Goal: Task Accomplishment & Management: Manage account settings

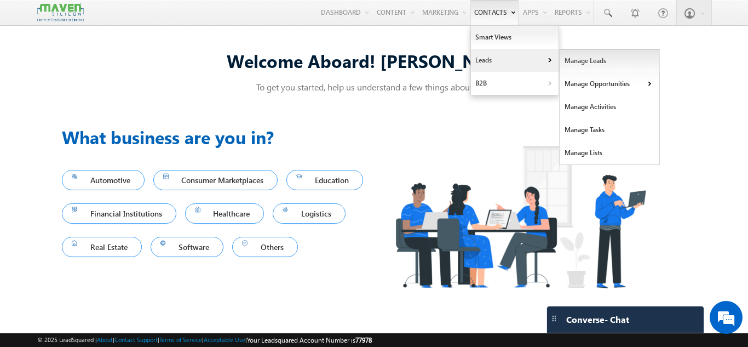
click at [577, 66] on link "Manage Leads" at bounding box center [610, 60] width 100 height 23
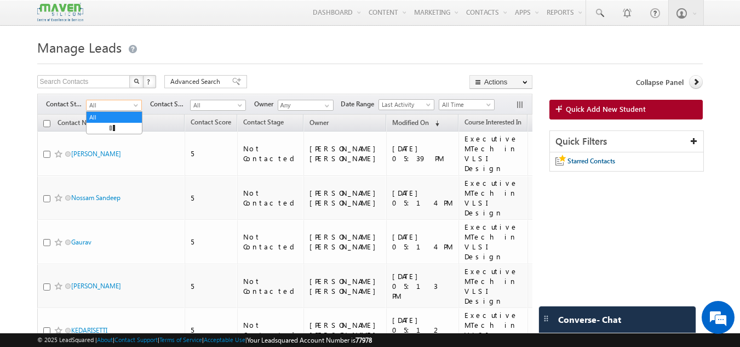
click at [134, 107] on span at bounding box center [137, 107] width 9 height 9
click at [182, 83] on span "Advanced Search" at bounding box center [196, 82] width 53 height 10
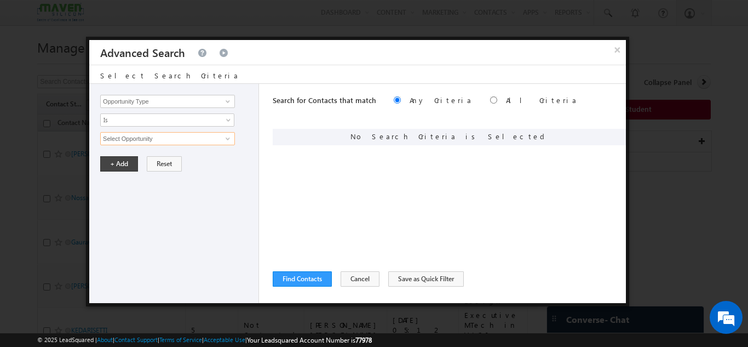
click at [185, 141] on input "Select Opportunity" at bounding box center [167, 138] width 135 height 13
click at [228, 138] on span at bounding box center [228, 138] width 9 height 9
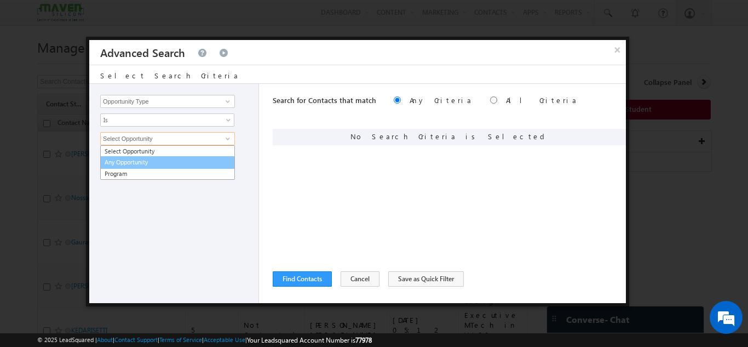
click at [191, 158] on link "Any Opportunity" at bounding box center [167, 162] width 135 height 13
type input "Any Opportunity"
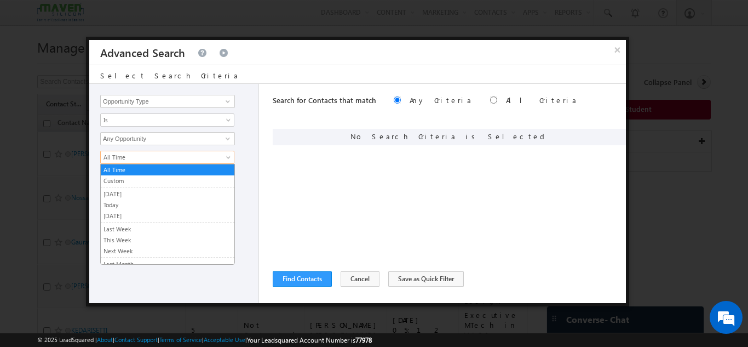
click at [191, 158] on span "All Time" at bounding box center [160, 157] width 119 height 10
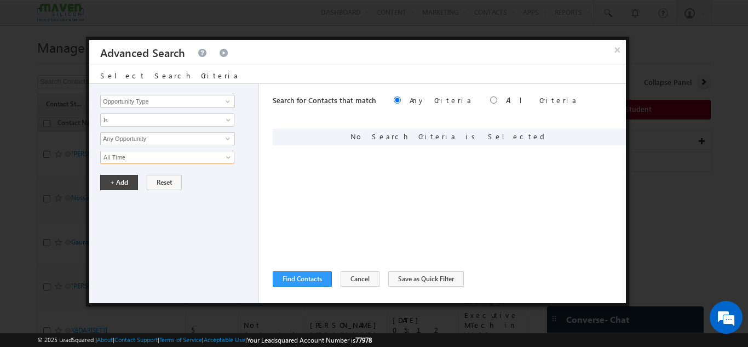
click at [191, 158] on span "All Time" at bounding box center [160, 157] width 119 height 10
click at [170, 104] on input "Opportunity Type" at bounding box center [167, 101] width 135 height 13
click at [229, 103] on span at bounding box center [228, 101] width 9 height 9
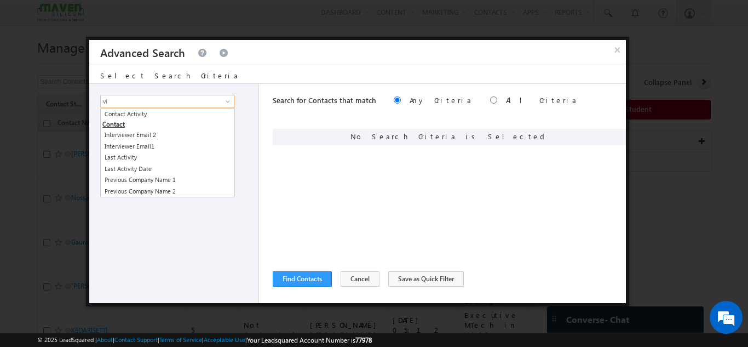
type input "v"
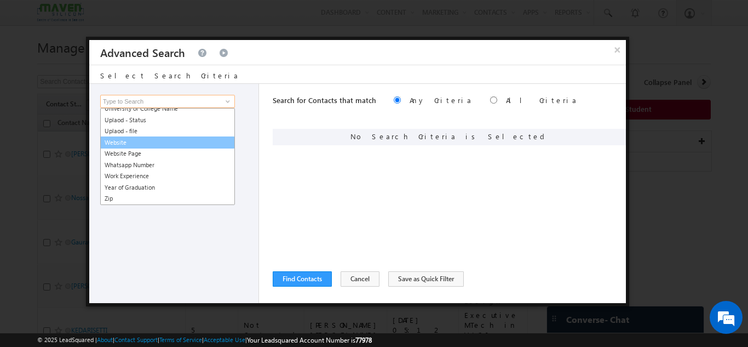
click at [178, 142] on link "Website" at bounding box center [167, 142] width 135 height 13
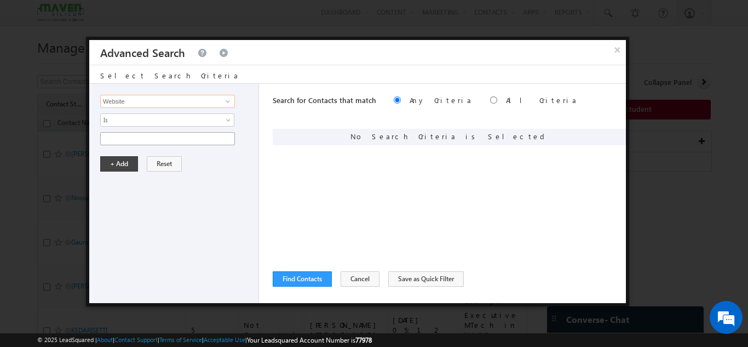
type input "Website"
click at [222, 140] on input "text" at bounding box center [167, 138] width 135 height 13
type input "visit"
click at [215, 99] on input "Website" at bounding box center [167, 101] width 135 height 13
click at [225, 100] on span at bounding box center [228, 101] width 9 height 9
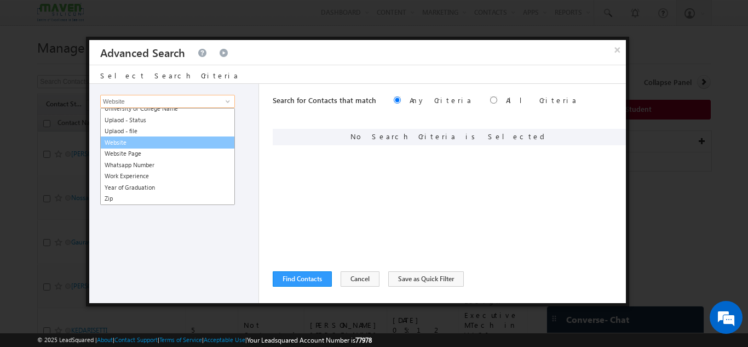
click at [156, 140] on link "Website" at bounding box center [167, 142] width 135 height 13
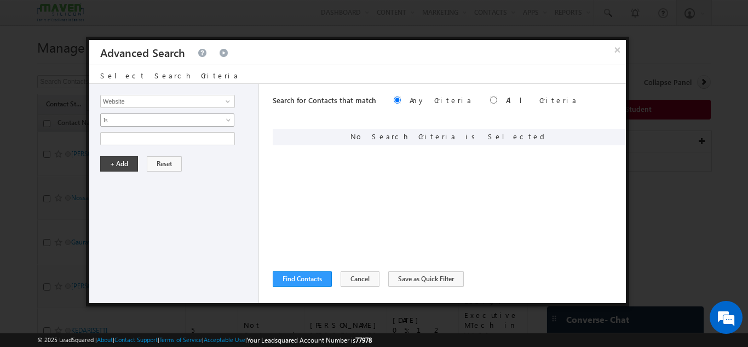
click at [152, 117] on span "Is" at bounding box center [160, 120] width 119 height 10
click at [171, 264] on div "Opportunity Type Contact Activity Task Sales Group Prospect Id Academic Remarks…" at bounding box center [174, 193] width 170 height 219
click at [142, 136] on input "text" at bounding box center [167, 138] width 135 height 13
click at [141, 132] on input "text" at bounding box center [167, 138] width 135 height 13
type input "visited"
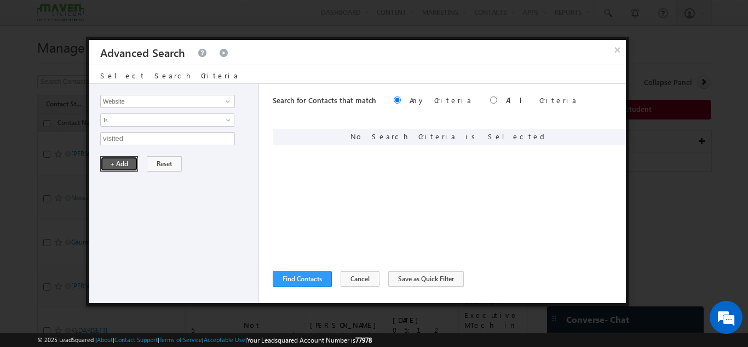
click at [117, 169] on button "+ Add" at bounding box center [119, 163] width 38 height 15
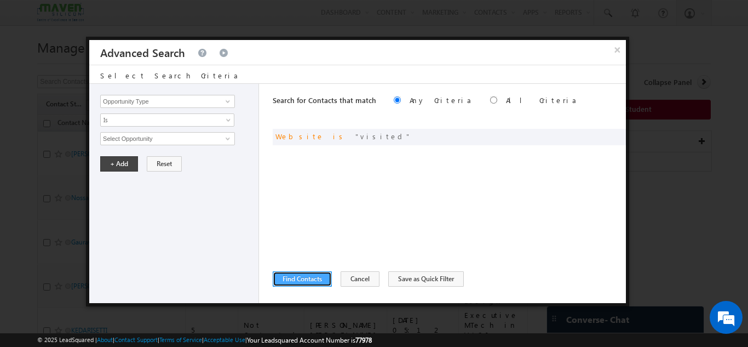
click at [298, 282] on button "Find Contacts" at bounding box center [302, 278] width 59 height 15
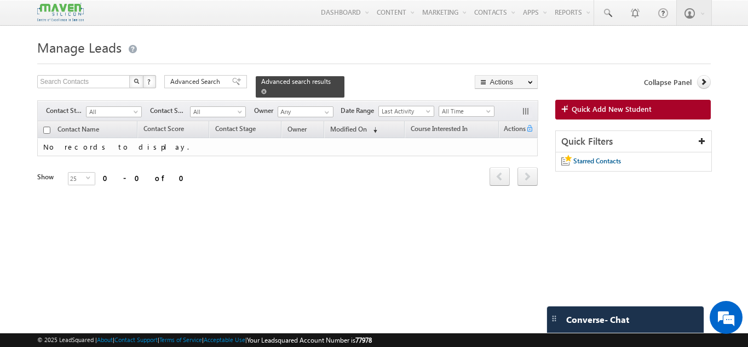
click at [267, 89] on span at bounding box center [263, 91] width 5 height 5
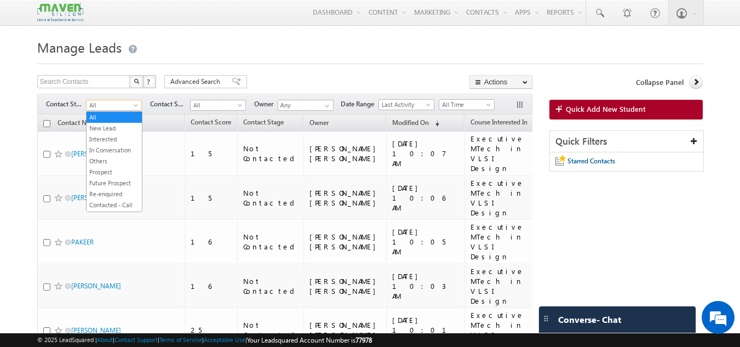
click at [139, 106] on span at bounding box center [137, 107] width 9 height 9
click at [181, 95] on div "Filters Contact Stage All New Lead Interested In Conversation Others Prospect F…" at bounding box center [284, 104] width 495 height 21
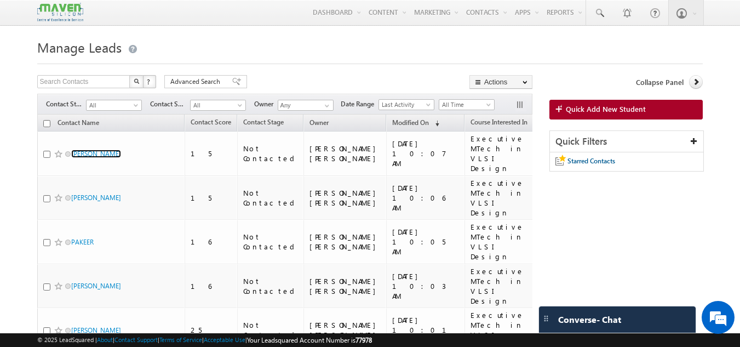
scroll to position [505, 0]
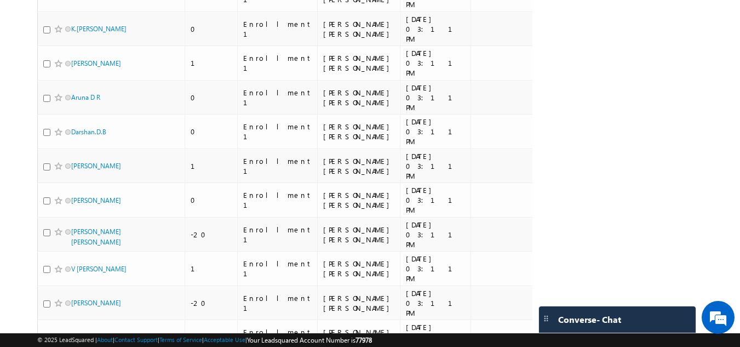
drag, startPoint x: 494, startPoint y: 285, endPoint x: 489, endPoint y: 278, distance: 9.0
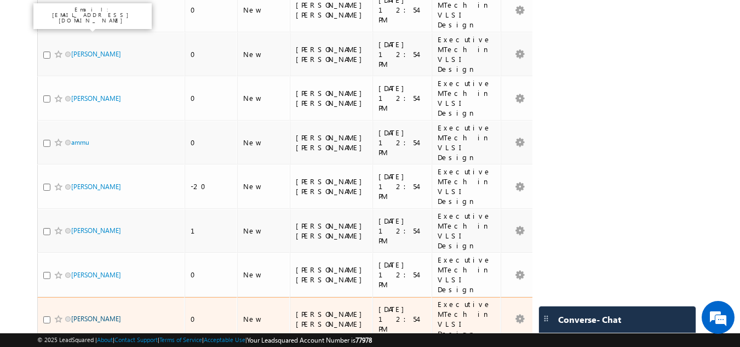
click at [81, 314] on link "Nawin" at bounding box center [96, 318] width 50 height 8
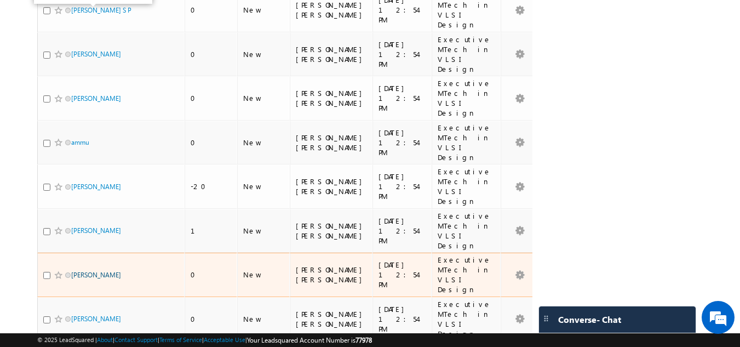
click at [79, 271] on link "Anchal" at bounding box center [96, 275] width 50 height 8
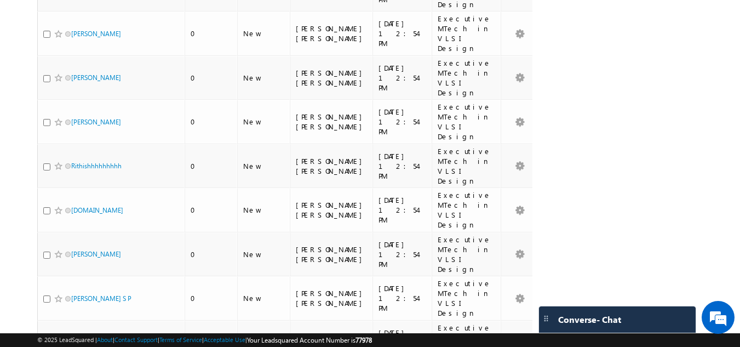
scroll to position [205, 0]
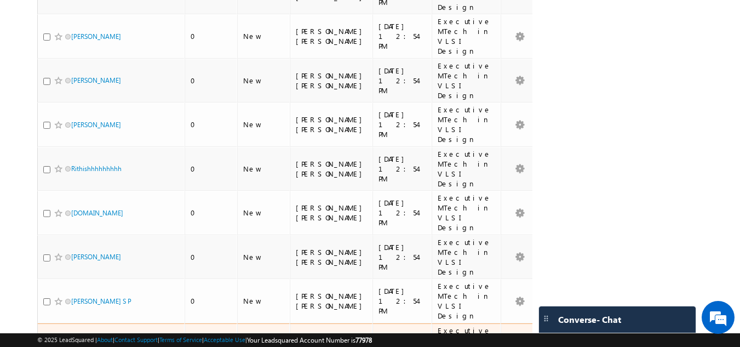
click at [80, 341] on link "Mohanraj B" at bounding box center [96, 345] width 50 height 8
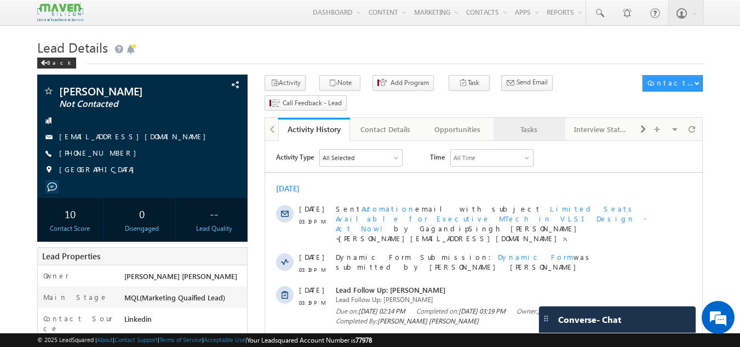
click at [532, 123] on div "Tasks" at bounding box center [528, 129] width 53 height 13
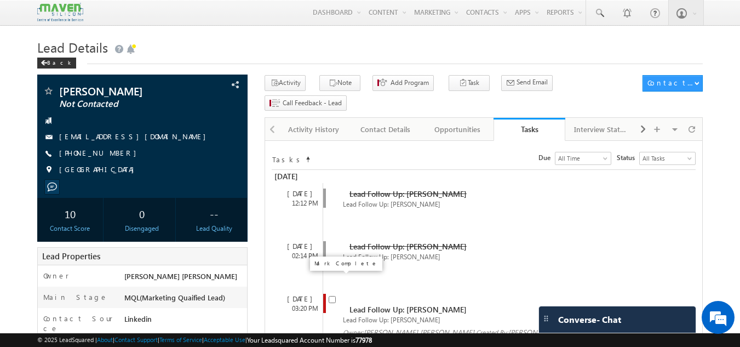
click at [333, 296] on input "checkbox" at bounding box center [332, 299] width 7 height 7
checkbox input "false"
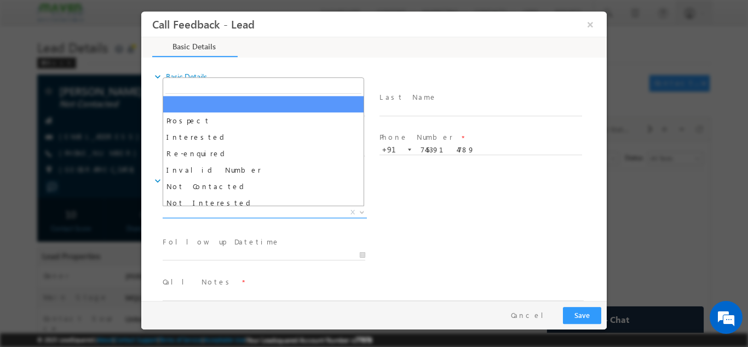
click at [287, 207] on span "X" at bounding box center [265, 212] width 204 height 11
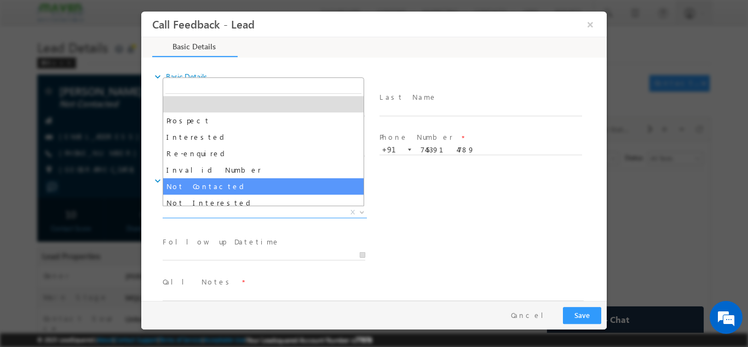
select select "Not Contacted"
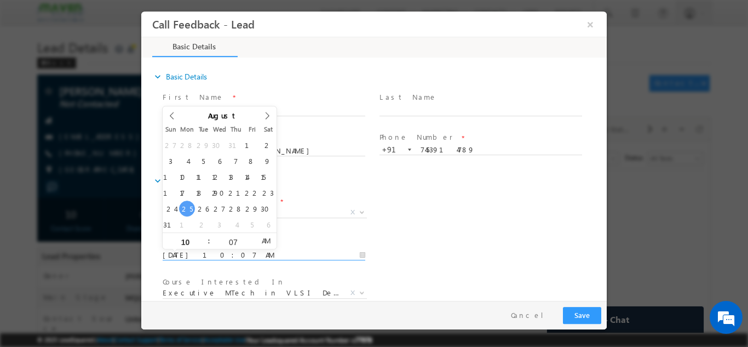
click at [241, 255] on input "25/08/2025 10:07 AM" at bounding box center [264, 254] width 203 height 11
type input "26/08/2025 10:07 AM"
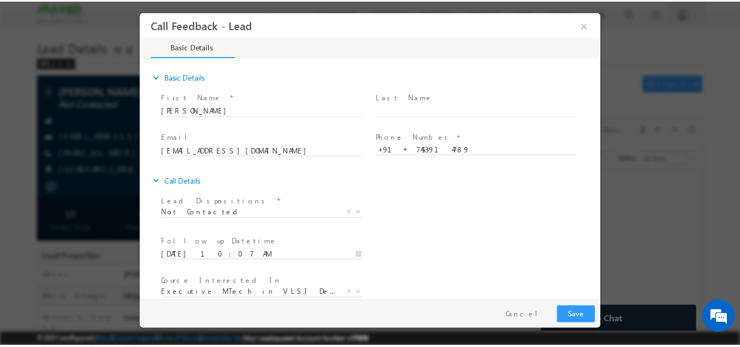
scroll to position [58, 0]
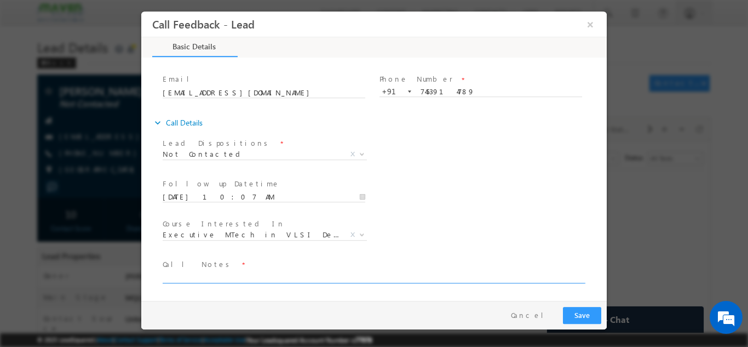
click at [287, 279] on textarea at bounding box center [373, 276] width 421 height 13
type textarea "dnp"
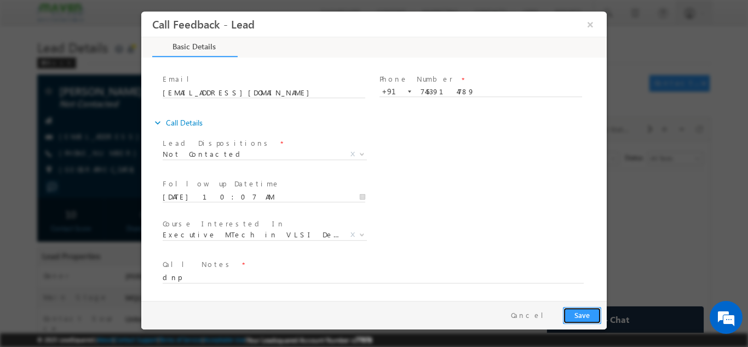
click at [581, 313] on button "Save" at bounding box center [582, 314] width 38 height 17
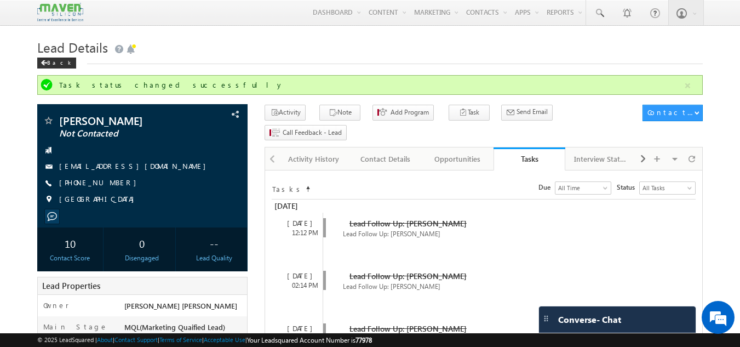
click at [308, 152] on div "Activity History" at bounding box center [313, 158] width 53 height 13
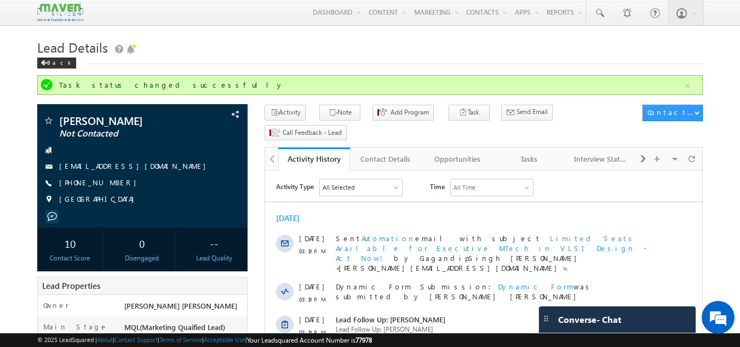
click at [308, 153] on div "Activity History" at bounding box center [314, 158] width 55 height 10
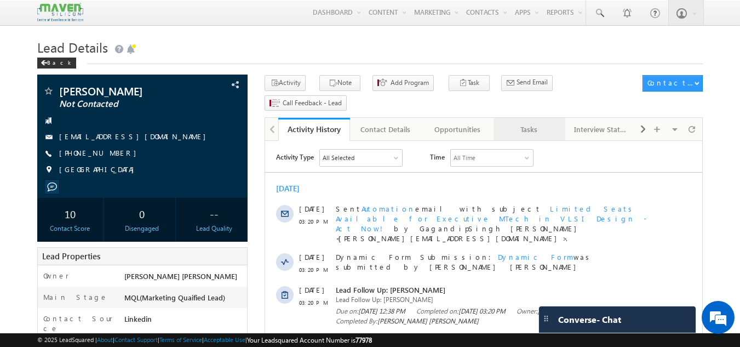
click at [541, 123] on div "Tasks" at bounding box center [528, 129] width 53 height 13
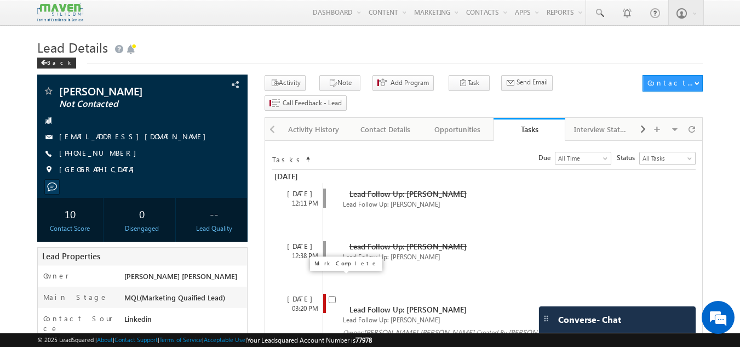
click at [329, 296] on input "checkbox" at bounding box center [332, 299] width 7 height 7
checkbox input "false"
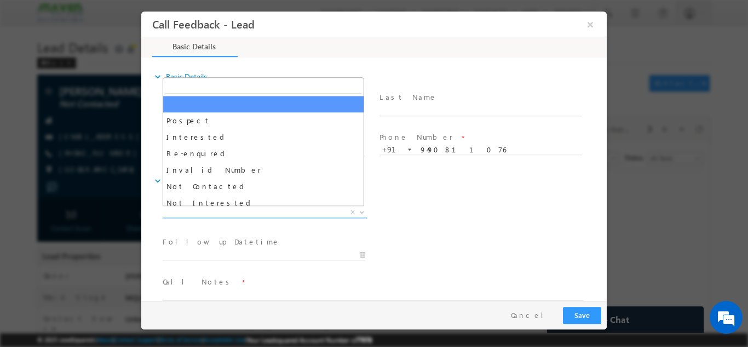
click at [266, 210] on span "X" at bounding box center [265, 212] width 204 height 11
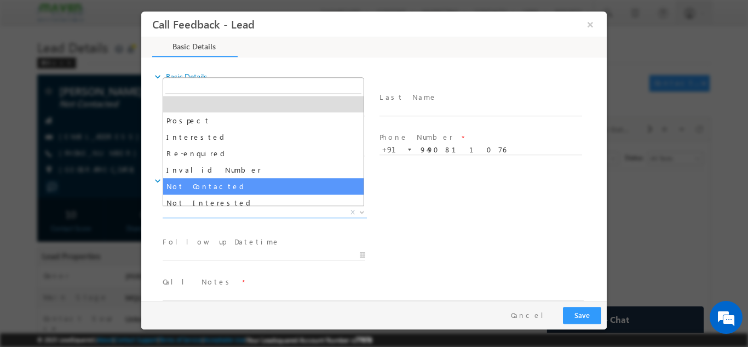
select select "Not Contacted"
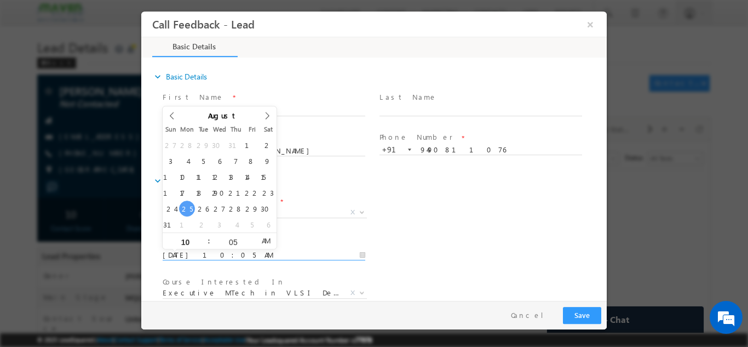
click at [218, 259] on input "25/08/2025 10:05 AM" at bounding box center [264, 254] width 203 height 11
type input "26/08/2025 10:05 AM"
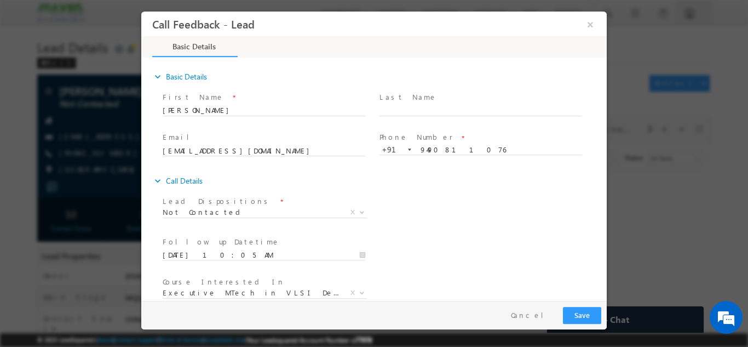
click at [531, 200] on div "Lead Dispositions * Prospect Interested Re-enquired Invalid Number Not Contacte…" at bounding box center [384, 213] width 447 height 41
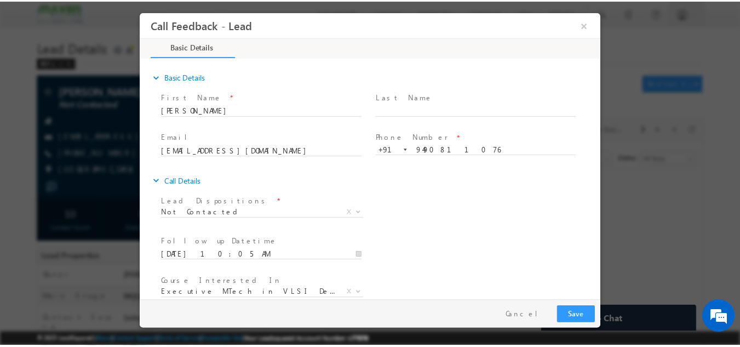
scroll to position [58, 0]
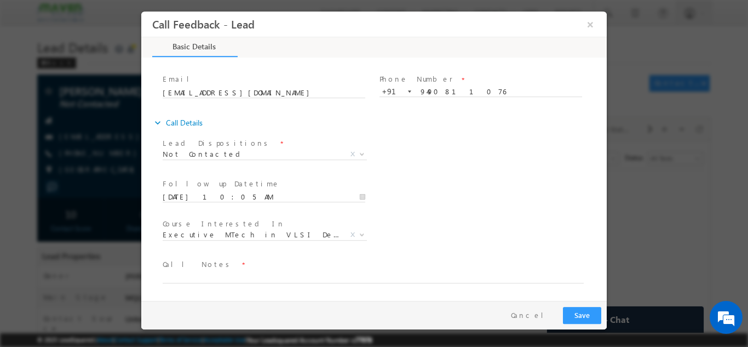
click at [318, 266] on span "Call Notes *" at bounding box center [367, 264] width 409 height 12
click at [313, 273] on textarea at bounding box center [373, 276] width 421 height 13
type textarea "dnp"
click at [575, 313] on button "Save" at bounding box center [582, 314] width 38 height 17
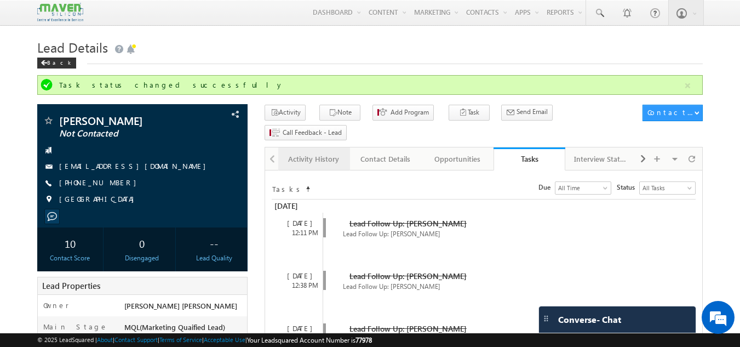
click at [321, 152] on div "Activity History" at bounding box center [313, 158] width 53 height 13
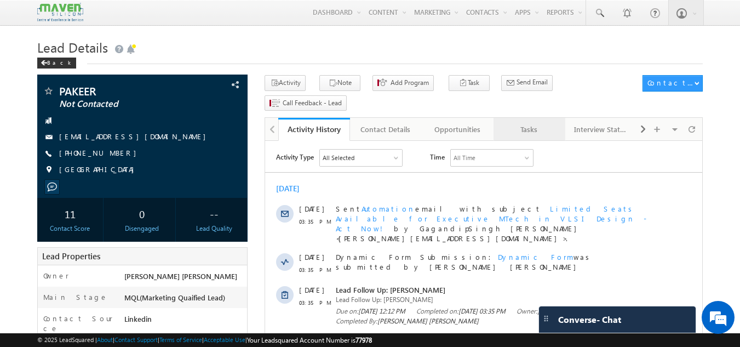
click at [533, 123] on div "Tasks" at bounding box center [528, 129] width 53 height 13
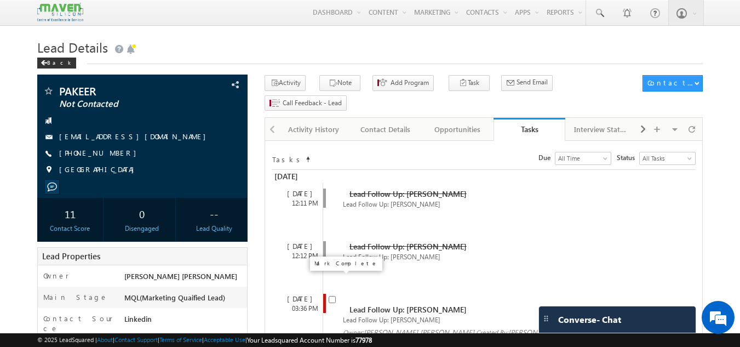
click at [335, 296] on input "checkbox" at bounding box center [332, 299] width 7 height 7
checkbox input "false"
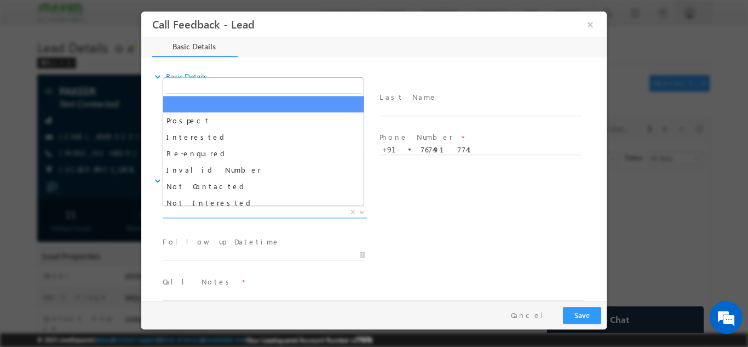
click at [297, 214] on span "X" at bounding box center [265, 212] width 204 height 11
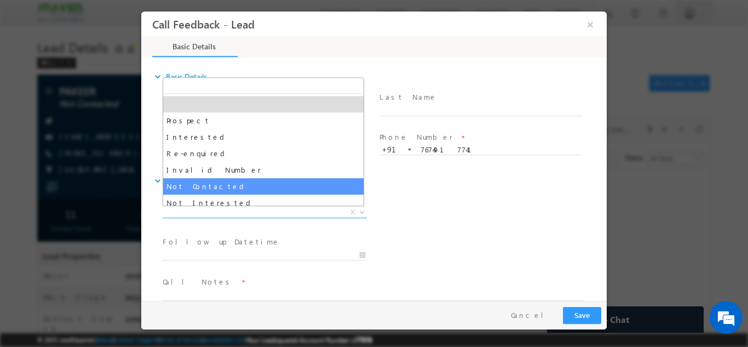
select select "Not Contacted"
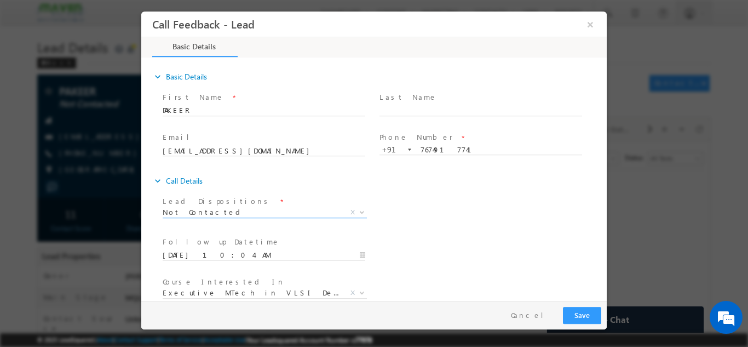
click at [208, 252] on input "25/08/2025 10:04 AM" at bounding box center [264, 254] width 203 height 11
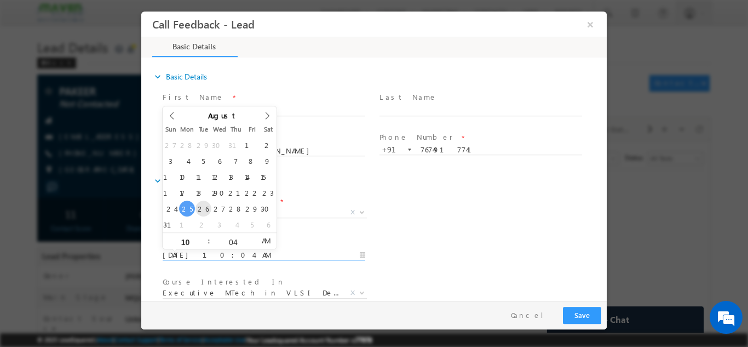
type input "26/08/2025 10:04 AM"
drag, startPoint x: 753, startPoint y: 190, endPoint x: 602, endPoint y: 281, distance: 176.9
drag, startPoint x: 607, startPoint y: 225, endPoint x: 609, endPoint y: 300, distance: 75.6
click at [0, 0] on div at bounding box center [0, 0] width 0 height 0
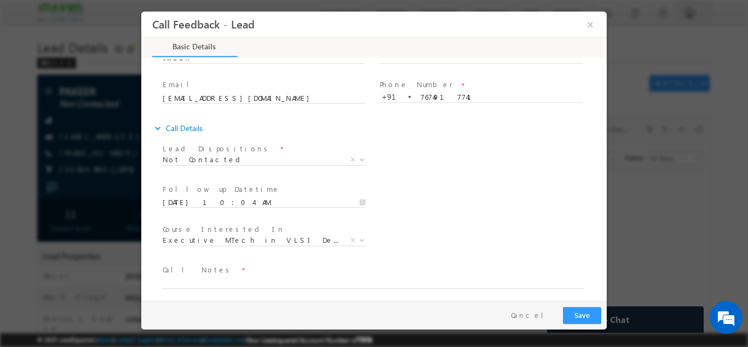
scroll to position [58, 0]
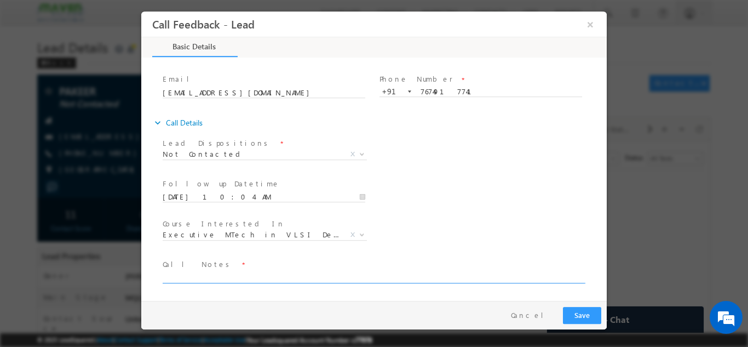
click at [257, 273] on textarea at bounding box center [373, 276] width 421 height 13
drag, startPoint x: 179, startPoint y: 275, endPoint x: 121, endPoint y: 288, distance: 59.0
click at [141, 288] on html "Call Feedback - Lead × Basic Details" at bounding box center [374, 155] width 466 height 289
type textarea "c"
paste textarea "dnp"
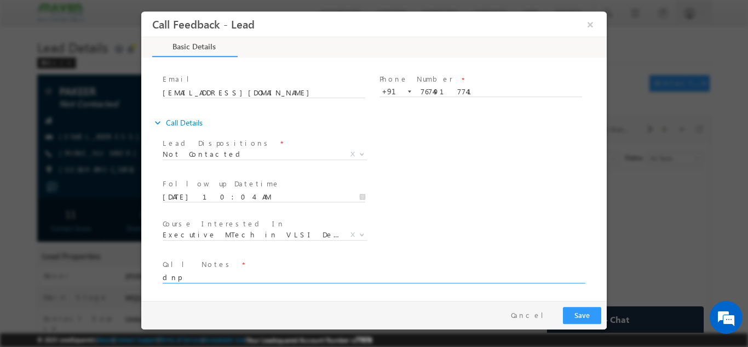
type textarea "dnp"
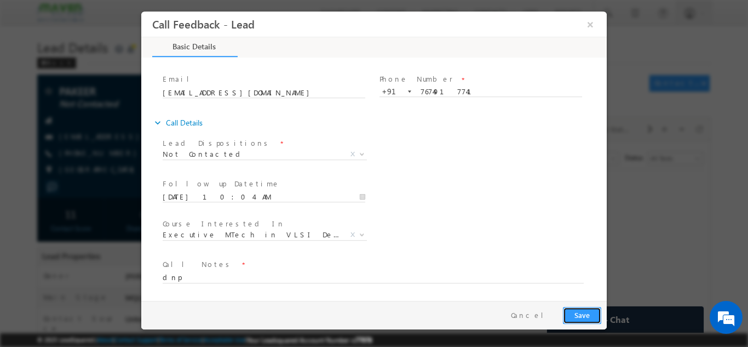
click at [582, 313] on button "Save" at bounding box center [582, 314] width 38 height 17
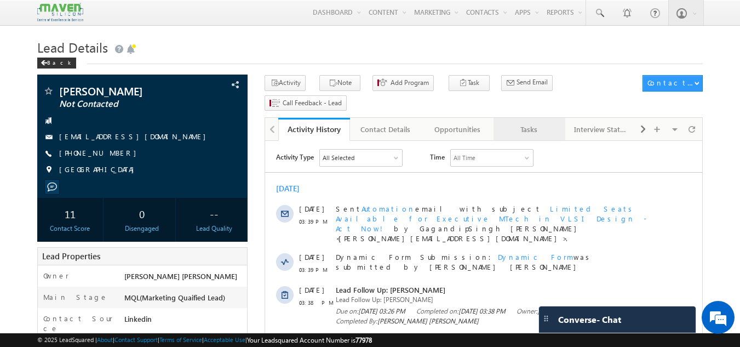
click at [527, 123] on div "Tasks" at bounding box center [528, 129] width 53 height 13
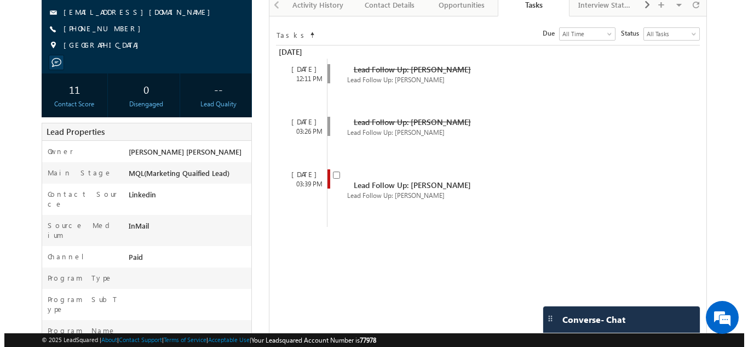
scroll to position [125, 0]
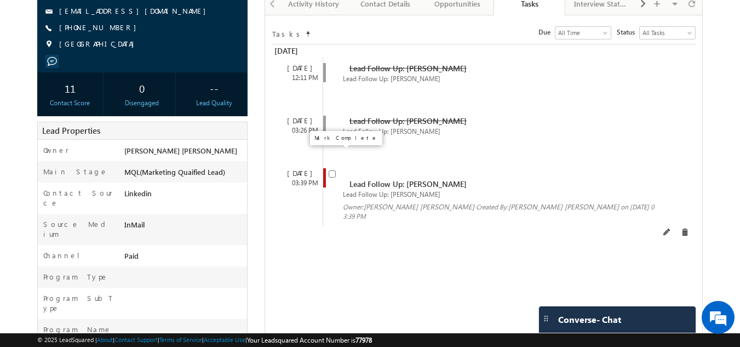
click at [329, 170] on input "checkbox" at bounding box center [332, 173] width 7 height 7
checkbox input "false"
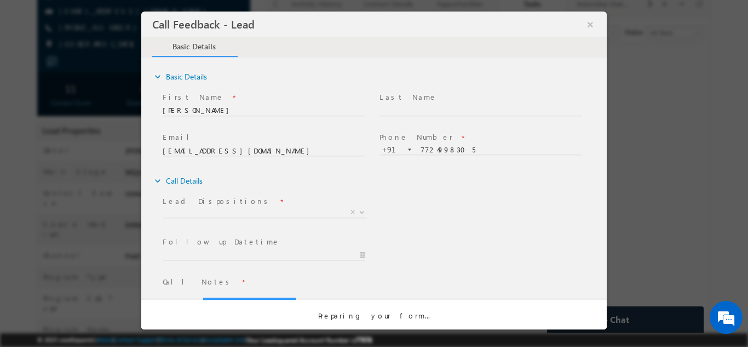
scroll to position [0, 0]
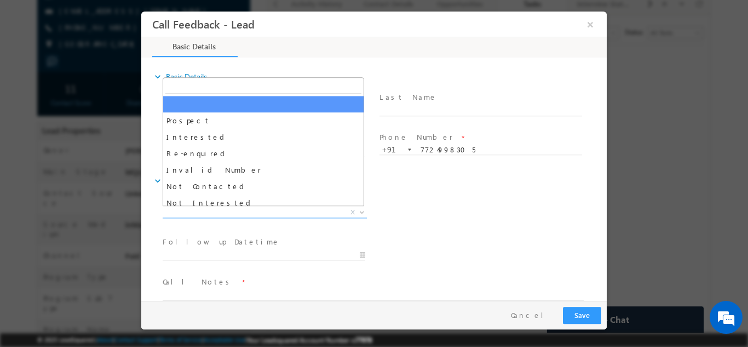
click at [231, 214] on span "X" at bounding box center [265, 212] width 204 height 11
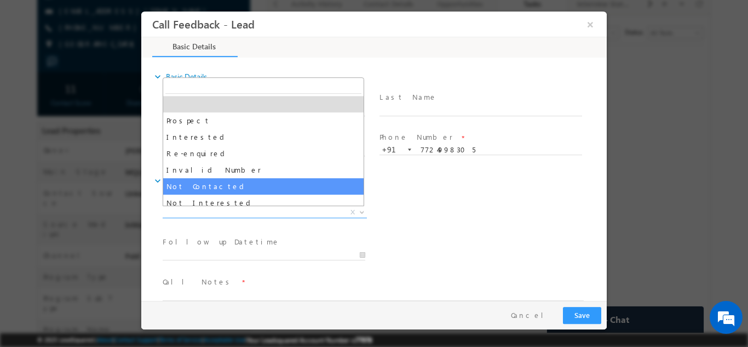
select select "Not Contacted"
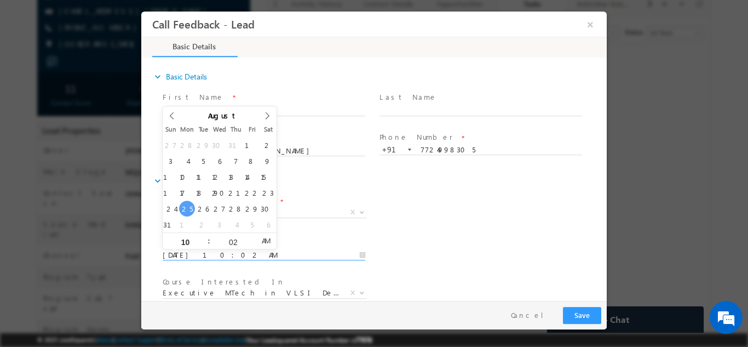
click at [233, 253] on input "[DATE] 10:02 AM" at bounding box center [264, 254] width 203 height 11
type input "[DATE] 10:02 AM"
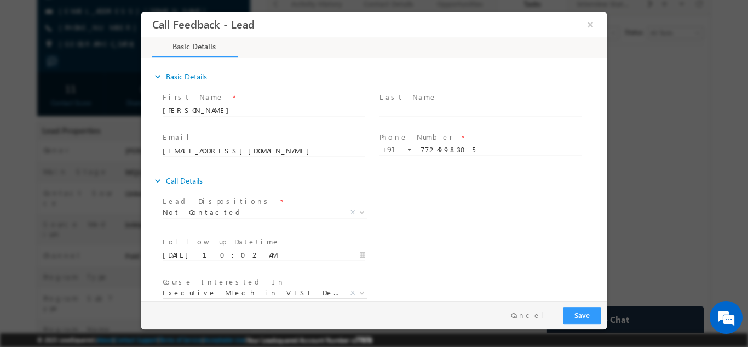
scroll to position [58, 0]
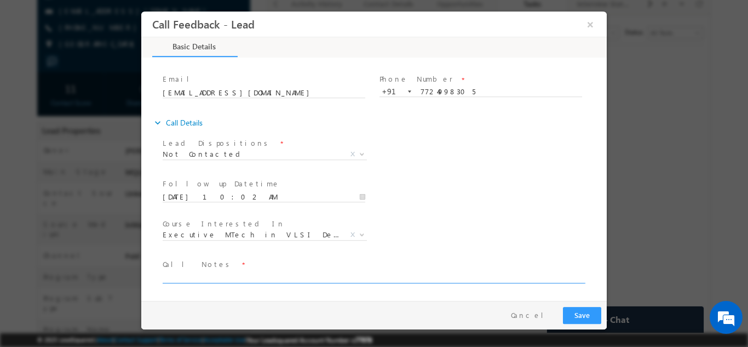
click at [425, 273] on textarea at bounding box center [373, 276] width 421 height 13
click at [425, 273] on textarea "dnp" at bounding box center [373, 276] width 421 height 13
type textarea "dnp"
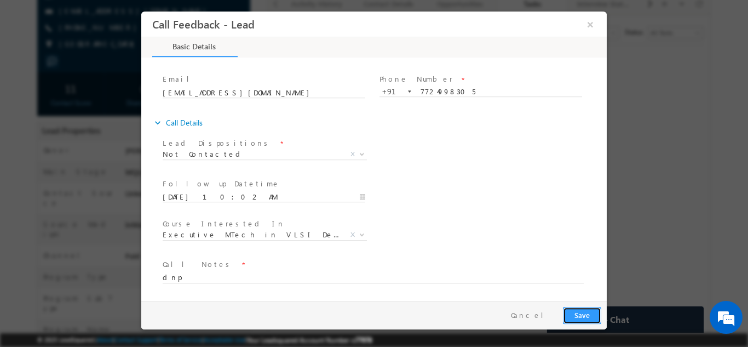
click at [580, 310] on button "Save" at bounding box center [582, 314] width 38 height 17
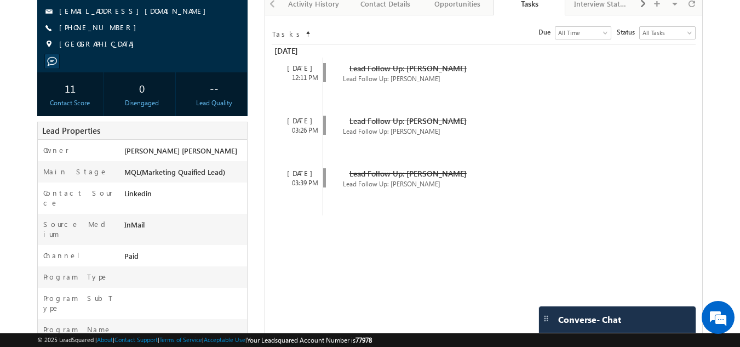
scroll to position [0, 0]
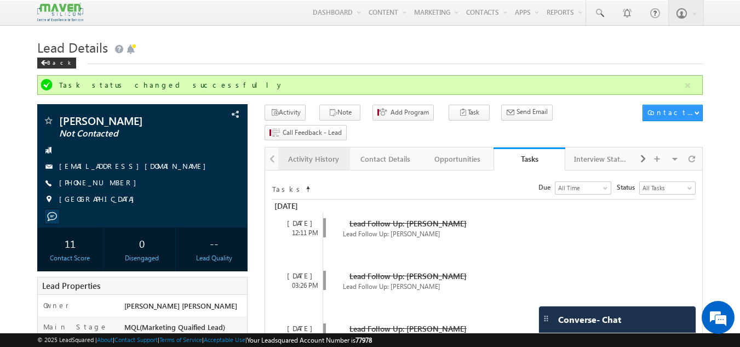
click at [313, 147] on link "Activity History" at bounding box center [314, 158] width 72 height 23
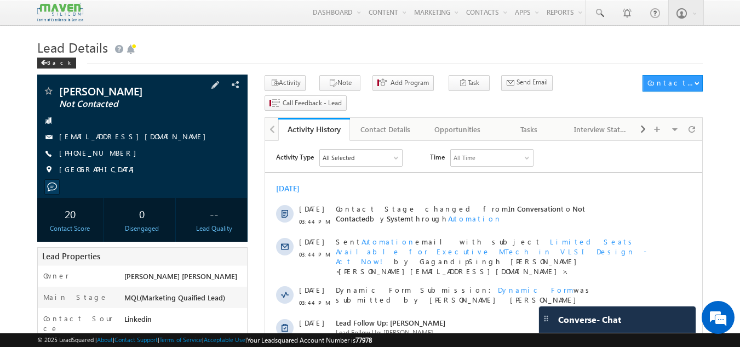
click at [158, 185] on div at bounding box center [143, 187] width 200 height 10
click at [538, 123] on div "Tasks" at bounding box center [528, 129] width 53 height 13
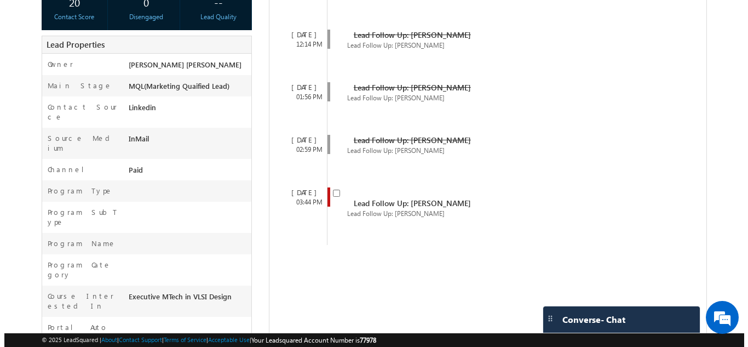
scroll to position [213, 0]
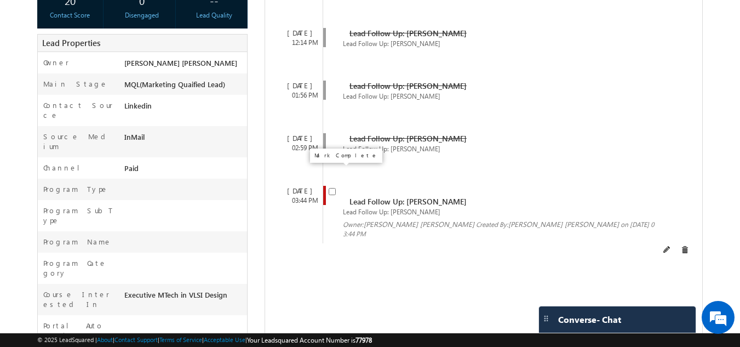
click at [331, 188] on input "checkbox" at bounding box center [332, 191] width 7 height 7
checkbox input "false"
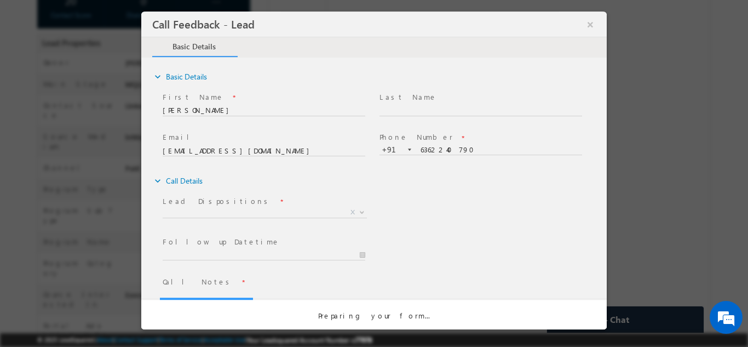
scroll to position [0, 0]
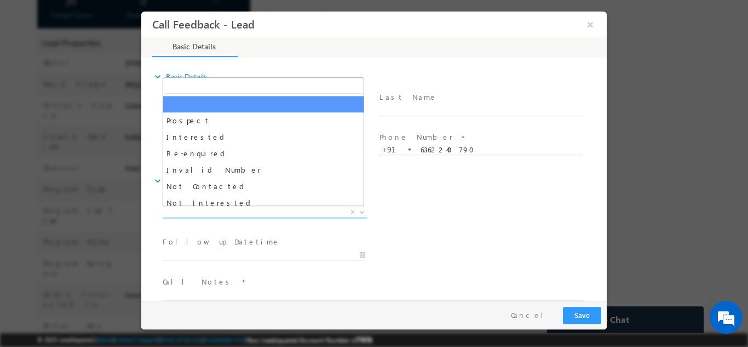
click at [271, 213] on span "X" at bounding box center [265, 212] width 204 height 11
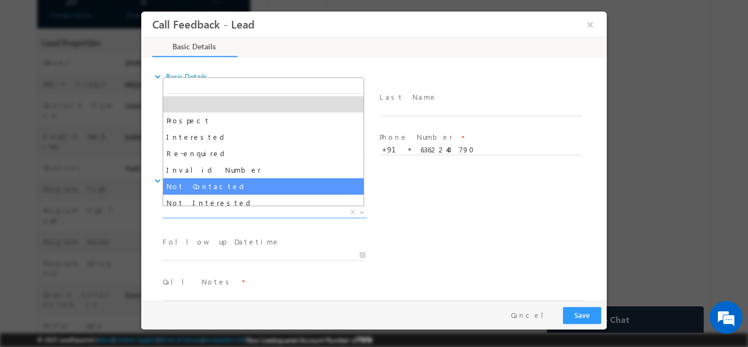
select select "Not Contacted"
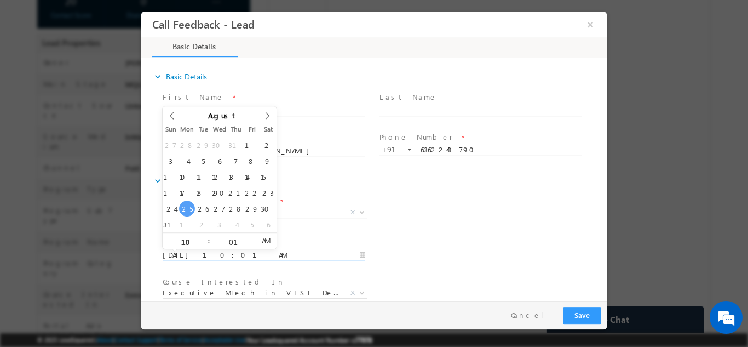
click at [233, 255] on input "25/08/2025 10:01 AM" at bounding box center [264, 254] width 203 height 11
type input "26/08/2025 10:01 AM"
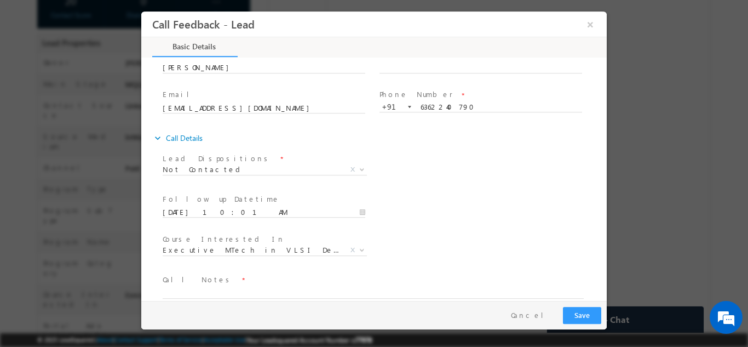
scroll to position [58, 0]
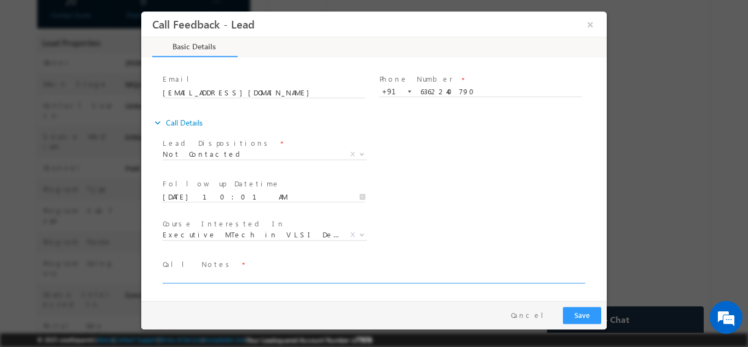
click at [309, 275] on textarea at bounding box center [373, 276] width 421 height 13
paste textarea "dnp"
type textarea "dnp"
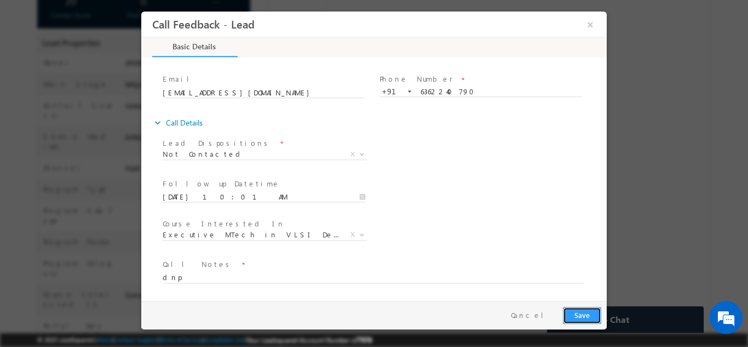
click at [587, 313] on button "Save" at bounding box center [582, 314] width 38 height 17
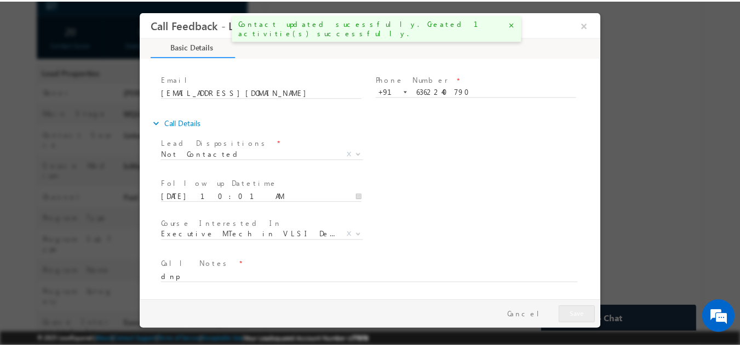
scroll to position [243, 0]
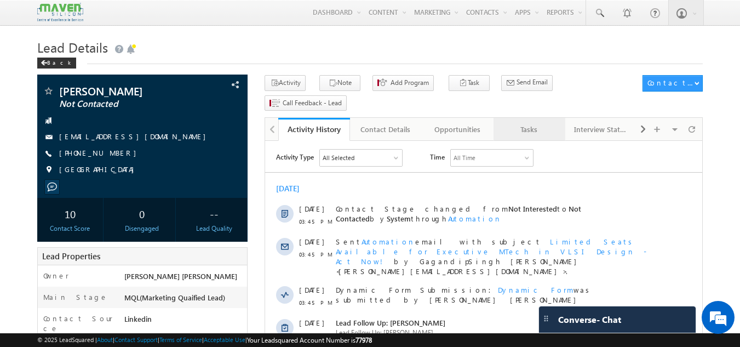
click at [530, 118] on link "Tasks" at bounding box center [530, 129] width 72 height 23
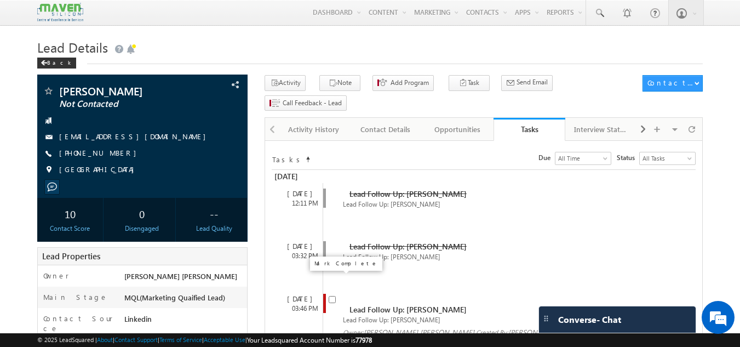
click at [331, 296] on input "checkbox" at bounding box center [332, 299] width 7 height 7
checkbox input "false"
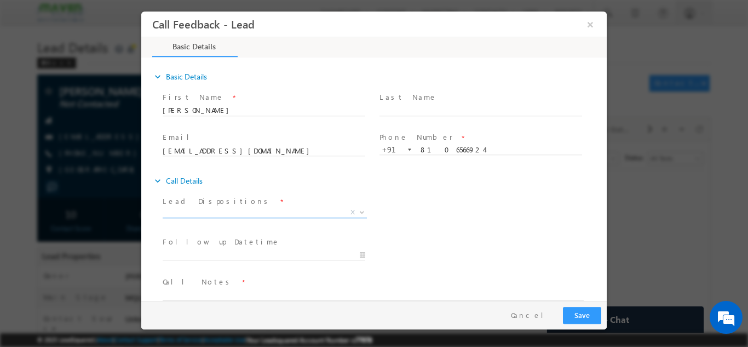
click at [249, 210] on span "X" at bounding box center [265, 212] width 204 height 11
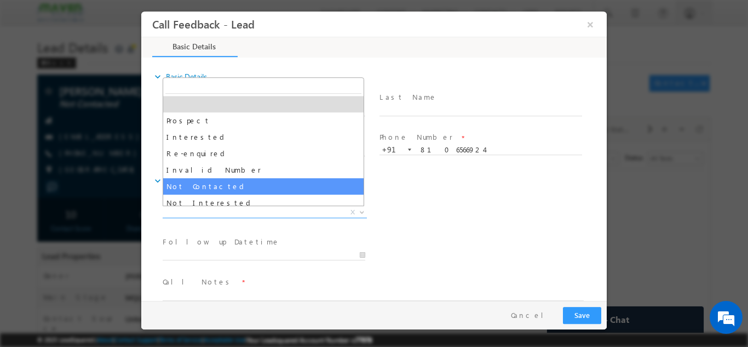
select select "Not Contacted"
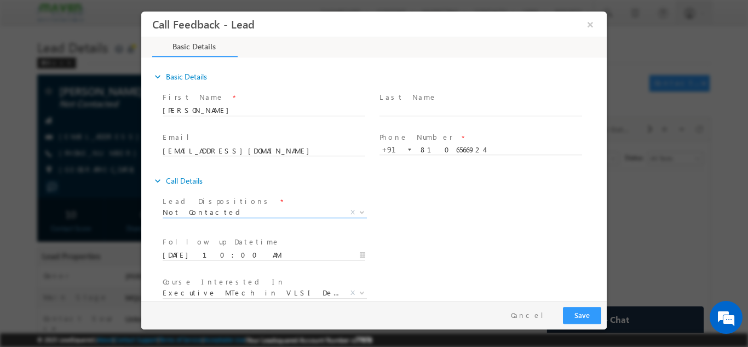
click at [186, 256] on input "[DATE] 10:00 AM" at bounding box center [264, 254] width 203 height 11
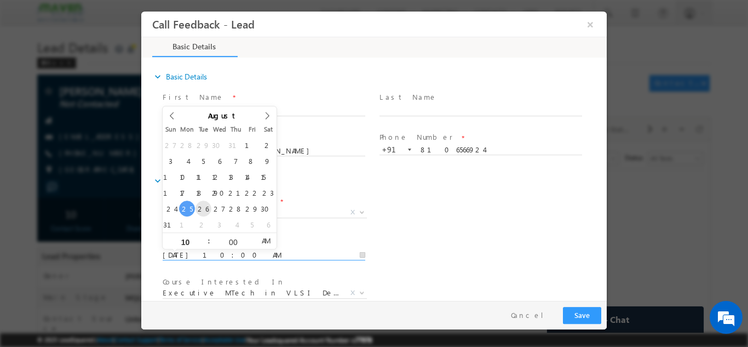
type input "[DATE] 10:00 AM"
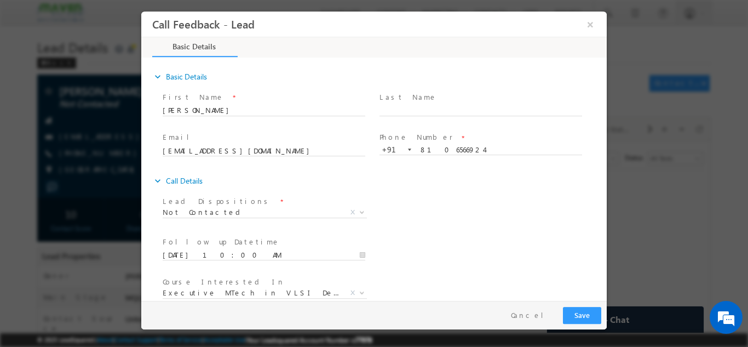
scroll to position [58, 0]
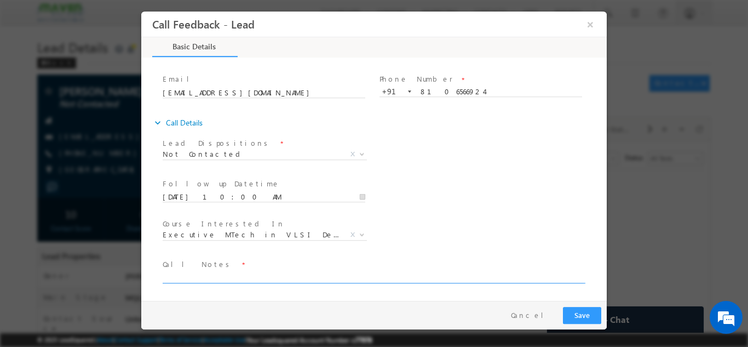
click at [450, 277] on textarea at bounding box center [373, 276] width 421 height 13
type textarea "dnp"
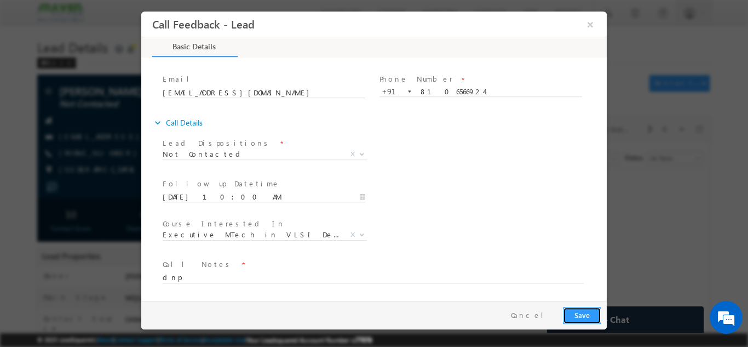
click at [597, 311] on button "Save" at bounding box center [582, 314] width 38 height 17
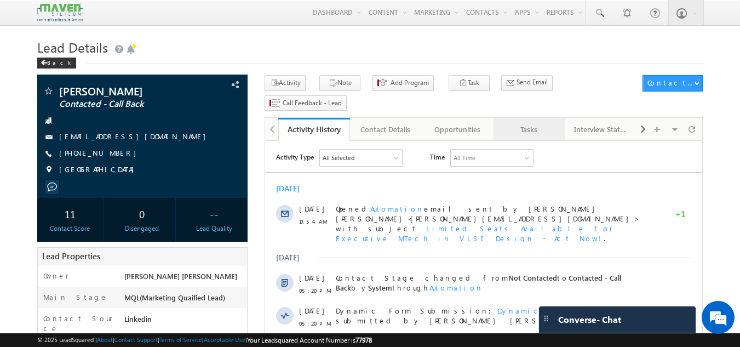
click at [519, 123] on div "Tasks" at bounding box center [528, 129] width 53 height 13
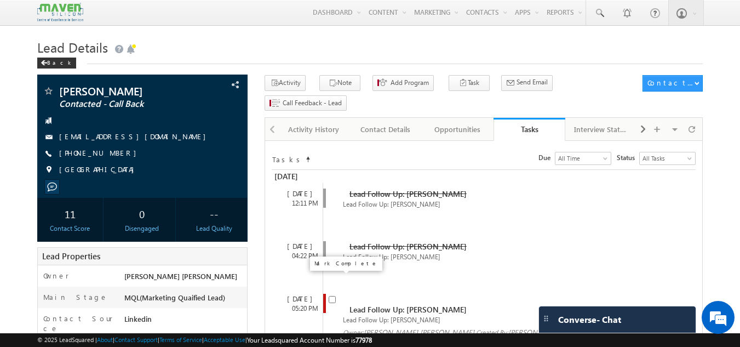
click at [332, 296] on input "checkbox" at bounding box center [332, 299] width 7 height 7
checkbox input "false"
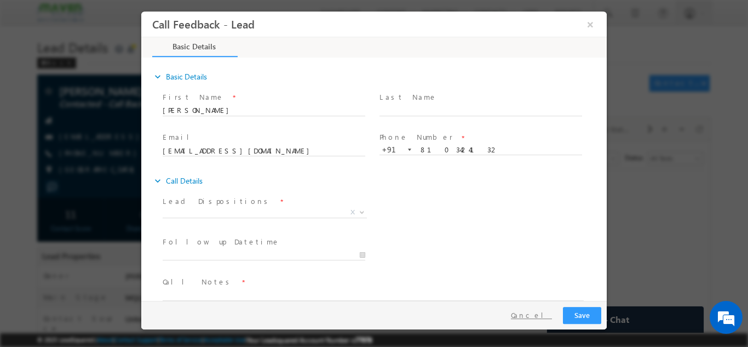
click at [545, 311] on button "Cancel" at bounding box center [532, 315] width 58 height 16
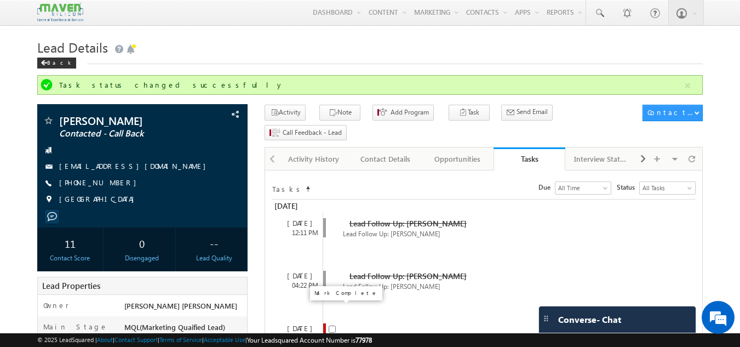
click at [335, 325] on input "checkbox" at bounding box center [332, 328] width 7 height 7
checkbox input "false"
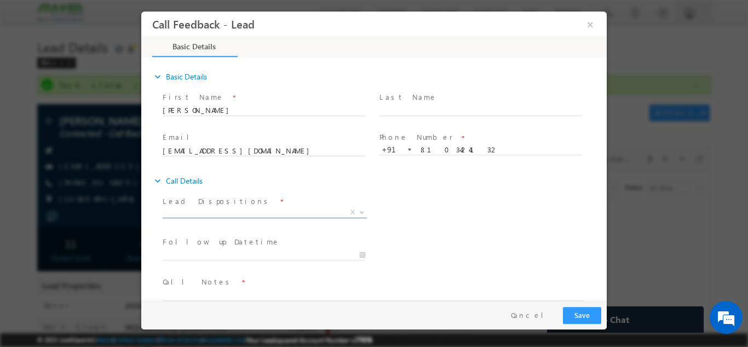
click at [310, 211] on span "X" at bounding box center [265, 212] width 204 height 11
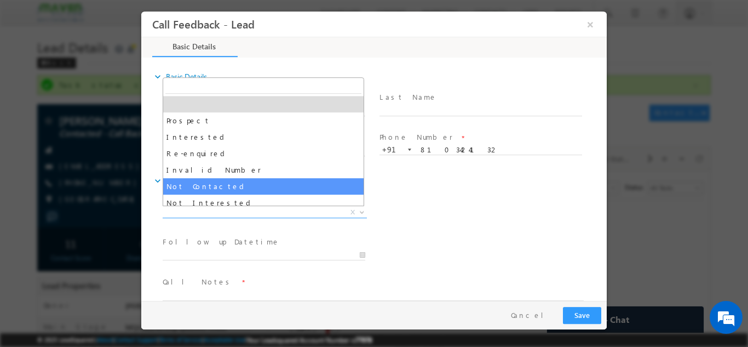
select select "Not Contacted"
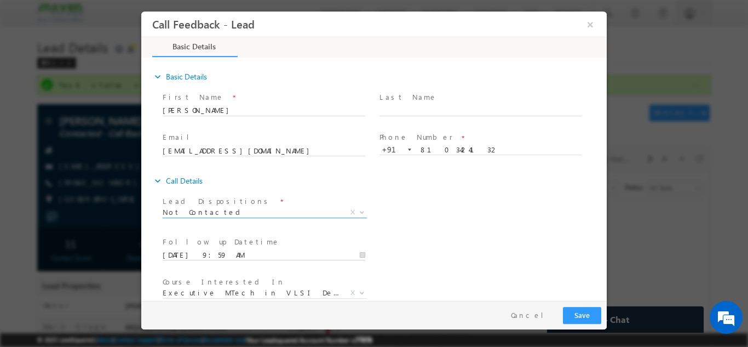
click at [263, 254] on input "25/08/2025 9:59 AM" at bounding box center [264, 254] width 203 height 11
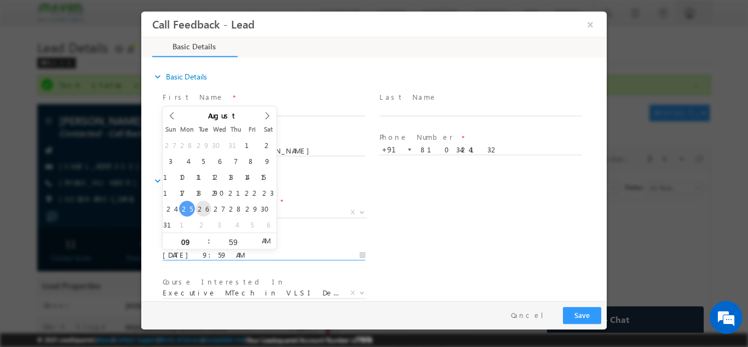
type input "26/08/2025 9:59 AM"
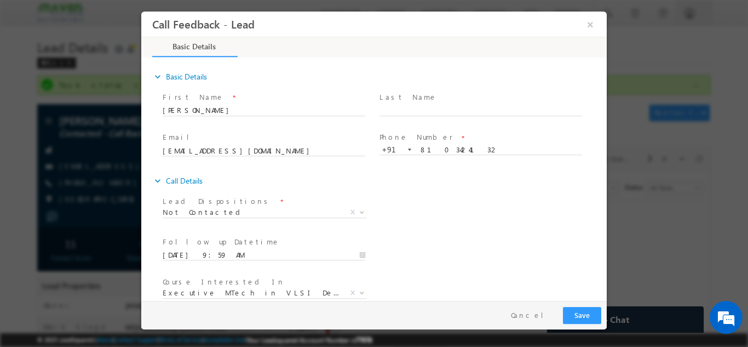
scroll to position [58, 0]
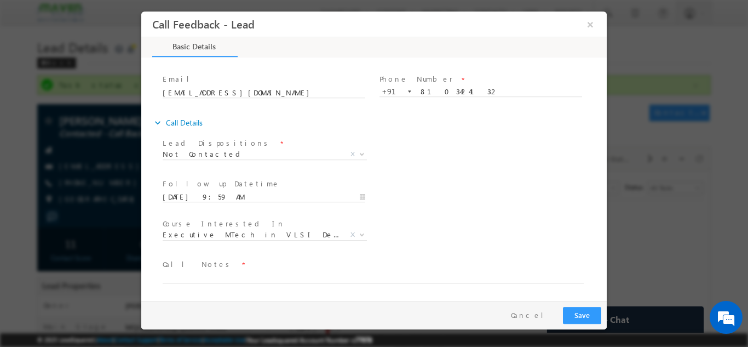
drag, startPoint x: 603, startPoint y: 161, endPoint x: 751, endPoint y: 285, distance: 193.7
click at [478, 253] on div "Course Interested In * Executive M.Tech in VLSI Design Advanced VLSI Design & V…" at bounding box center [384, 235] width 447 height 41
click at [468, 268] on span "Call Notes *" at bounding box center [367, 264] width 409 height 12
click at [464, 277] on textarea at bounding box center [373, 276] width 421 height 13
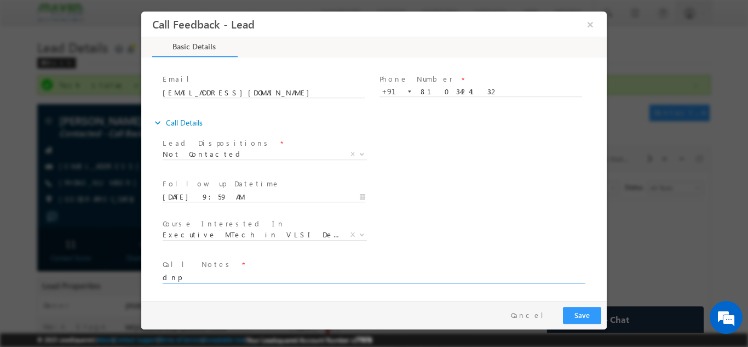
type textarea "dnp"
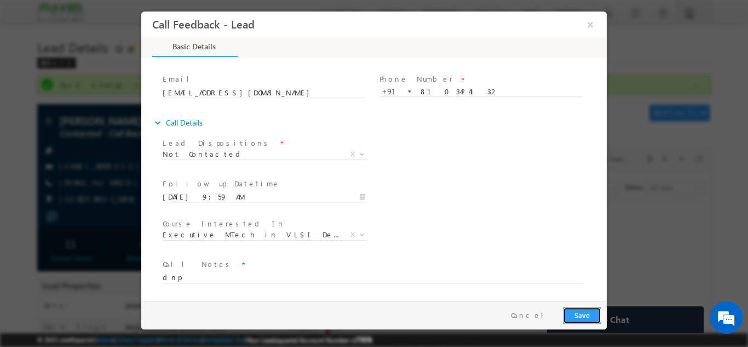
click at [590, 312] on button "Save" at bounding box center [582, 314] width 38 height 17
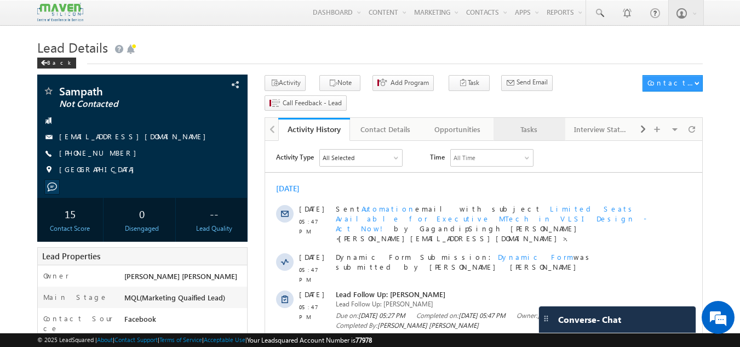
click at [514, 123] on div "Tasks" at bounding box center [528, 129] width 53 height 13
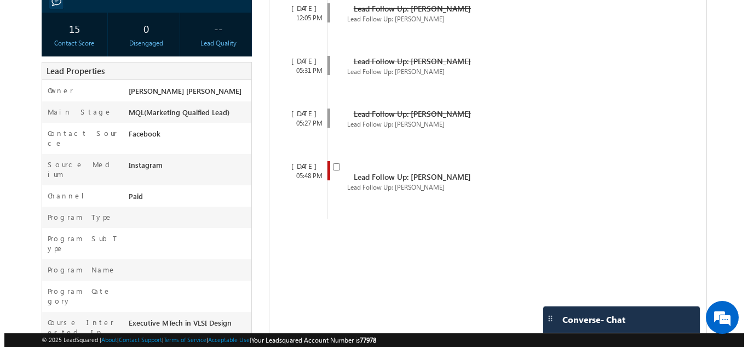
scroll to position [203, 0]
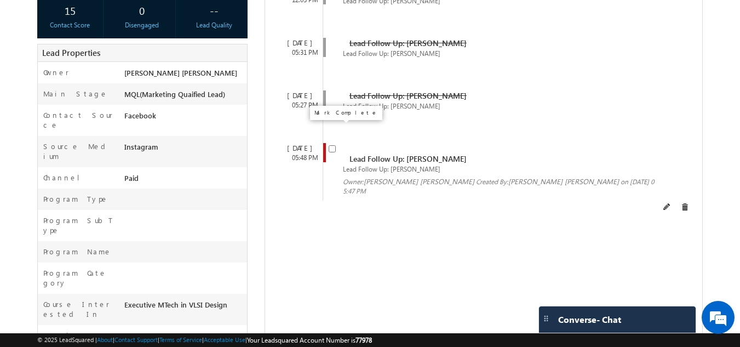
click at [334, 145] on input "checkbox" at bounding box center [332, 148] width 7 height 7
checkbox input "false"
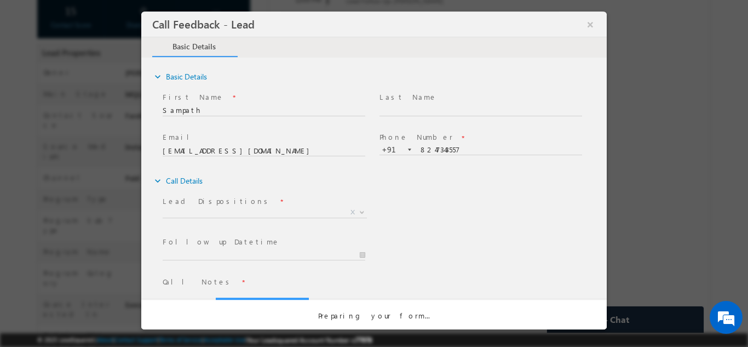
scroll to position [0, 0]
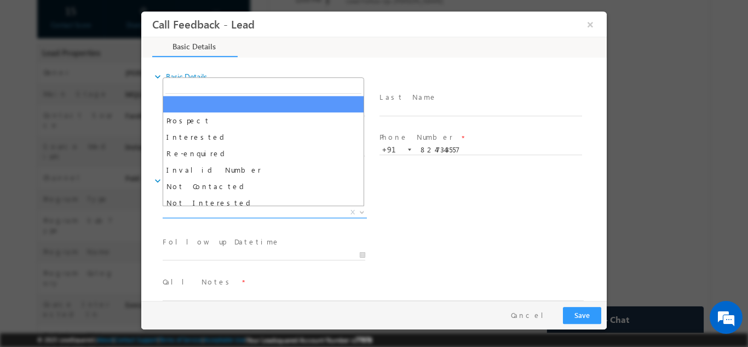
click at [247, 214] on span "X" at bounding box center [265, 212] width 204 height 11
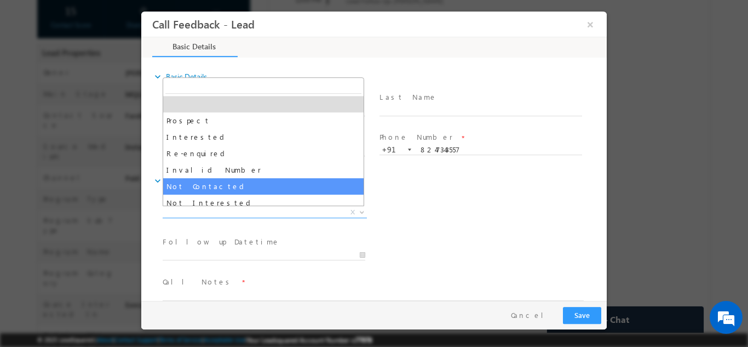
select select "Not Contacted"
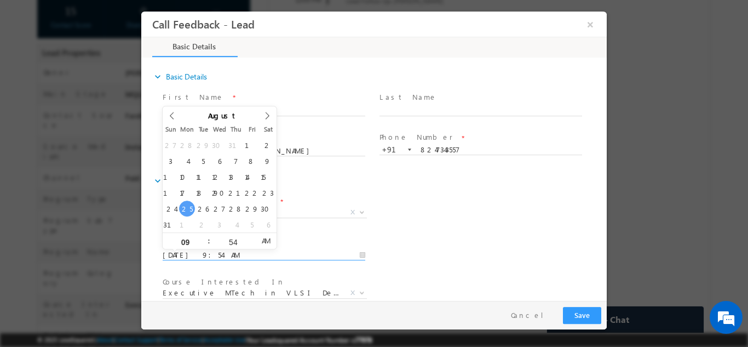
click at [237, 252] on input "25/08/2025 9:54 AM" at bounding box center [264, 254] width 203 height 11
type input "26/08/2025 9:54 AM"
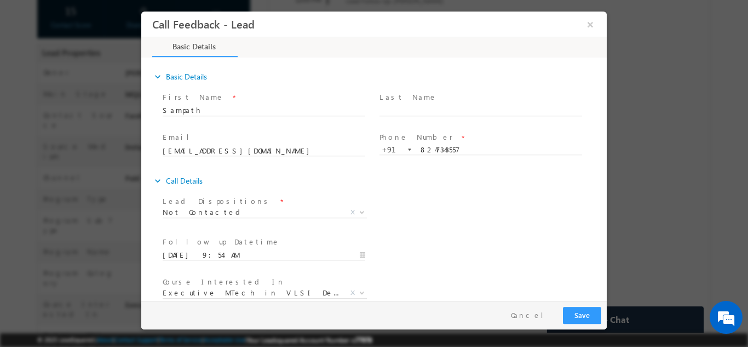
click at [440, 169] on div "expand_more Basic Details First Name *" at bounding box center [379, 210] width 455 height 288
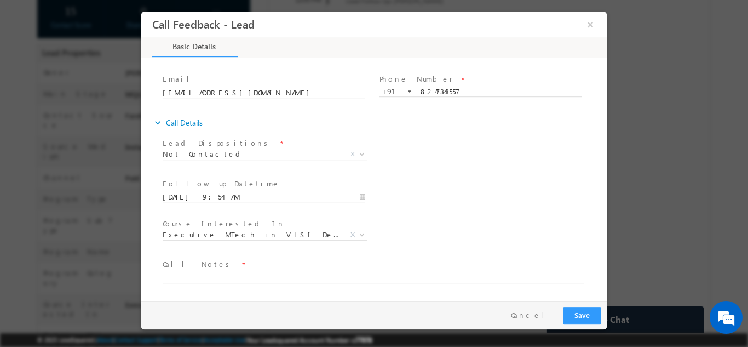
drag, startPoint x: 605, startPoint y: 167, endPoint x: 765, endPoint y: 330, distance: 228.2
click at [221, 279] on textarea at bounding box center [373, 276] width 421 height 13
click at [178, 278] on textarea "dnp" at bounding box center [373, 276] width 421 height 13
drag, startPoint x: 178, startPoint y: 278, endPoint x: 139, endPoint y: 280, distance: 38.9
click at [141, 280] on html "Call Feedback - Lead × Basic Details" at bounding box center [374, 155] width 466 height 289
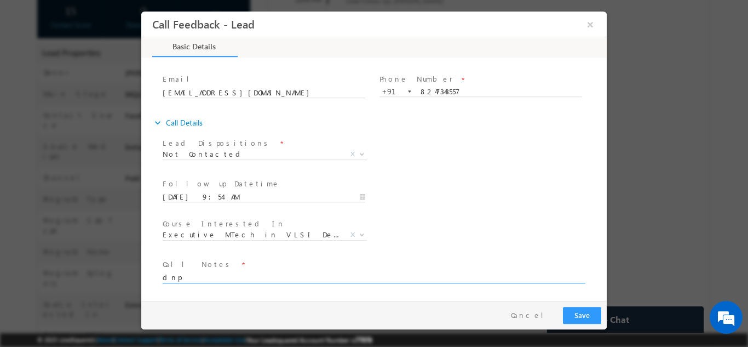
type textarea "dnp"
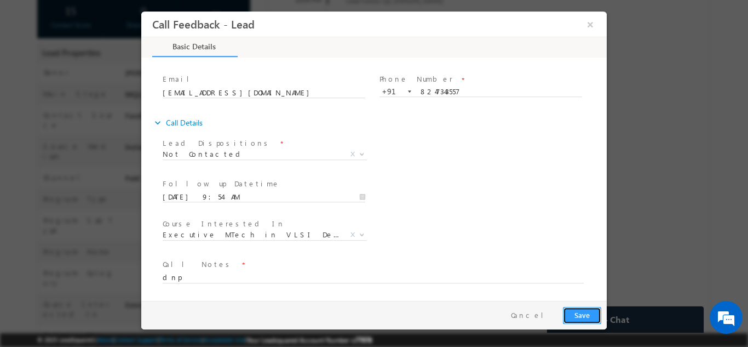
click at [581, 311] on button "Save" at bounding box center [582, 314] width 38 height 17
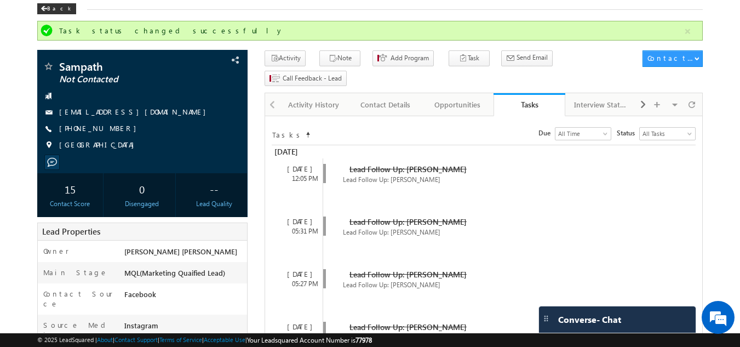
scroll to position [60, 0]
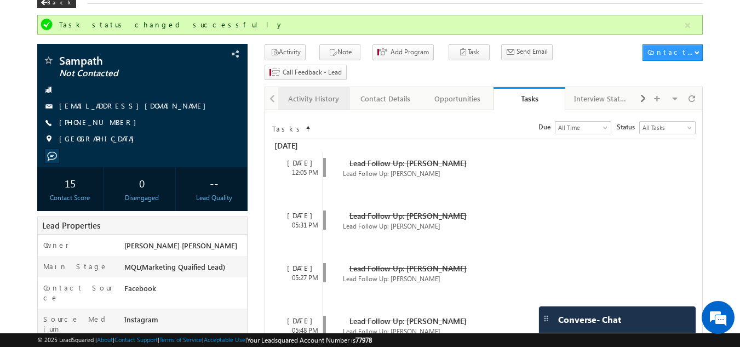
click at [328, 92] on div "Activity History" at bounding box center [313, 98] width 53 height 13
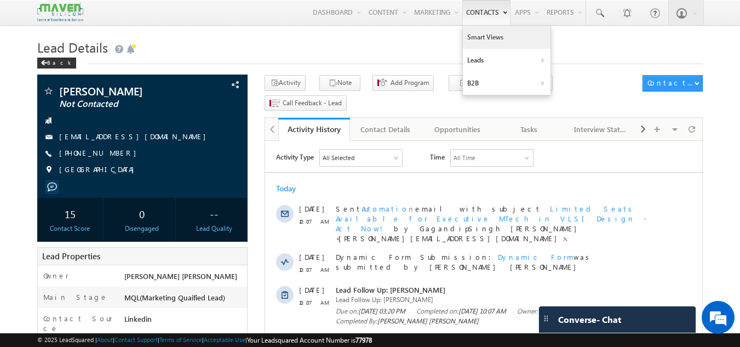
click at [479, 42] on link "Smart Views" at bounding box center [507, 37] width 88 height 23
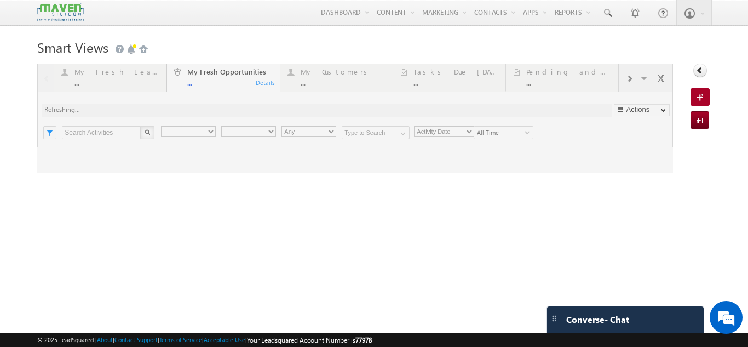
type input "Current User"
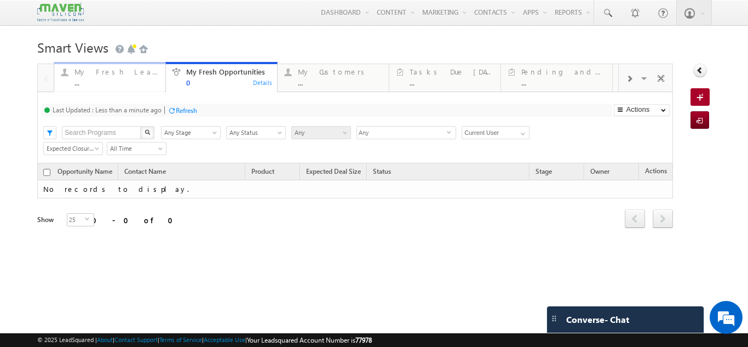
click at [101, 68] on div "My Fresh Leads" at bounding box center [117, 71] width 84 height 9
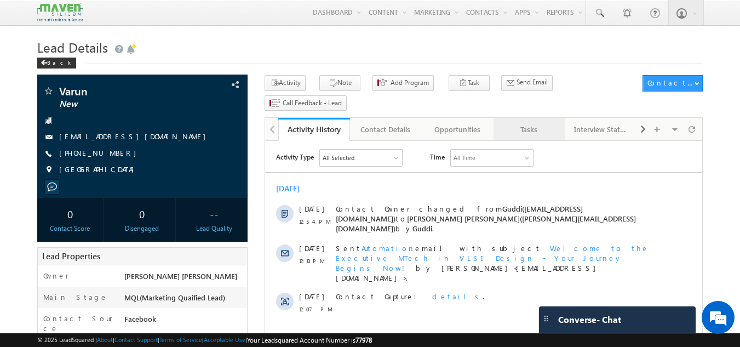
click at [530, 123] on div "Tasks" at bounding box center [528, 129] width 53 height 13
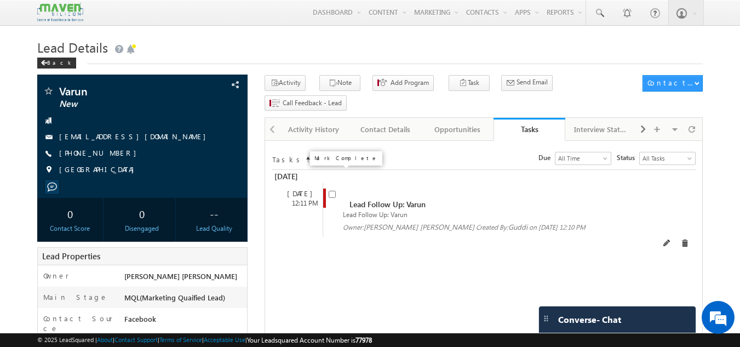
click at [331, 191] on input "checkbox" at bounding box center [332, 194] width 7 height 7
checkbox input "false"
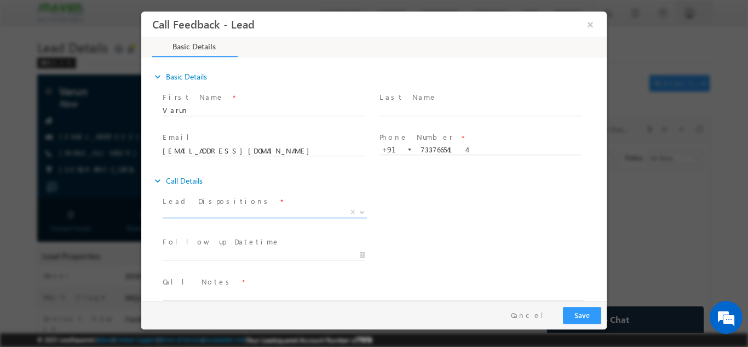
click at [272, 216] on span "Prospect Interested Re-enquired Invalid Number Not Contacted Not Interested In …" at bounding box center [269, 213] width 213 height 13
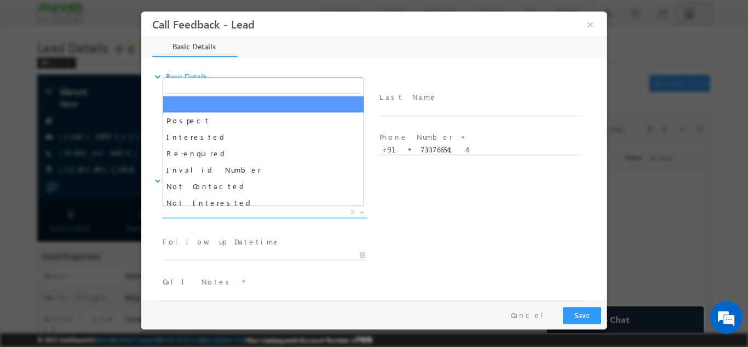
click at [267, 210] on span "X" at bounding box center [265, 212] width 204 height 11
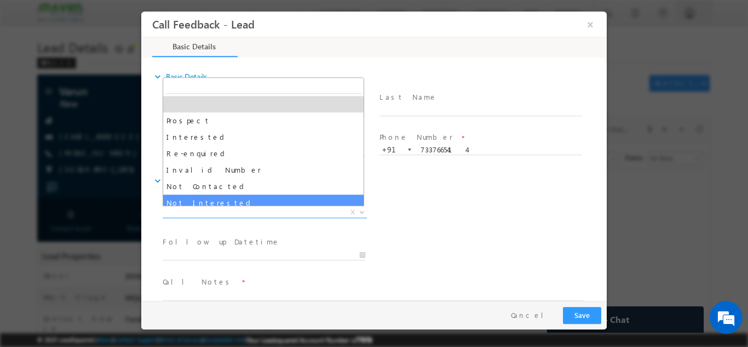
select select "Not Interested"
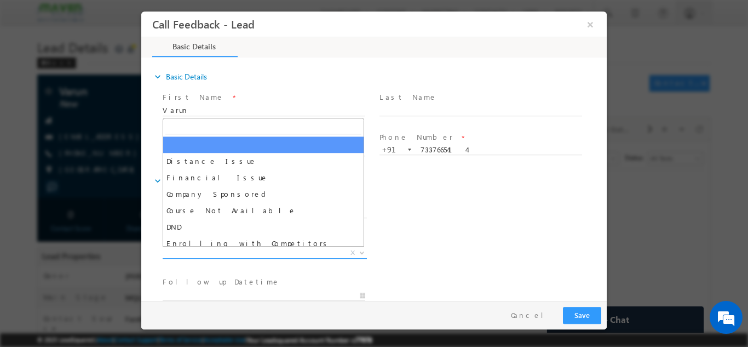
click at [233, 250] on span "X" at bounding box center [265, 252] width 204 height 11
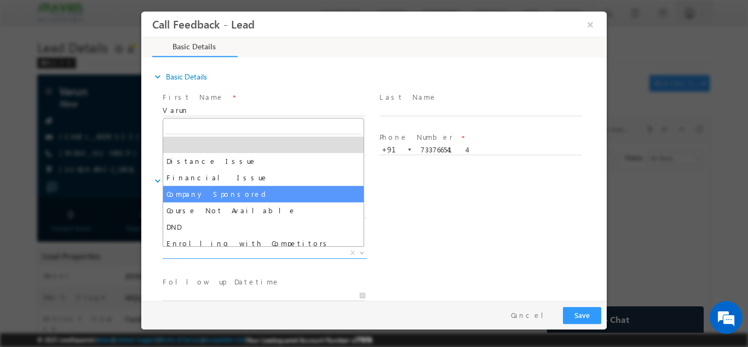
scroll to position [22, 0]
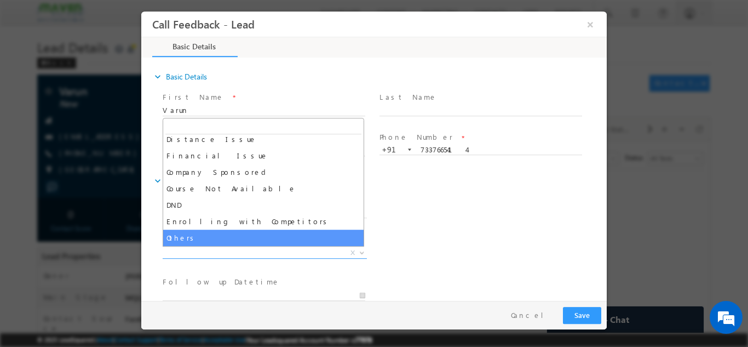
select select "Others"
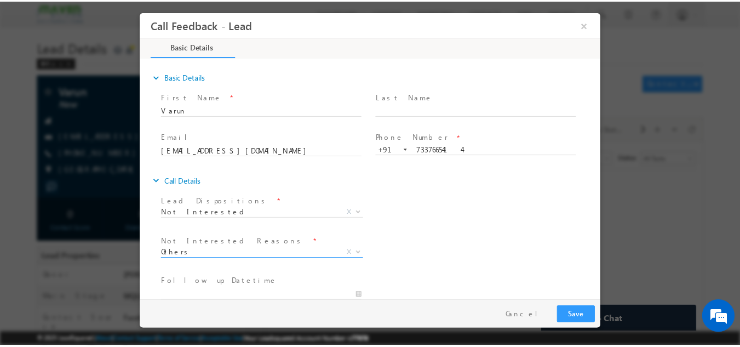
scroll to position [99, 0]
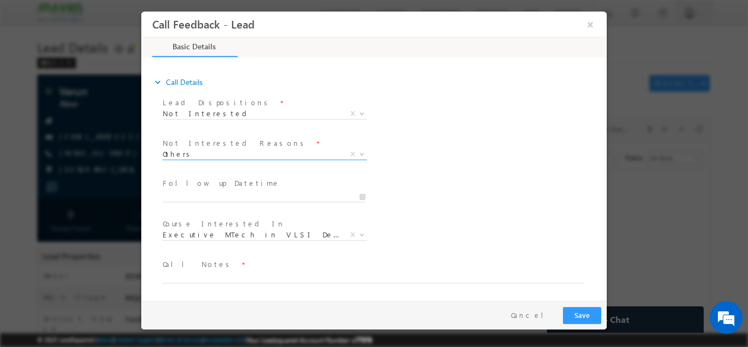
drag, startPoint x: 604, startPoint y: 201, endPoint x: 756, endPoint y: 302, distance: 182.5
click at [299, 282] on span at bounding box center [367, 288] width 409 height 12
click at [300, 268] on span "Call Notes *" at bounding box center [367, 264] width 409 height 12
click at [273, 278] on textarea at bounding box center [373, 276] width 421 height 13
type textarea "not looking for any course not int."
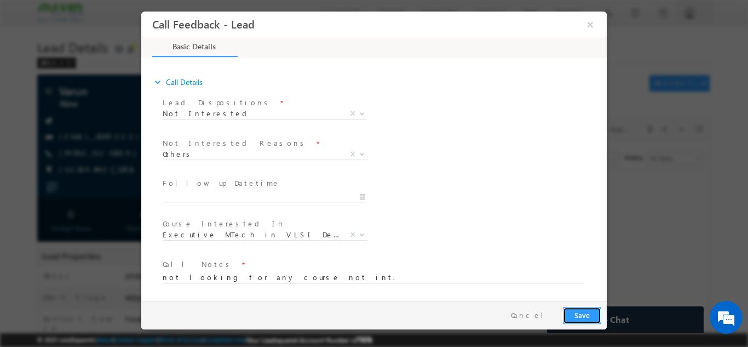
click at [586, 317] on button "Save" at bounding box center [582, 314] width 38 height 17
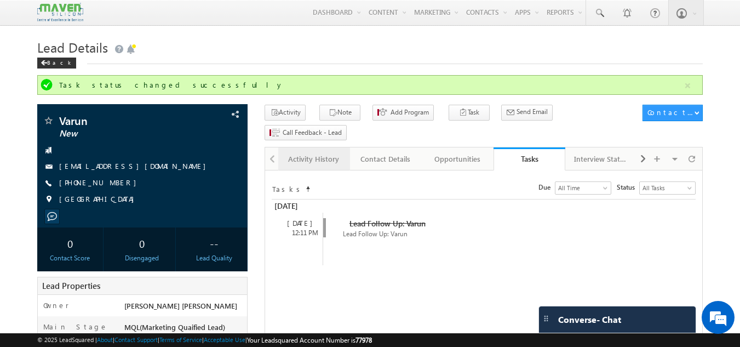
click at [304, 147] on link "Activity History" at bounding box center [314, 158] width 72 height 23
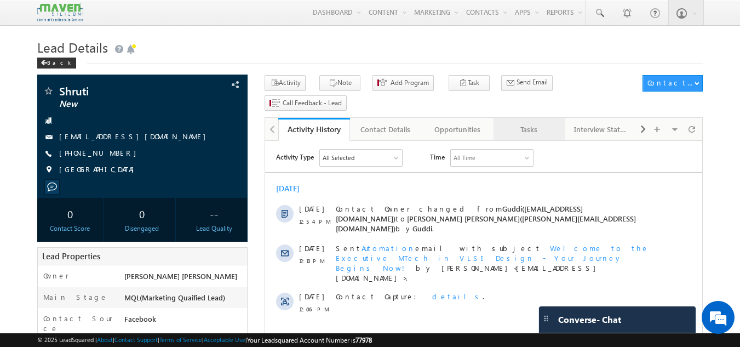
click at [532, 123] on div "Tasks" at bounding box center [528, 129] width 53 height 13
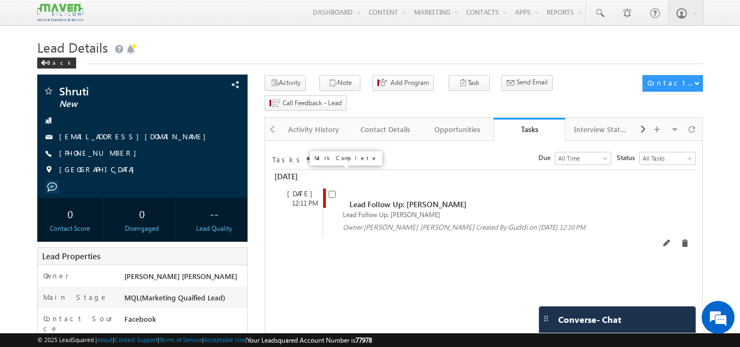
click at [336, 188] on span at bounding box center [332, 192] width 7 height 9
click at [334, 191] on input "checkbox" at bounding box center [332, 194] width 7 height 7
checkbox input "false"
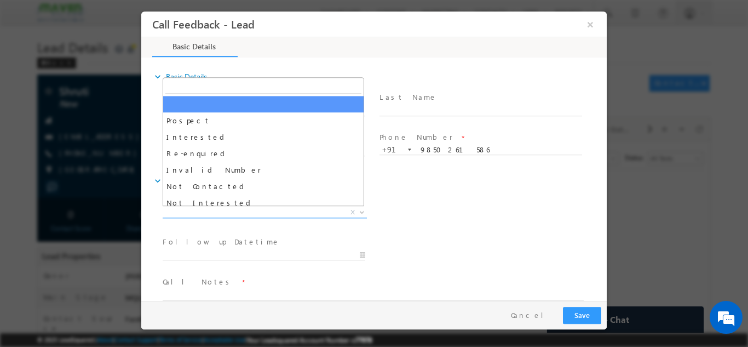
click at [302, 213] on span "X" at bounding box center [265, 212] width 204 height 11
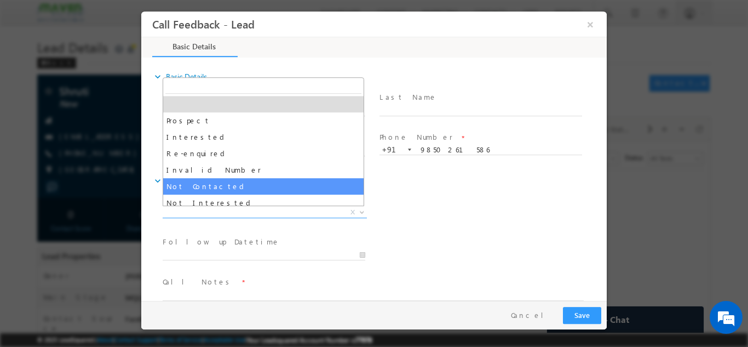
select select "Not Contacted"
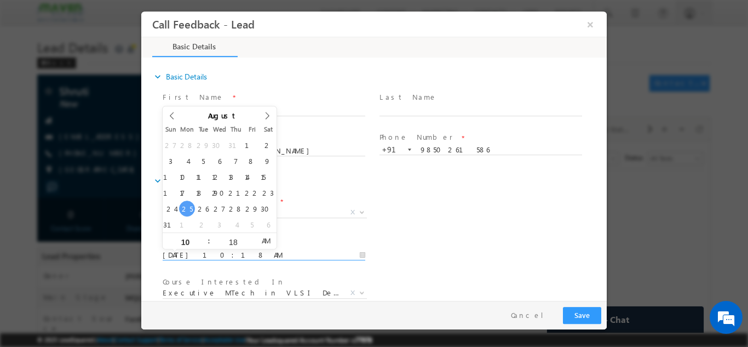
click at [254, 255] on input "25/08/2025 10:18 AM" at bounding box center [264, 254] width 203 height 11
type input "26/08/2025 10:18 AM"
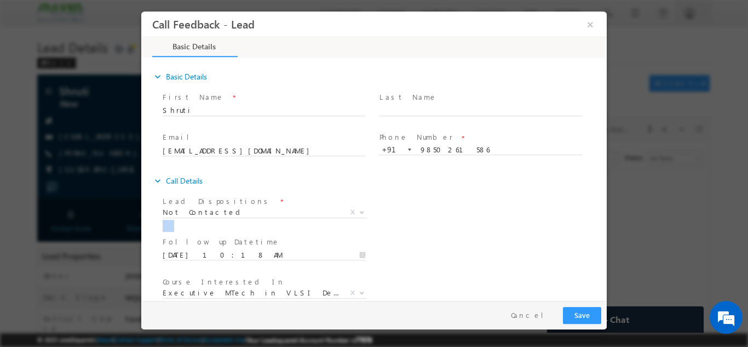
drag, startPoint x: 449, startPoint y: 233, endPoint x: 604, endPoint y: 194, distance: 160.4
click at [604, 194] on div "expand_more Basic Details First Name *" at bounding box center [377, 180] width 460 height 242
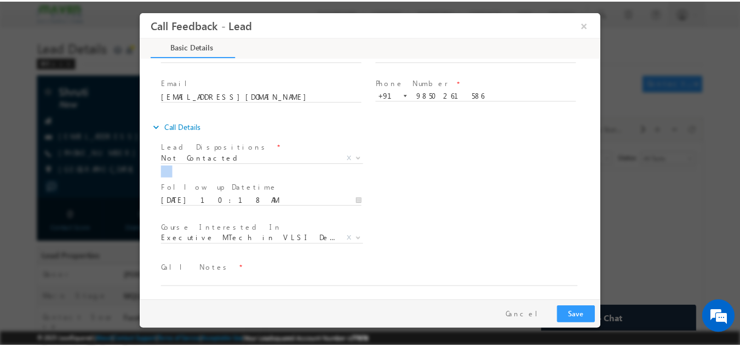
scroll to position [58, 0]
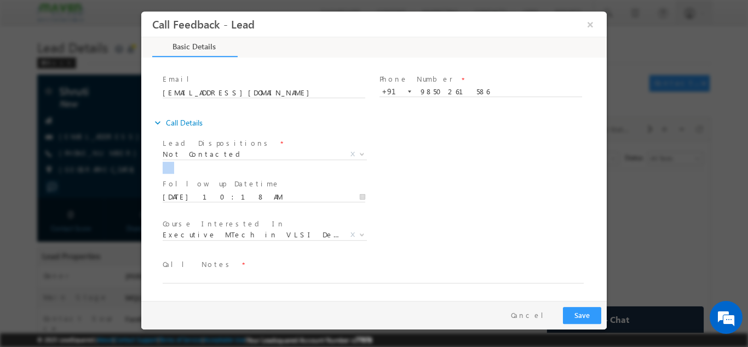
drag, startPoint x: 604, startPoint y: 194, endPoint x: 758, endPoint y: 280, distance: 176.4
click at [268, 279] on textarea at bounding box center [373, 276] width 421 height 13
type textarea "dnp"
click at [598, 316] on button "Save" at bounding box center [582, 314] width 38 height 17
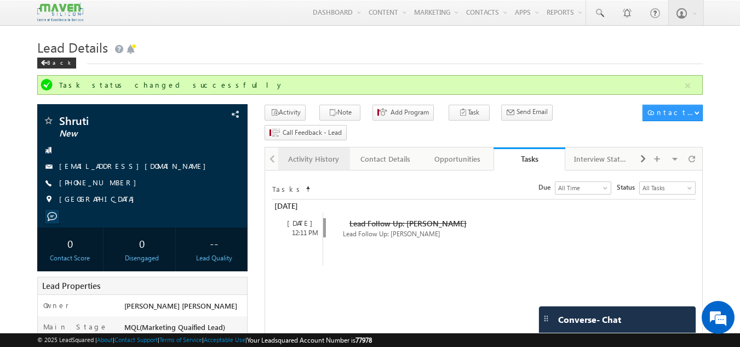
click at [321, 152] on div "Activity History" at bounding box center [313, 158] width 53 height 13
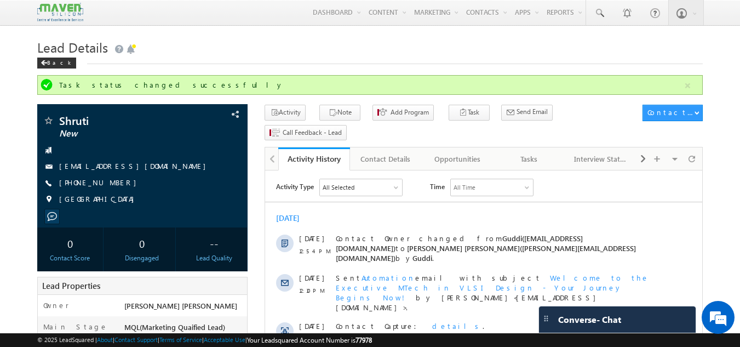
click at [321, 153] on div "Activity History" at bounding box center [314, 158] width 55 height 10
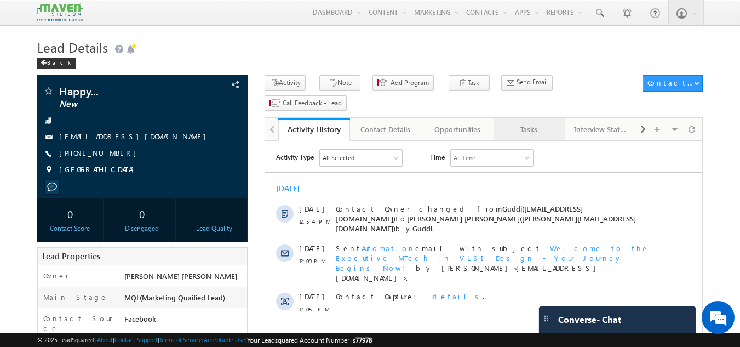
click at [534, 121] on link "Tasks" at bounding box center [530, 129] width 72 height 23
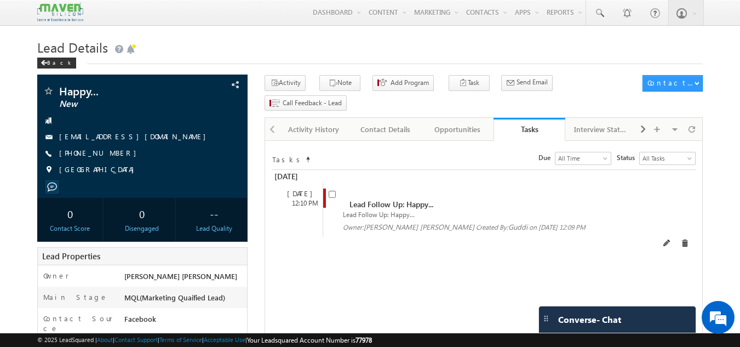
click at [327, 183] on div "Lead Follow Up: Happy... Lead Follow Up: Happy... Owner: [PERSON_NAME] [PERSON_…" at bounding box center [493, 210] width 341 height 54
click at [330, 191] on input "checkbox" at bounding box center [332, 194] width 7 height 7
checkbox input "false"
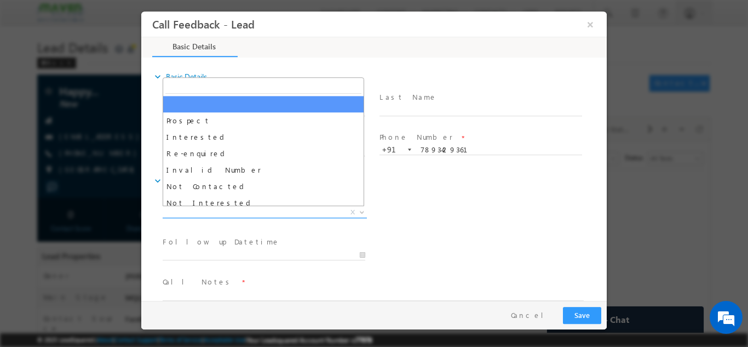
click at [269, 211] on span "X" at bounding box center [265, 212] width 204 height 11
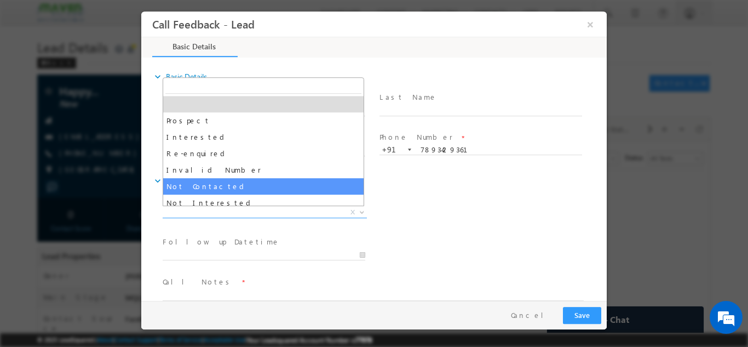
select select "Not Contacted"
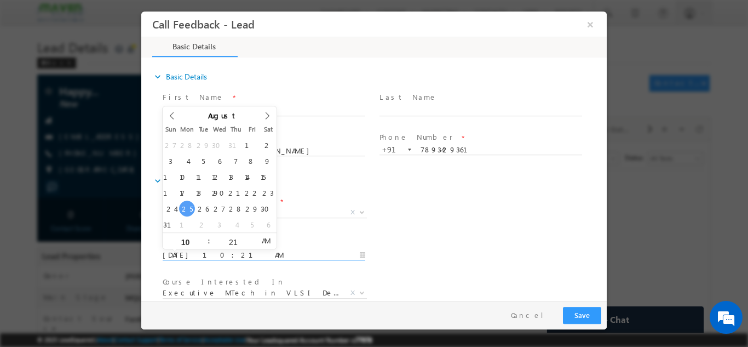
click at [197, 259] on input "25/08/2025 10:21 AM" at bounding box center [264, 254] width 203 height 11
type input "26/08/2025 10:21 AM"
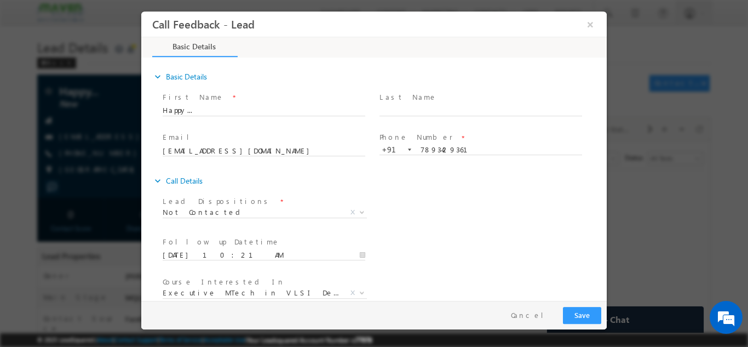
drag, startPoint x: 595, startPoint y: 167, endPoint x: 603, endPoint y: 168, distance: 8.3
click at [603, 168] on div "expand_more Basic Details First Name *" at bounding box center [377, 180] width 460 height 242
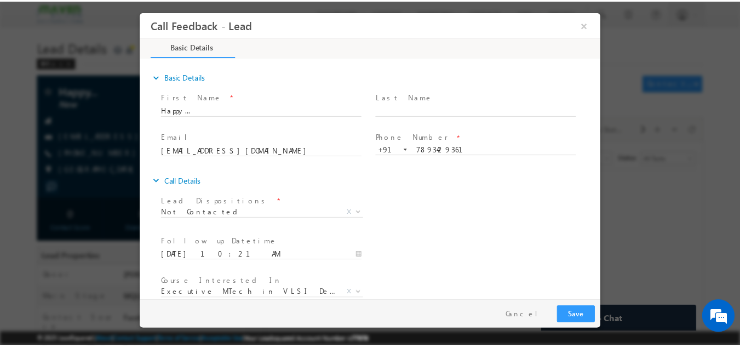
scroll to position [58, 0]
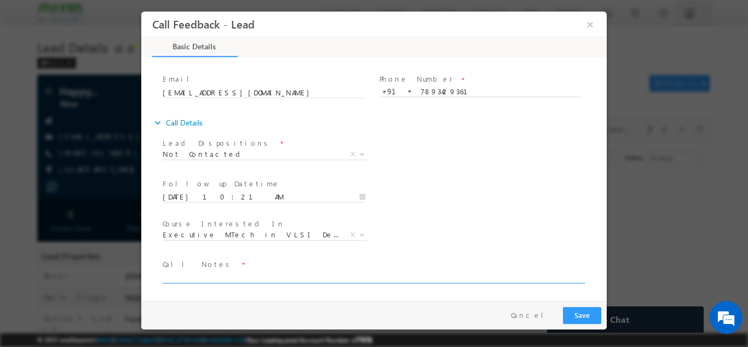
click at [248, 279] on textarea at bounding box center [373, 276] width 421 height 13
type textarea "disconnected the call"
click at [577, 319] on button "Save" at bounding box center [582, 314] width 38 height 17
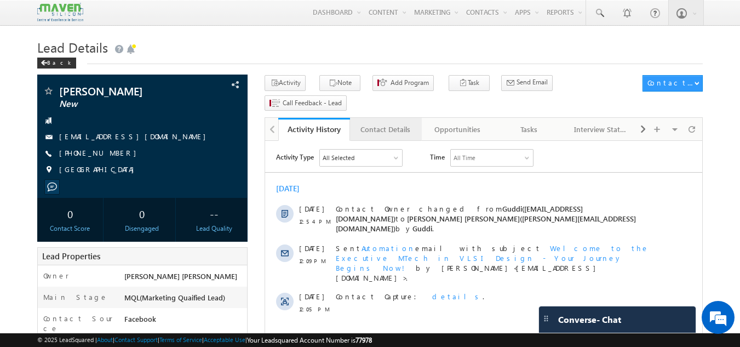
click at [379, 119] on link "Contact Details" at bounding box center [386, 129] width 72 height 23
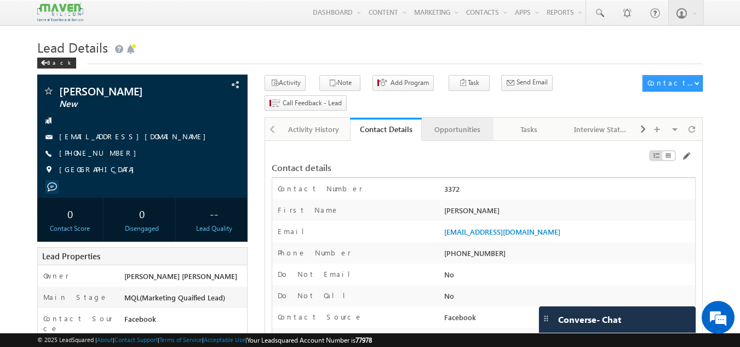
click at [449, 118] on link "Opportunities" at bounding box center [458, 129] width 72 height 23
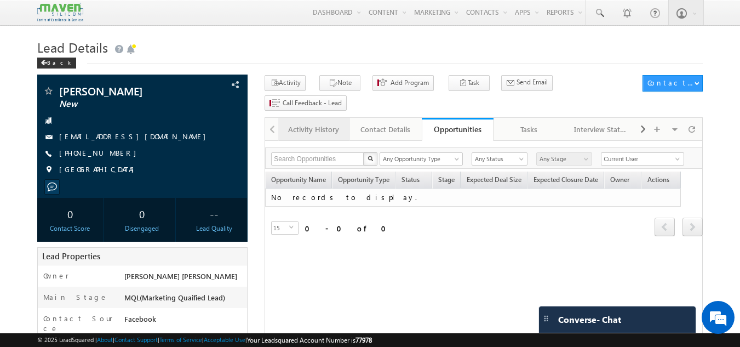
click at [316, 123] on div "Activity History" at bounding box center [313, 129] width 53 height 13
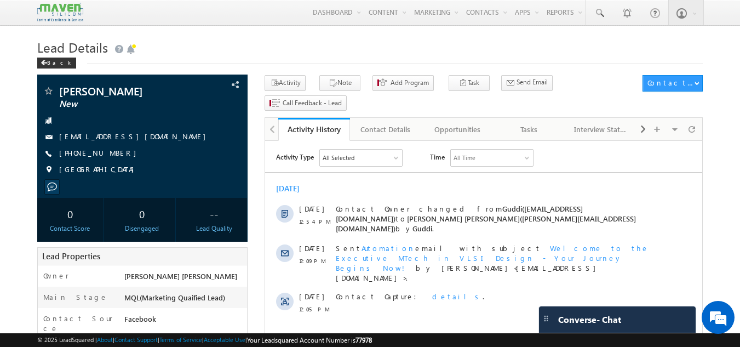
click at [314, 124] on div "Activity History" at bounding box center [314, 129] width 55 height 10
click at [532, 123] on div "Tasks" at bounding box center [528, 129] width 53 height 13
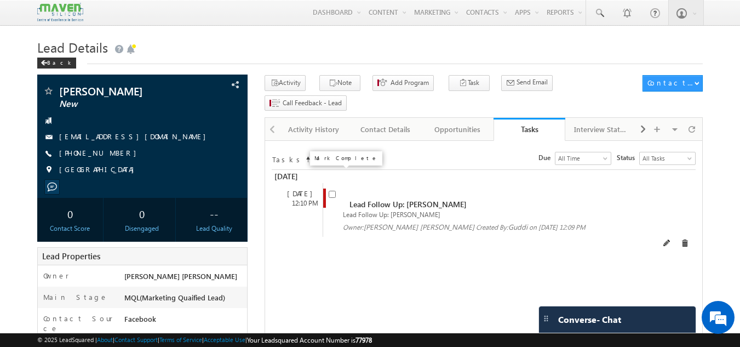
click at [330, 191] on input "checkbox" at bounding box center [332, 194] width 7 height 7
checkbox input "false"
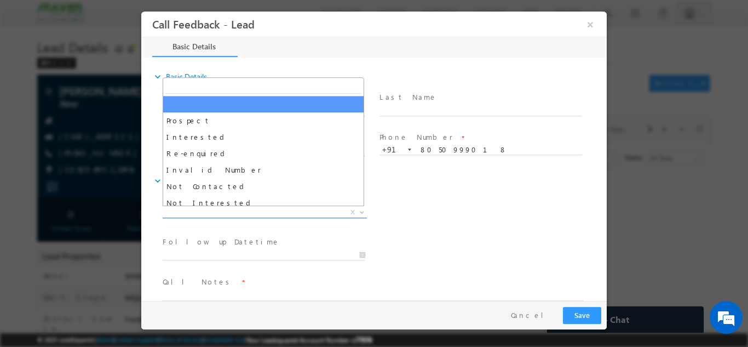
click at [268, 211] on span "X" at bounding box center [265, 212] width 204 height 11
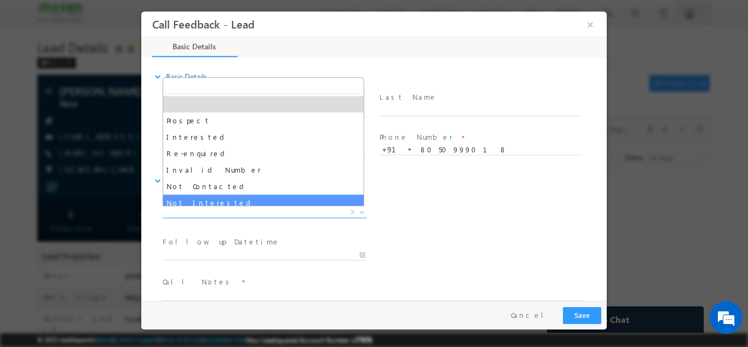
select select "Not Interested"
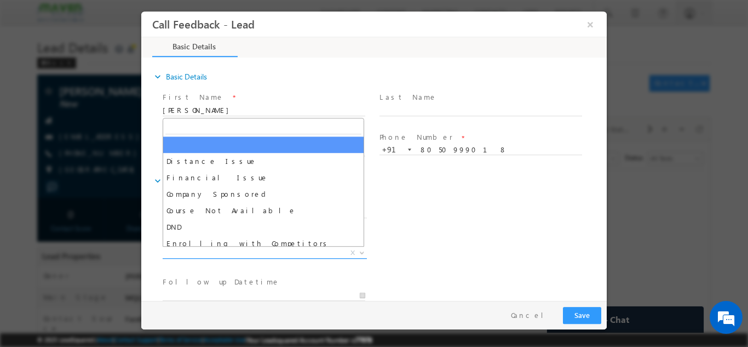
click at [234, 255] on span "X" at bounding box center [265, 252] width 204 height 11
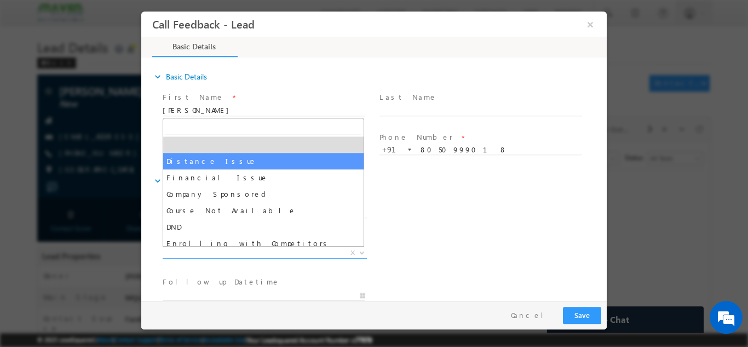
scroll to position [22, 0]
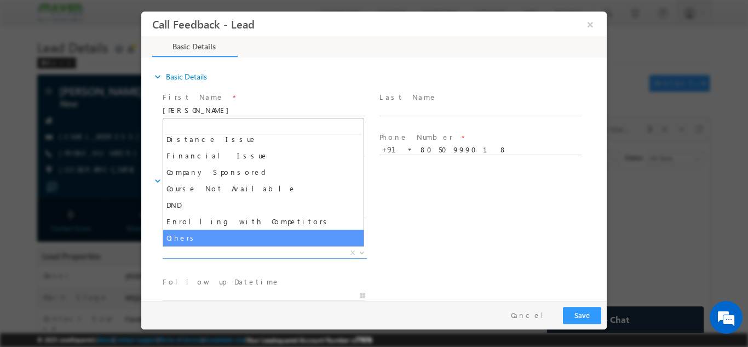
select select "Others"
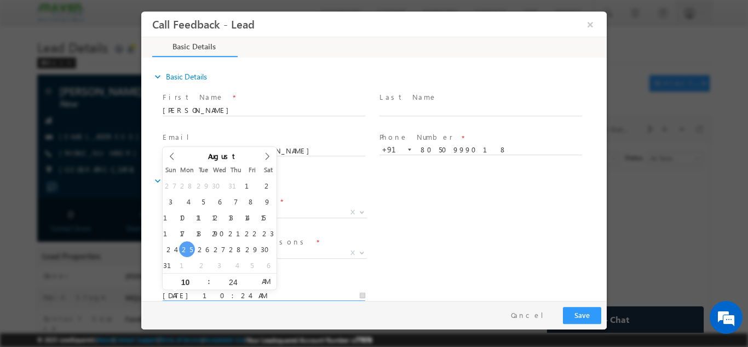
click at [284, 299] on input "[DATE] 10:24 AM" at bounding box center [264, 295] width 203 height 11
type input "[DATE] 10:24 AM"
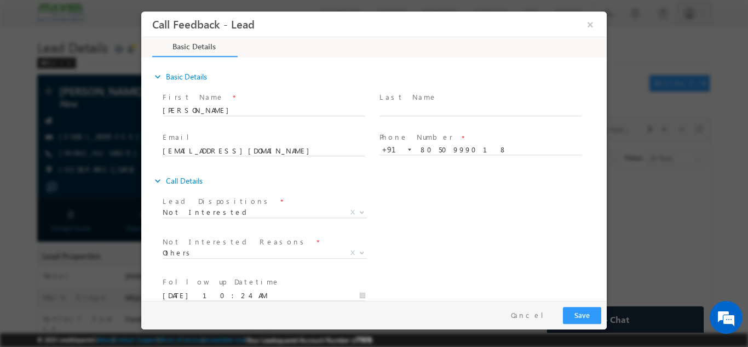
scroll to position [99, 0]
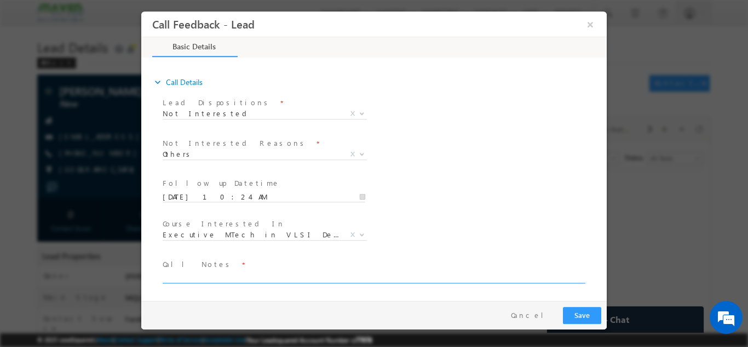
click at [391, 278] on textarea at bounding box center [373, 276] width 421 height 13
type textarea "not interested not looking for any courses now"
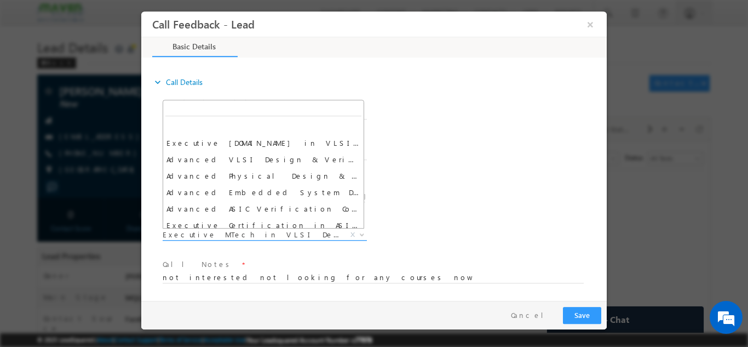
click at [296, 230] on span "Executive MTech in VLSI Design" at bounding box center [252, 234] width 178 height 10
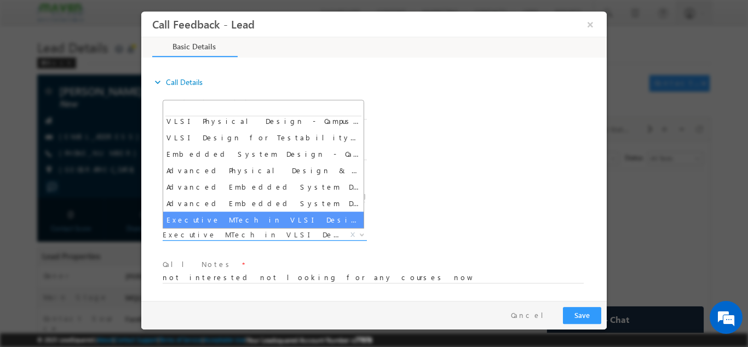
select select
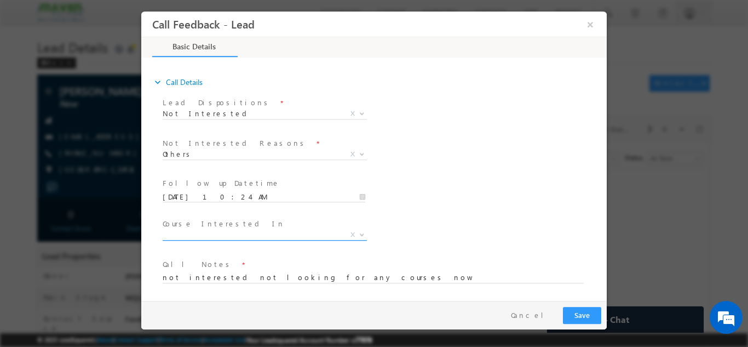
click at [351, 230] on span "X" at bounding box center [353, 234] width 4 height 10
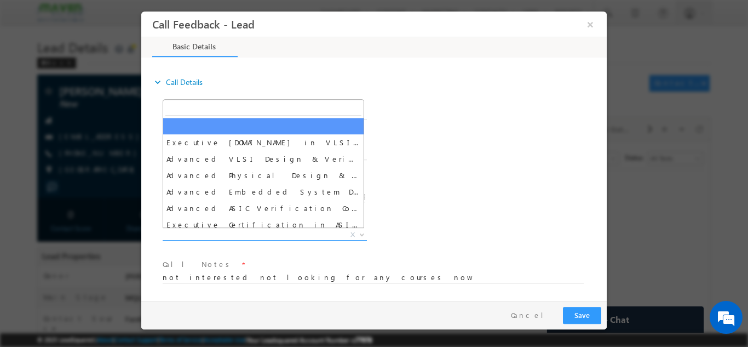
click at [314, 236] on span "X" at bounding box center [265, 234] width 204 height 11
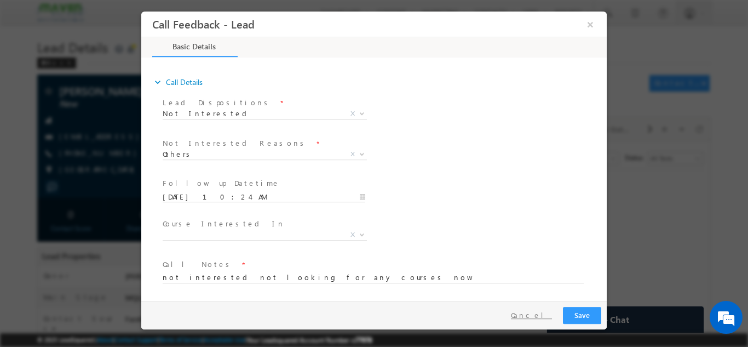
click at [541, 320] on button "Cancel" at bounding box center [532, 315] width 58 height 16
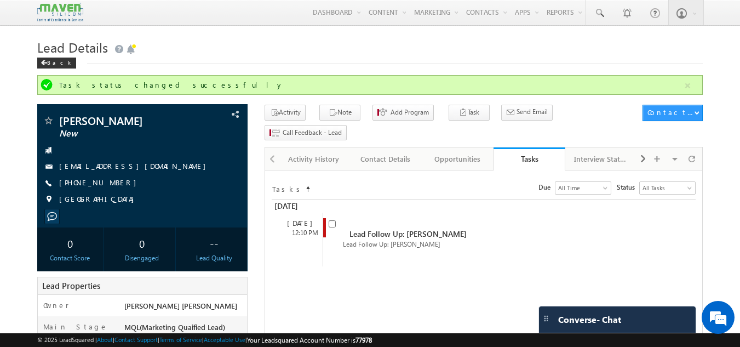
click at [330, 220] on input "checkbox" at bounding box center [332, 223] width 7 height 7
checkbox input "false"
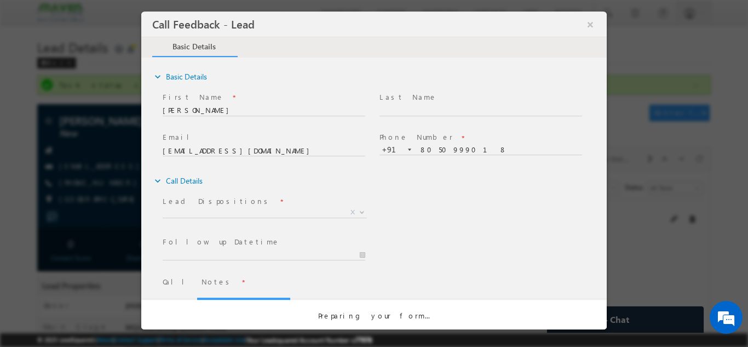
scroll to position [0, 0]
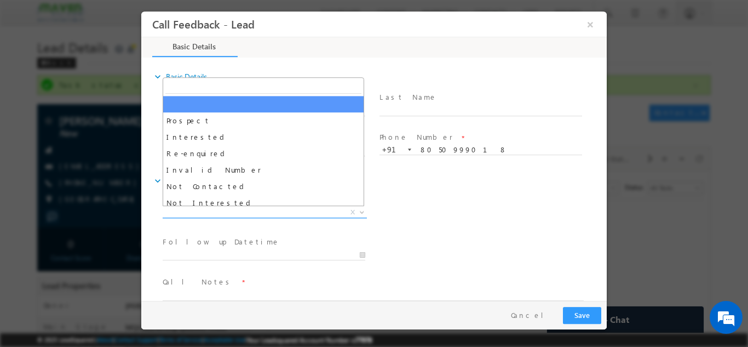
click at [311, 210] on span "X" at bounding box center [265, 212] width 204 height 11
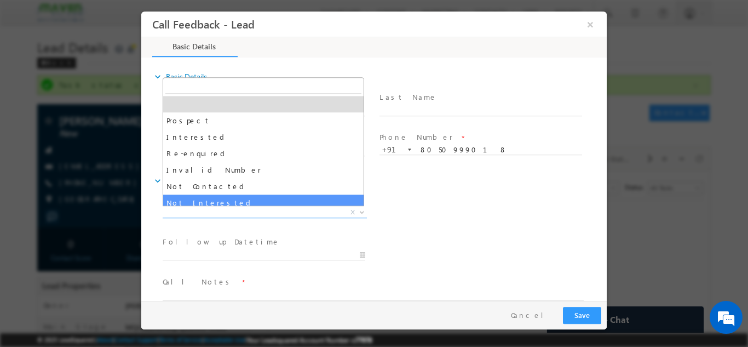
select select "Not Interested"
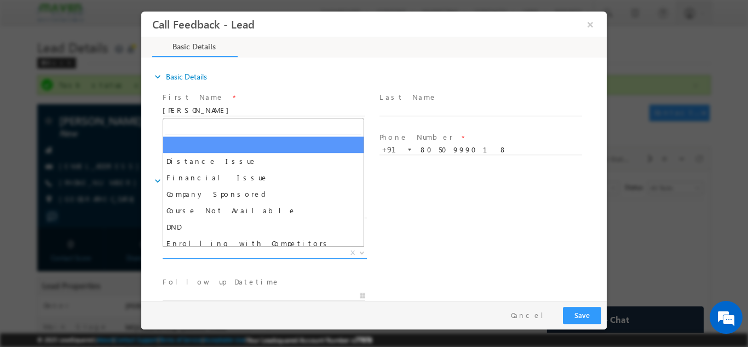
click at [240, 253] on span "X" at bounding box center [265, 252] width 204 height 11
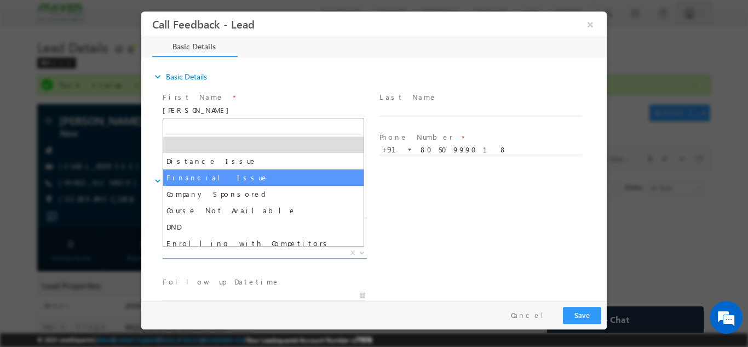
scroll to position [22, 0]
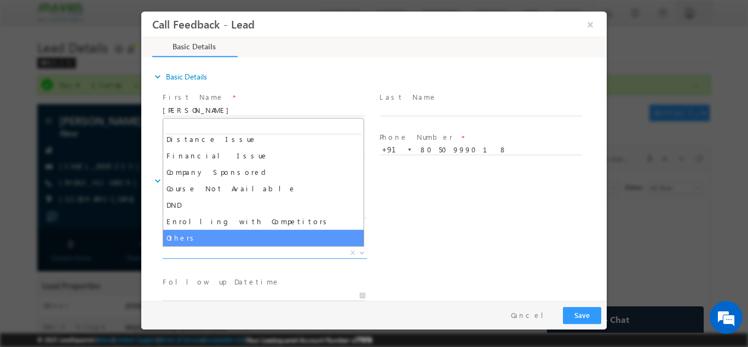
select select "Others"
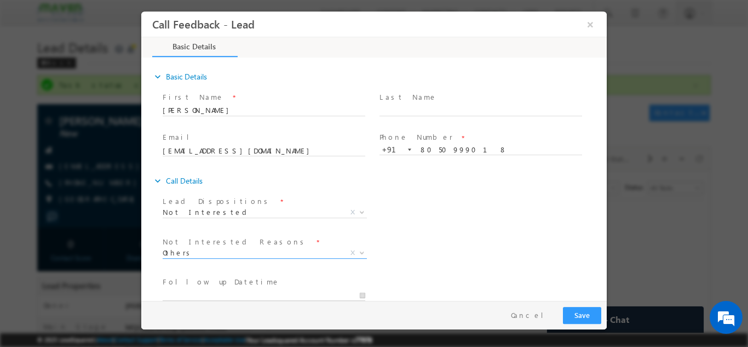
type input "25/08/2025 10:24 AM"
click at [238, 291] on input "25/08/2025 10:24 AM" at bounding box center [264, 295] width 203 height 11
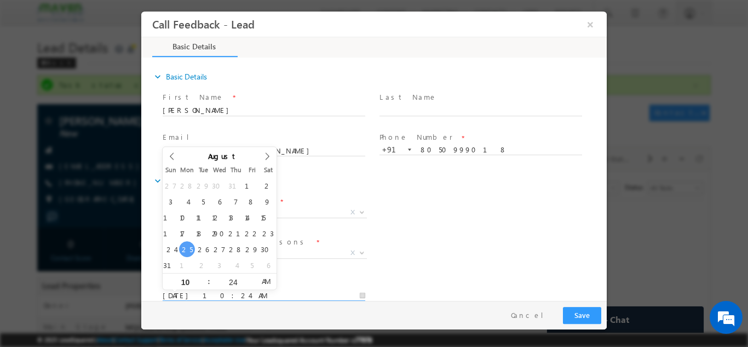
click at [336, 296] on input "25/08/2025 10:24 AM" at bounding box center [264, 295] width 203 height 11
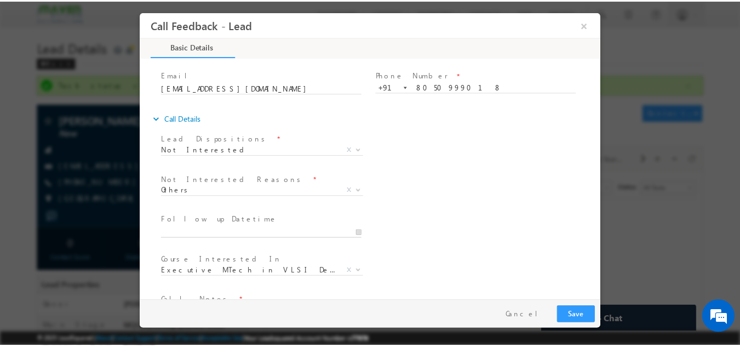
scroll to position [99, 0]
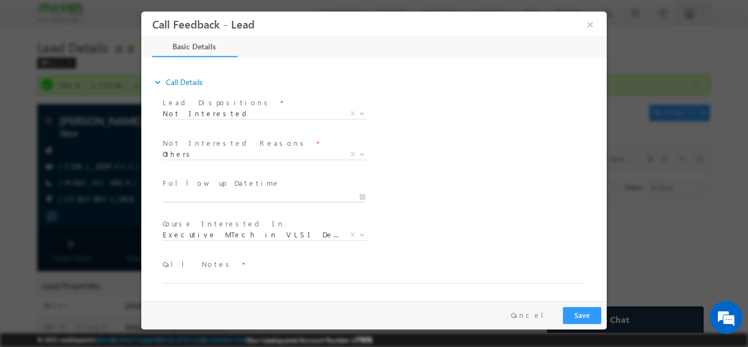
drag, startPoint x: 604, startPoint y: 153, endPoint x: 766, endPoint y: 255, distance: 191.8
click at [322, 268] on span "Call Notes *" at bounding box center [367, 264] width 409 height 12
click at [305, 278] on textarea at bounding box center [373, 276] width 421 height 13
type textarea "not int. not looking for any courses"
click at [588, 317] on button "Save" at bounding box center [582, 314] width 38 height 17
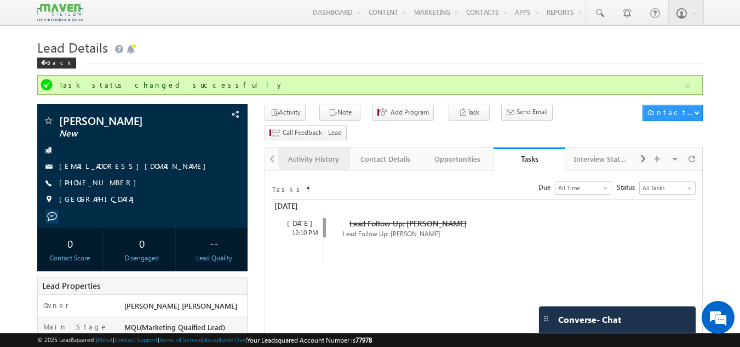
click at [319, 147] on link "Activity History" at bounding box center [314, 158] width 72 height 23
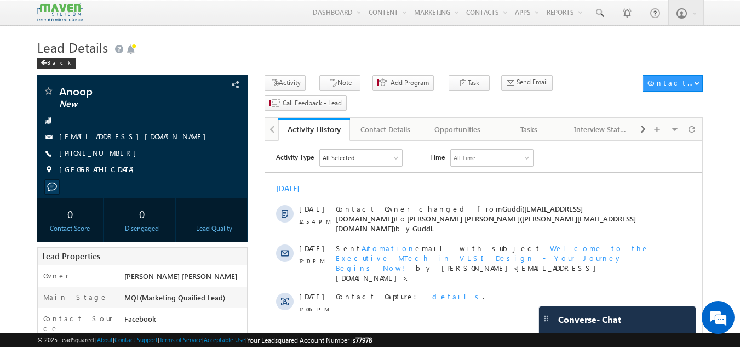
click at [271, 44] on h1 "Lead Details" at bounding box center [370, 46] width 666 height 21
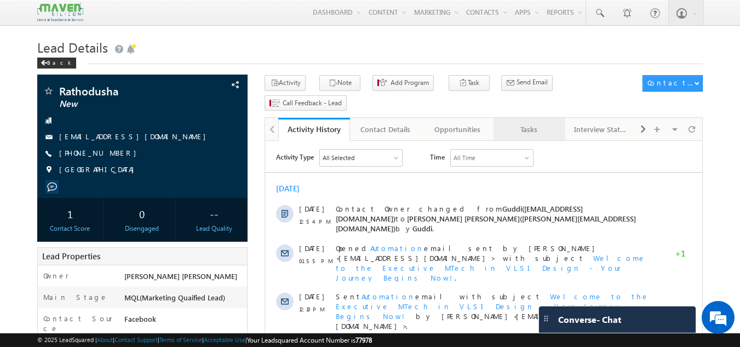
click at [547, 118] on link "Tasks" at bounding box center [530, 129] width 72 height 23
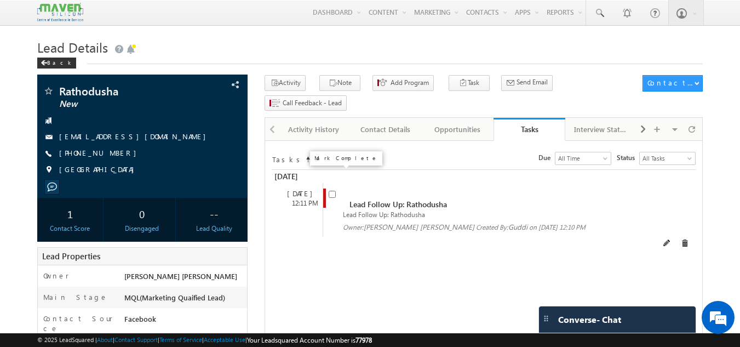
click at [333, 191] on input "checkbox" at bounding box center [332, 194] width 7 height 7
checkbox input "false"
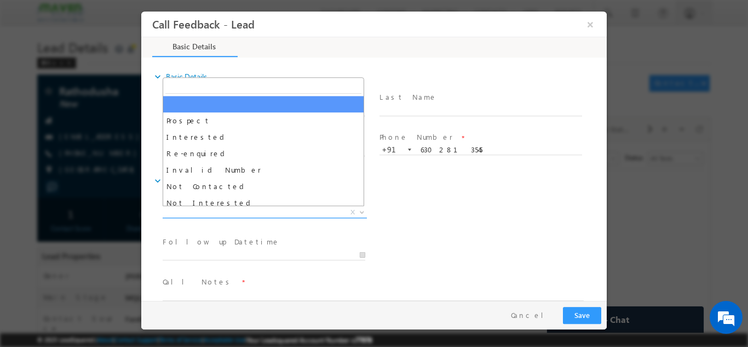
click at [283, 214] on span "X" at bounding box center [265, 212] width 204 height 11
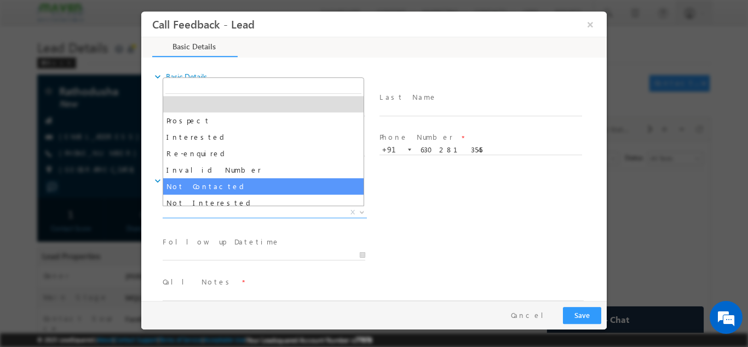
select select "Not Contacted"
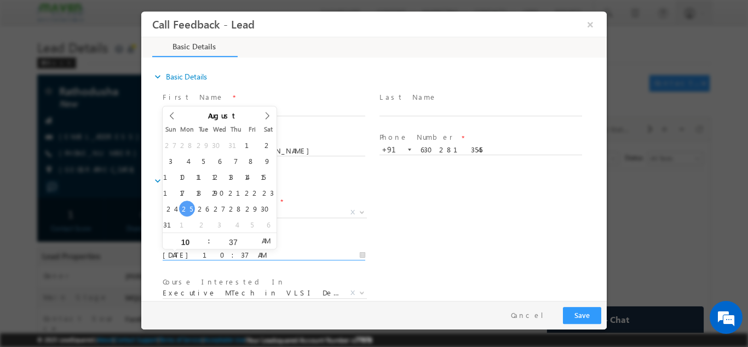
click at [235, 251] on input "25/08/2025 10:37 AM" at bounding box center [264, 254] width 203 height 11
type input "26/08/2025 10:37 AM"
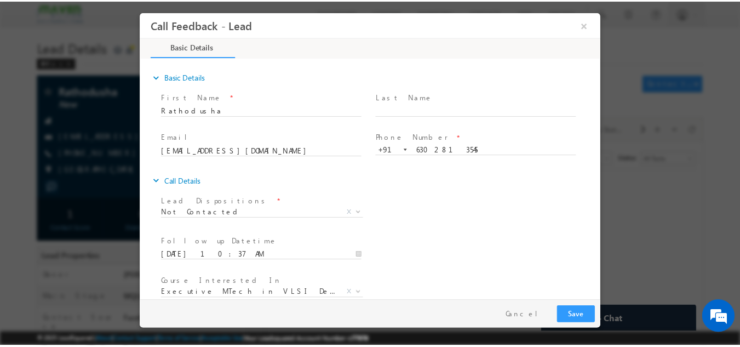
scroll to position [58, 0]
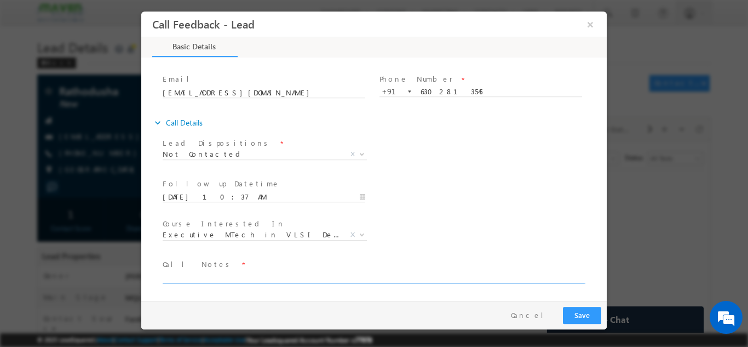
click at [230, 270] on textarea at bounding box center [373, 276] width 421 height 13
type textarea "dnp"
click at [587, 338] on div "© 2025 LeadSquared | About | Contact Support | Terms of Service | Acceptable Us…" at bounding box center [373, 340] width 673 height 10
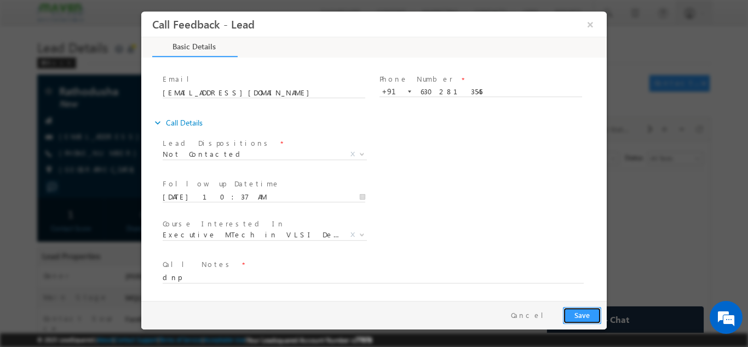
click at [579, 317] on button "Save" at bounding box center [582, 314] width 38 height 17
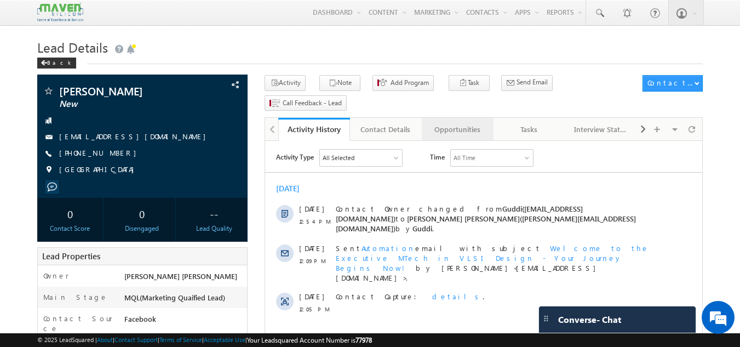
click at [466, 123] on div "Opportunities" at bounding box center [457, 129] width 53 height 13
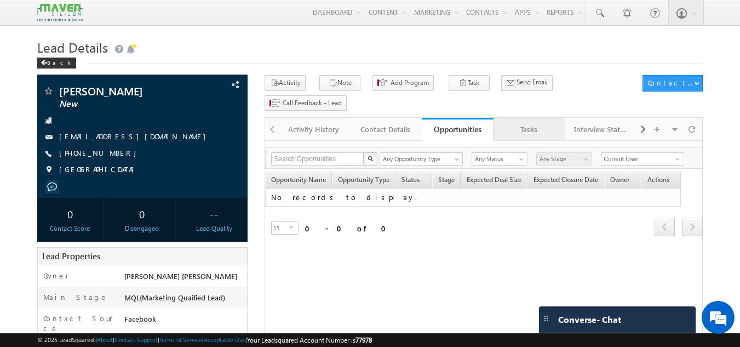
click at [528, 118] on link "Tasks" at bounding box center [530, 129] width 72 height 23
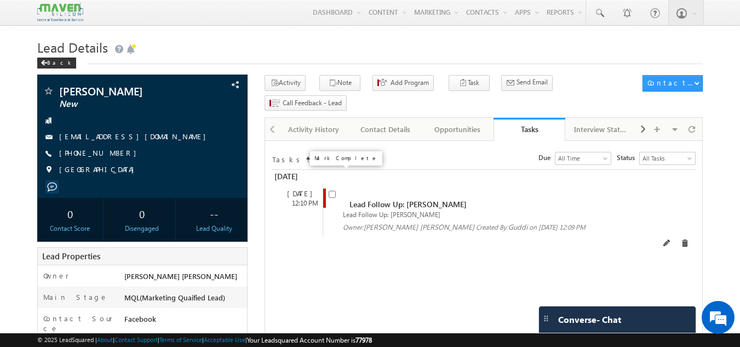
click at [333, 191] on input "checkbox" at bounding box center [332, 194] width 7 height 7
checkbox input "false"
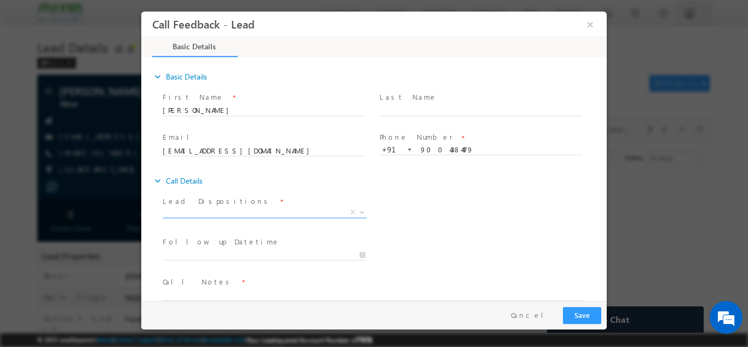
click at [262, 212] on span "X" at bounding box center [265, 212] width 204 height 11
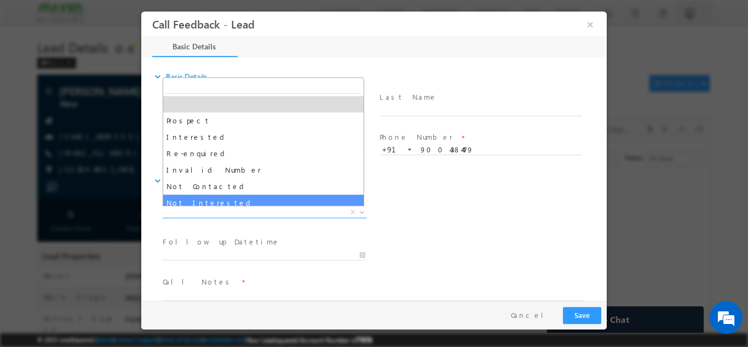
select select "Not Interested"
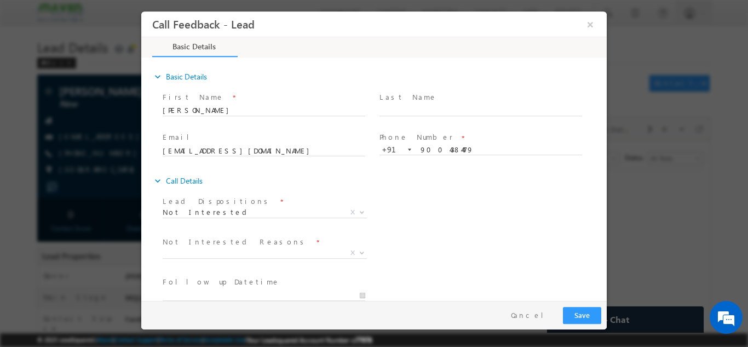
click at [246, 199] on span "Lead Dispositions *" at bounding box center [264, 201] width 202 height 12
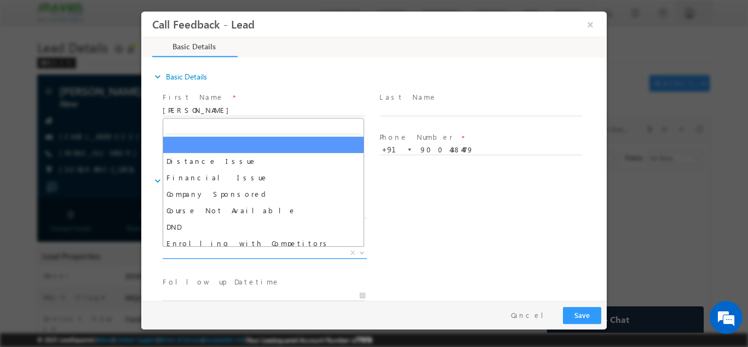
click at [219, 250] on span "X" at bounding box center [265, 252] width 204 height 11
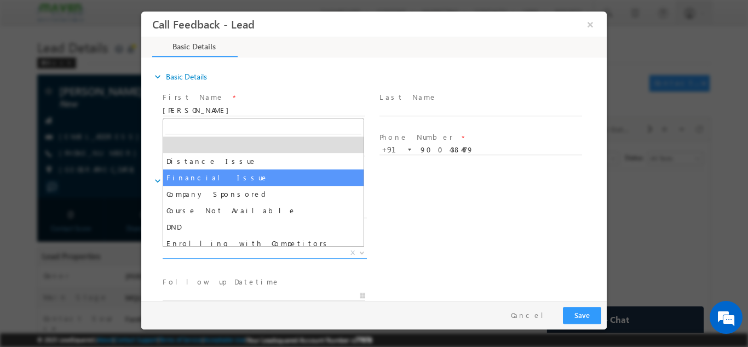
scroll to position [22, 0]
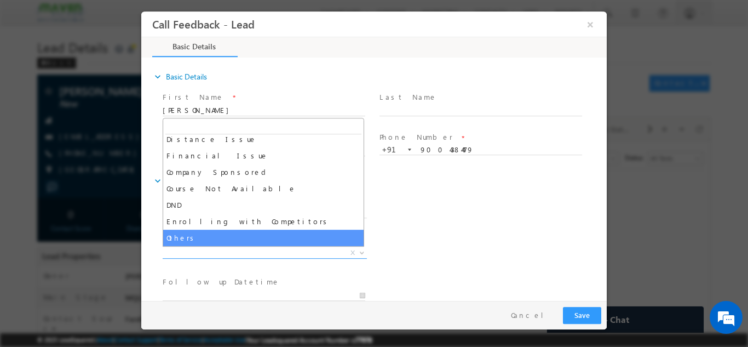
select select "Others"
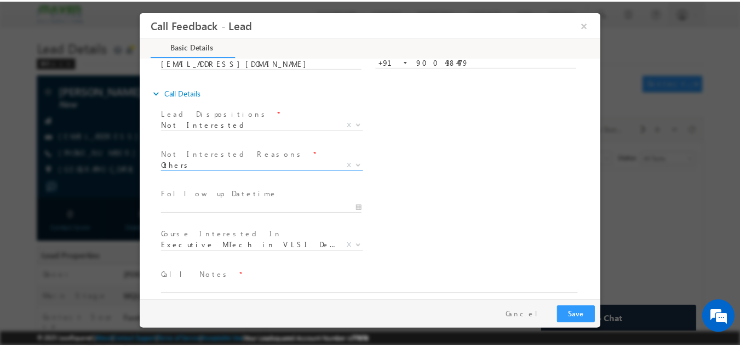
scroll to position [99, 0]
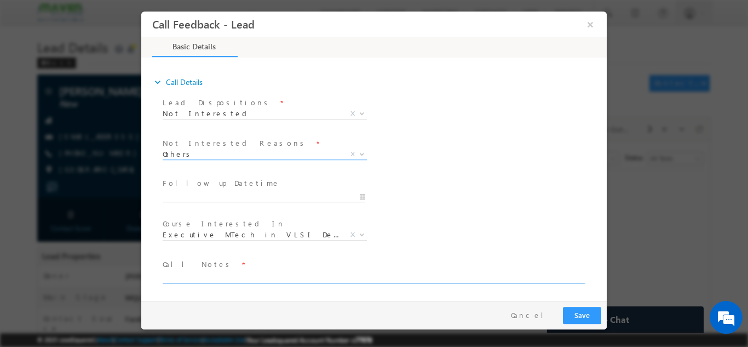
click at [465, 276] on textarea at bounding box center [373, 276] width 421 height 13
type textarea "said not int."
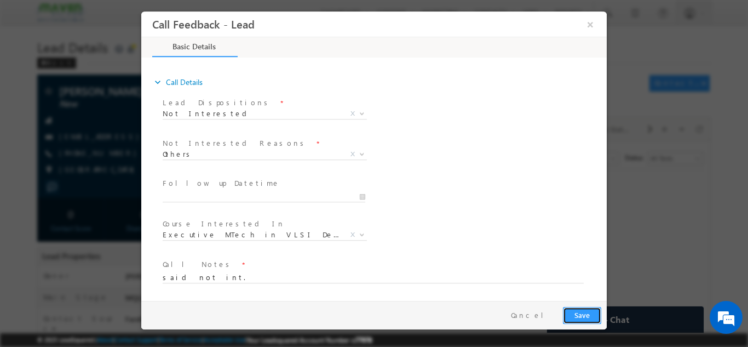
click at [574, 312] on button "Save" at bounding box center [582, 314] width 38 height 17
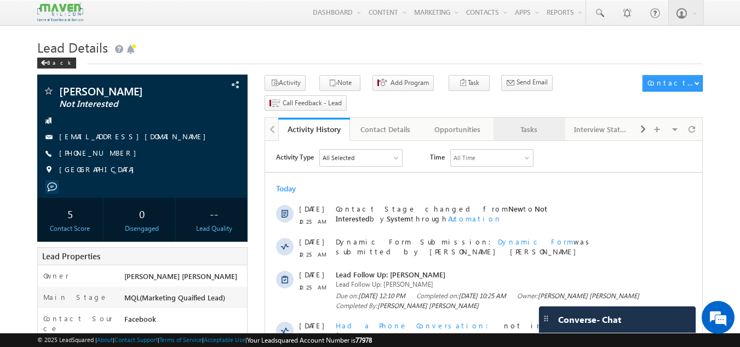
click at [533, 123] on div "Tasks" at bounding box center [528, 129] width 53 height 13
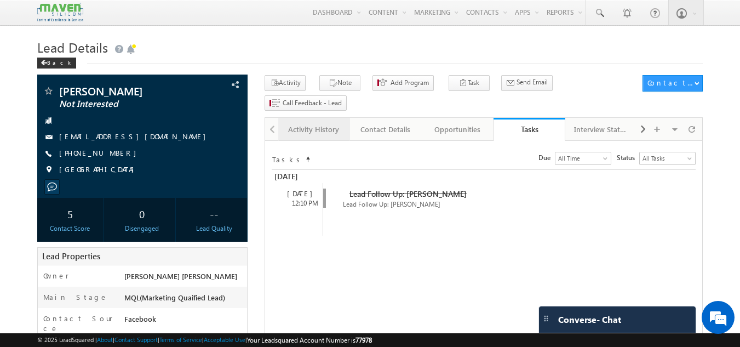
click at [321, 123] on div "Activity History" at bounding box center [313, 129] width 53 height 13
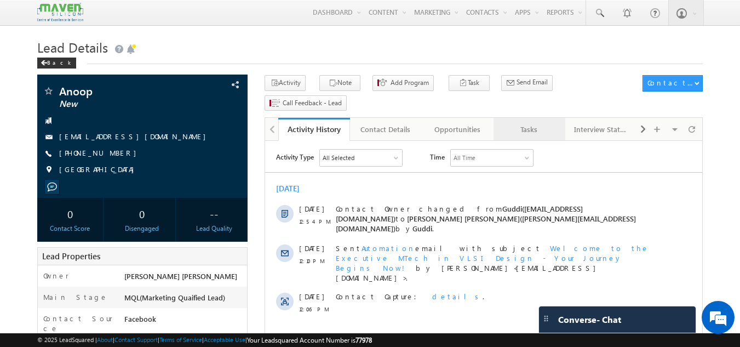
click at [522, 123] on div "Tasks" at bounding box center [528, 129] width 53 height 13
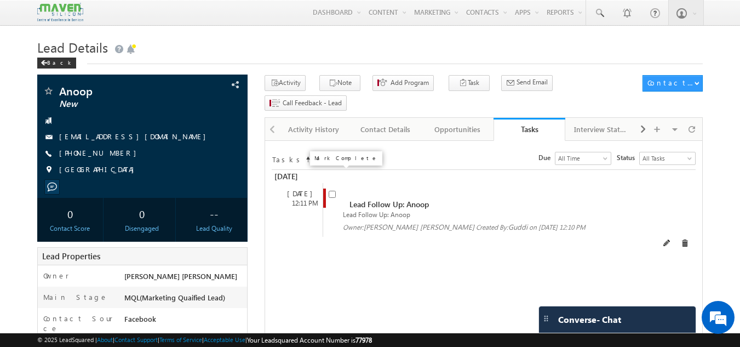
click at [333, 191] on input "checkbox" at bounding box center [332, 194] width 7 height 7
checkbox input "false"
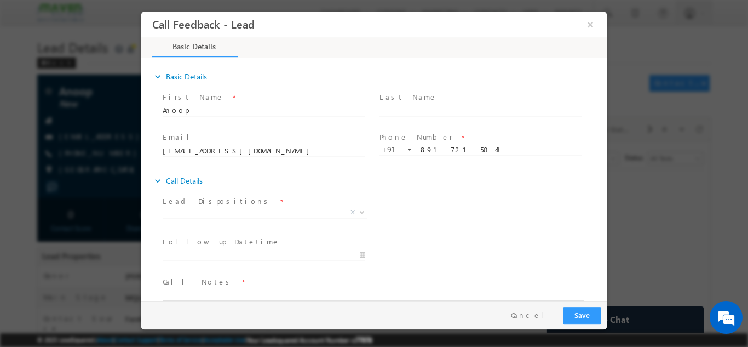
click at [234, 204] on span "Lead Dispositions *" at bounding box center [264, 201] width 202 height 12
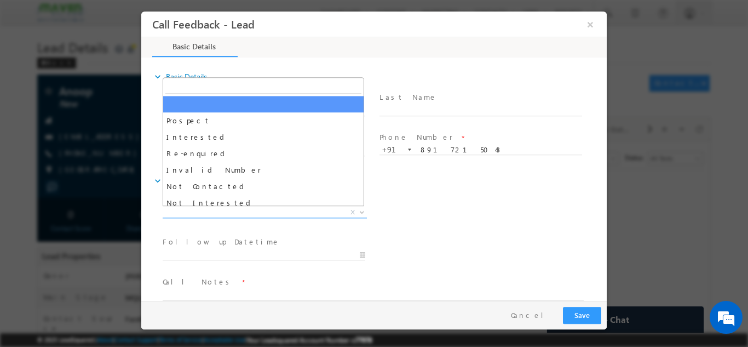
click at [230, 208] on span "X" at bounding box center [265, 212] width 204 height 11
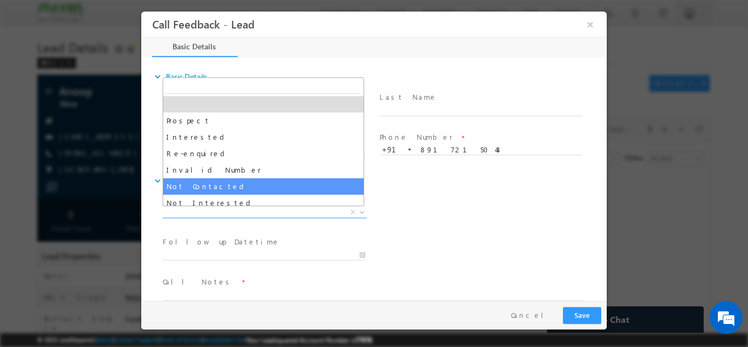
select select "Not Contacted"
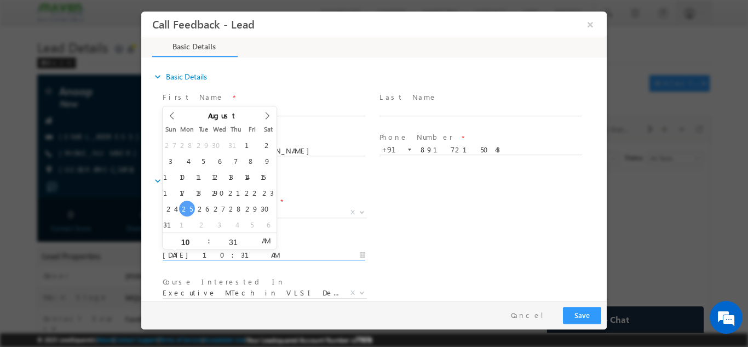
click at [228, 249] on input "25/08/2025 10:31 AM" at bounding box center [264, 254] width 203 height 11
type input "26/08/2025 10:31 AM"
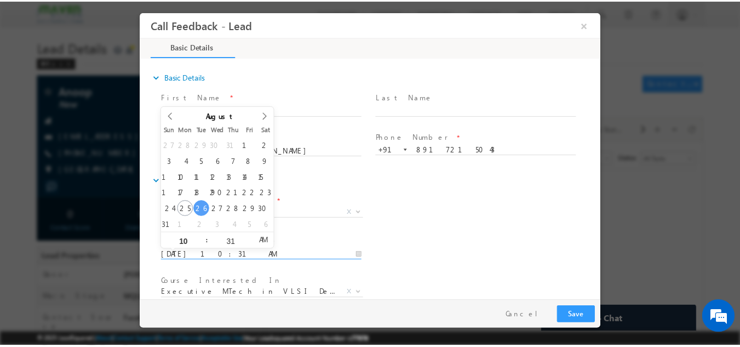
scroll to position [58, 0]
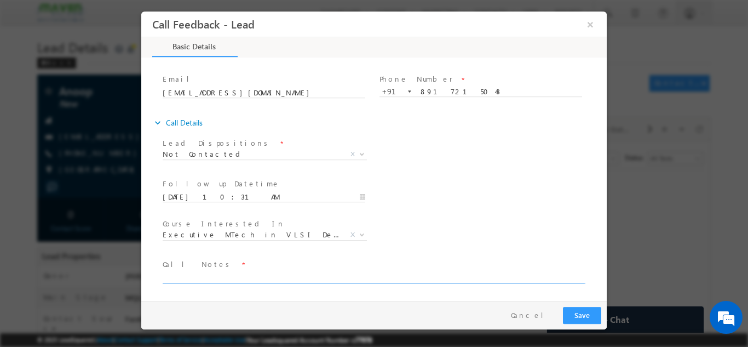
click at [407, 279] on textarea at bounding box center [373, 276] width 421 height 13
type textarea "dnp"
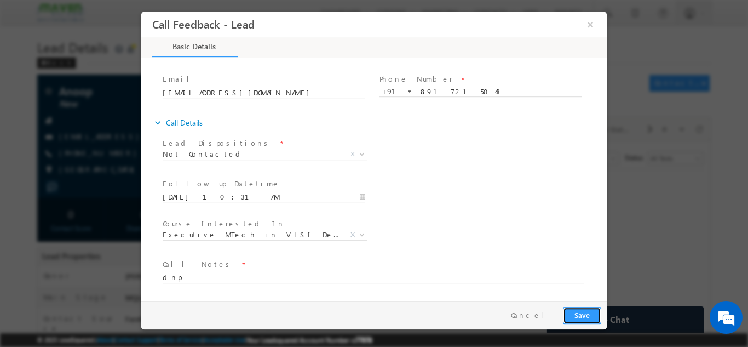
click at [577, 308] on button "Save" at bounding box center [582, 314] width 38 height 17
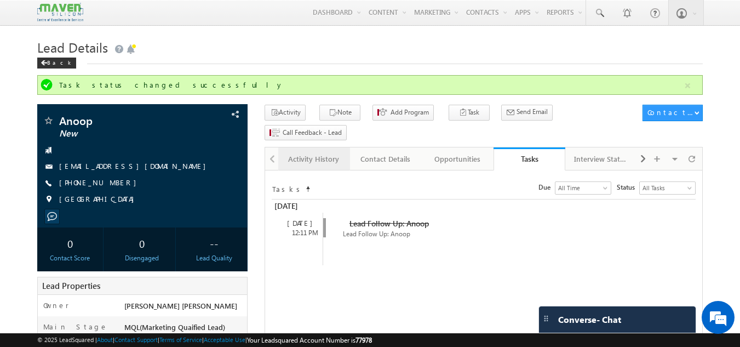
click at [328, 152] on div "Activity History" at bounding box center [313, 158] width 53 height 13
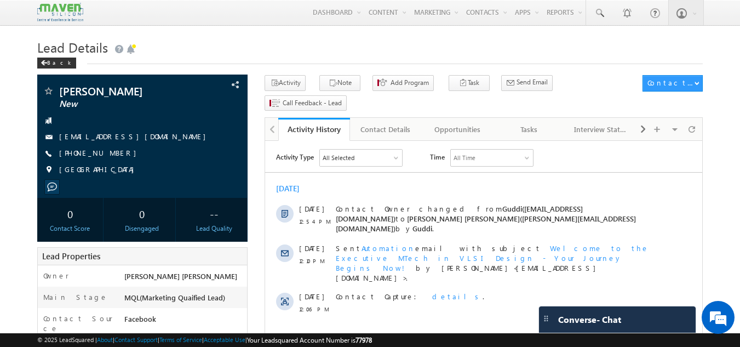
click at [481, 206] on span "Guddi([EMAIL_ADDRESS][DOMAIN_NAME])" at bounding box center [459, 213] width 247 height 19
click at [466, 123] on div "Opportunities" at bounding box center [457, 129] width 53 height 13
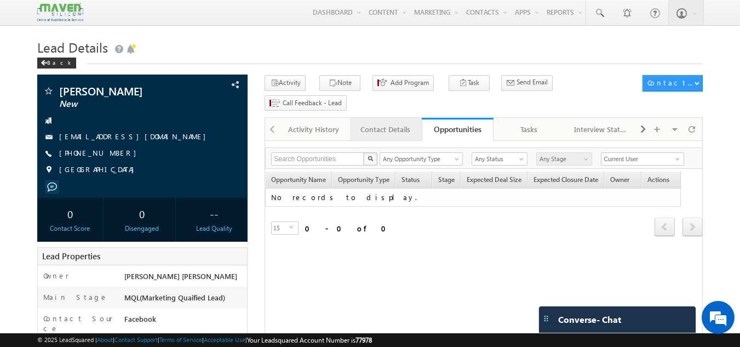
click at [376, 118] on link "Contact Details" at bounding box center [386, 129] width 72 height 23
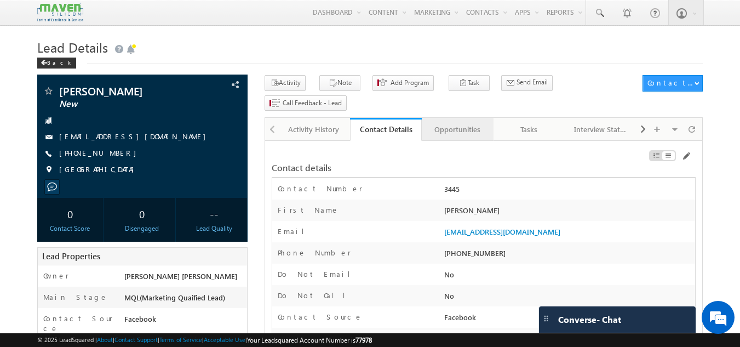
click at [463, 118] on link "Opportunities" at bounding box center [458, 129] width 72 height 23
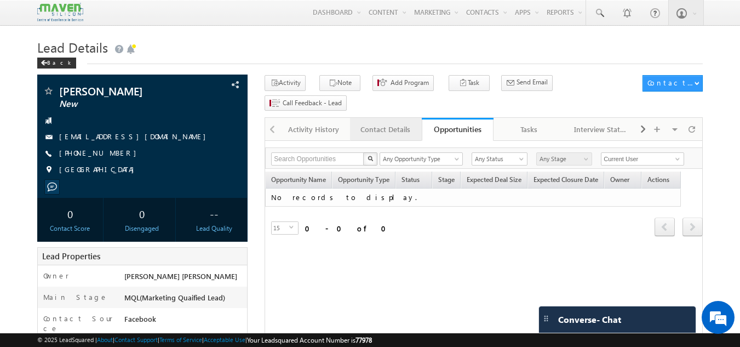
click at [390, 119] on link "Contact Details" at bounding box center [386, 129] width 72 height 23
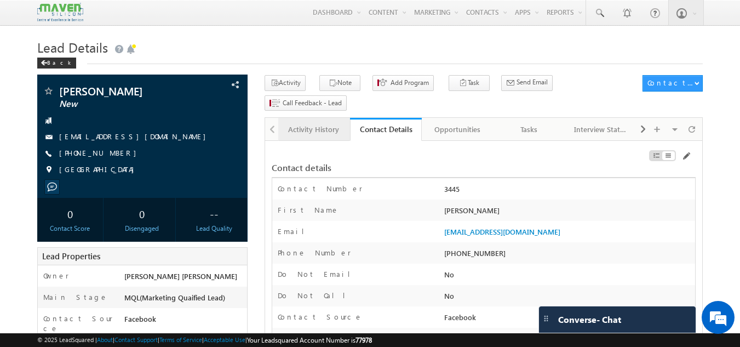
click at [312, 123] on div "Activity History" at bounding box center [313, 129] width 53 height 13
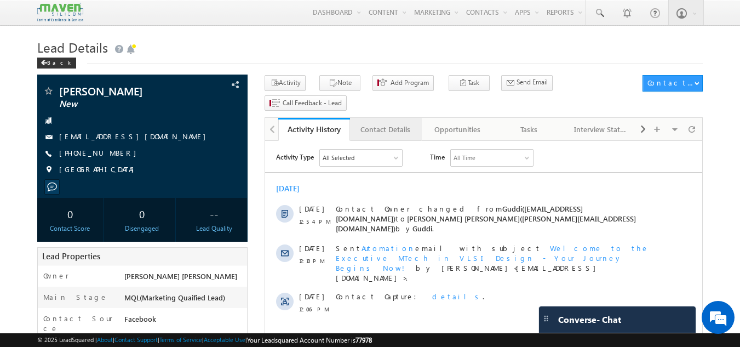
click at [392, 123] on div "Contact Details" at bounding box center [385, 129] width 53 height 13
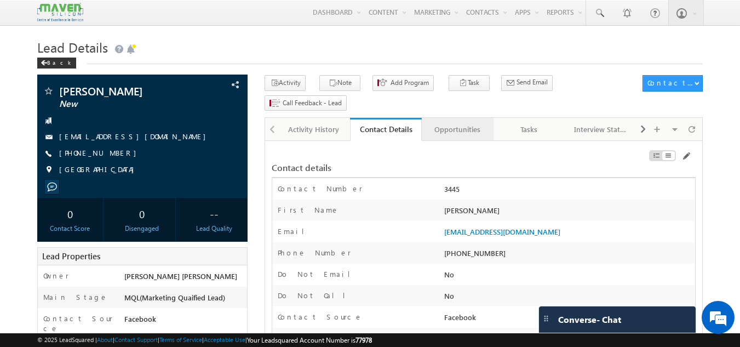
click at [467, 118] on link "Opportunities" at bounding box center [458, 129] width 72 height 23
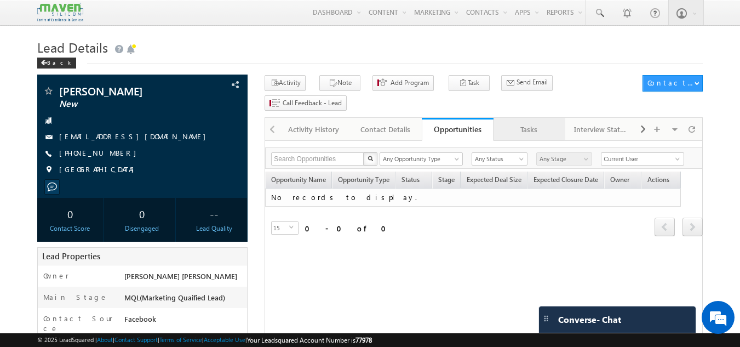
click at [528, 123] on div "Tasks" at bounding box center [528, 129] width 53 height 13
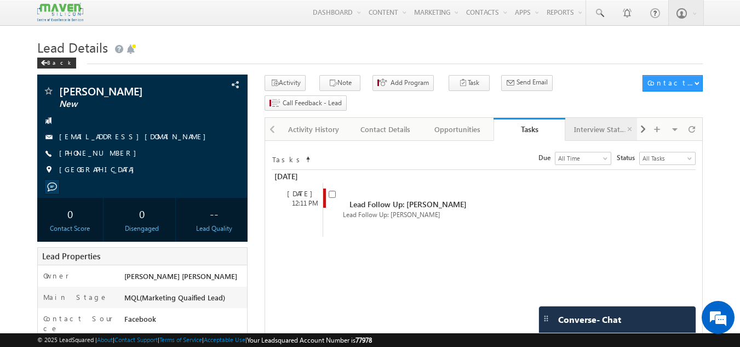
click at [588, 123] on div "Interview Status" at bounding box center [600, 129] width 53 height 13
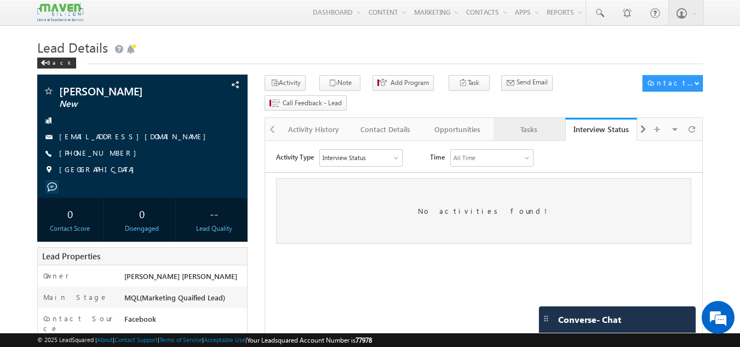
click at [548, 123] on div "Tasks" at bounding box center [528, 129] width 53 height 13
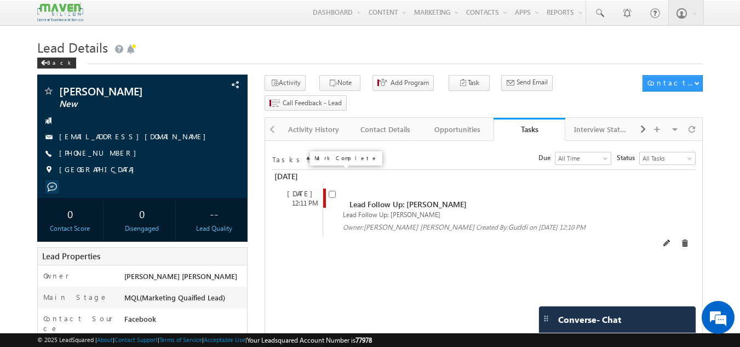
click at [329, 191] on input "checkbox" at bounding box center [332, 194] width 7 height 7
checkbox input "false"
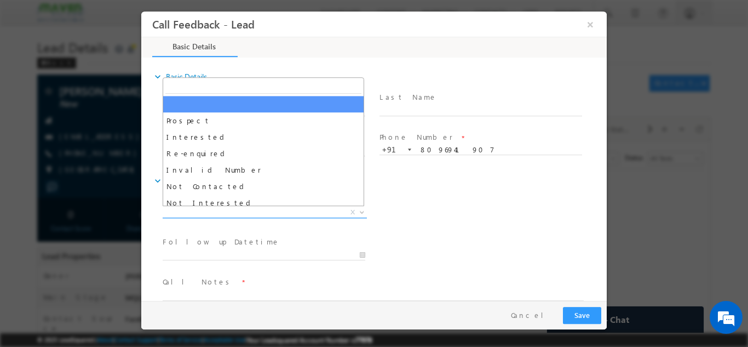
click at [300, 212] on span "X" at bounding box center [265, 212] width 204 height 11
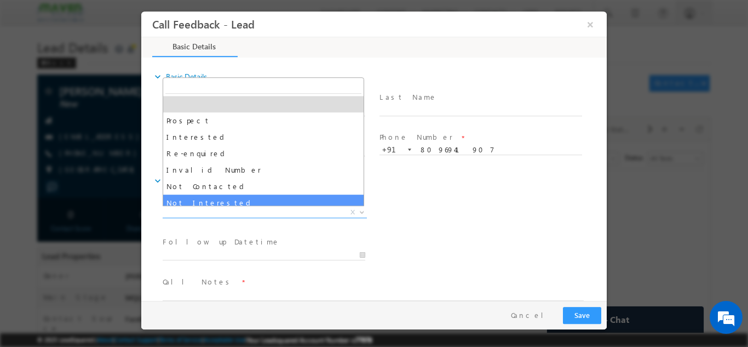
select select "Not Interested"
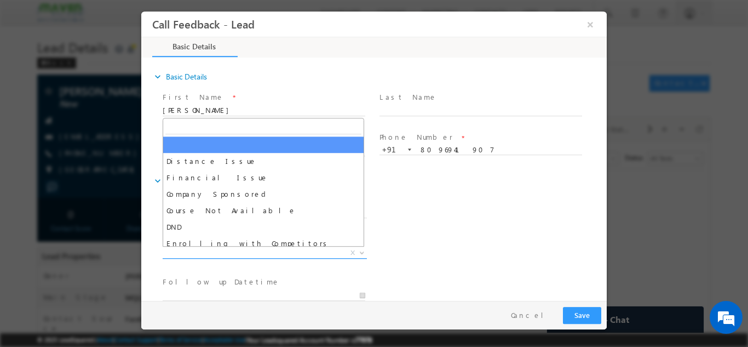
click at [228, 249] on span "X" at bounding box center [265, 252] width 204 height 11
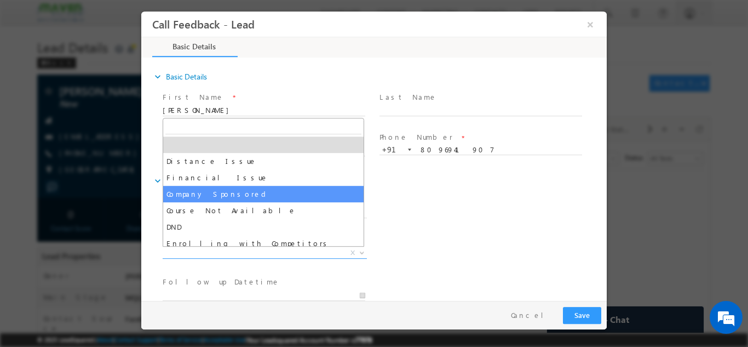
scroll to position [22, 0]
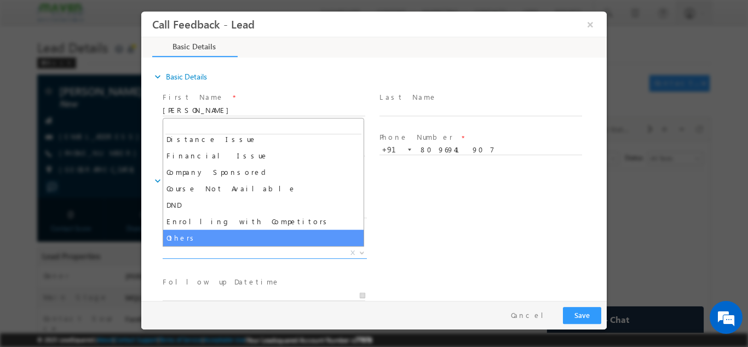
select select "Others"
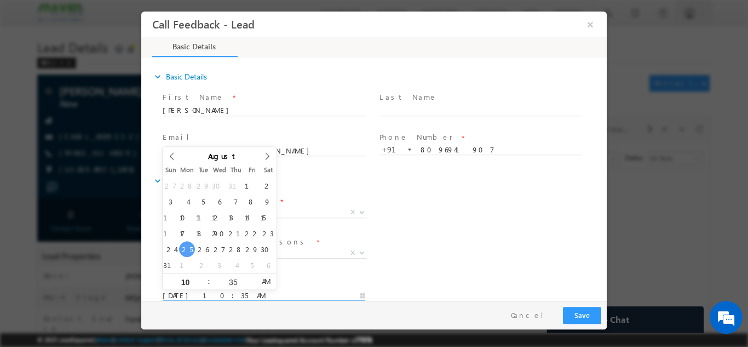
click at [264, 293] on input "25/08/2025 10:35 AM" at bounding box center [264, 295] width 203 height 11
type input "26/08/2025 10:35 AM"
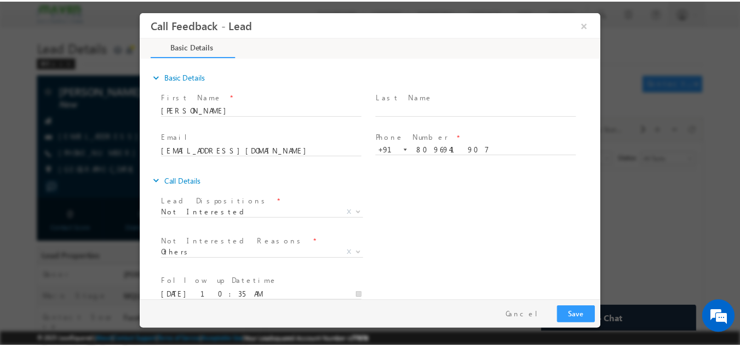
scroll to position [99, 0]
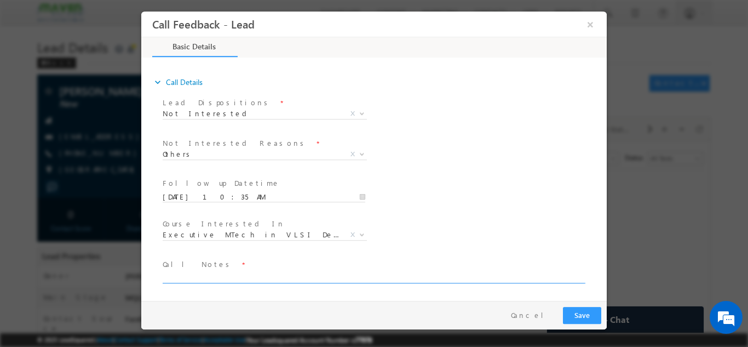
click at [254, 273] on textarea at bounding box center [373, 276] width 421 height 13
type textarea "not int. not looking for any courses"
click at [256, 196] on input "26/08/2025 10:35 AM" at bounding box center [264, 196] width 203 height 11
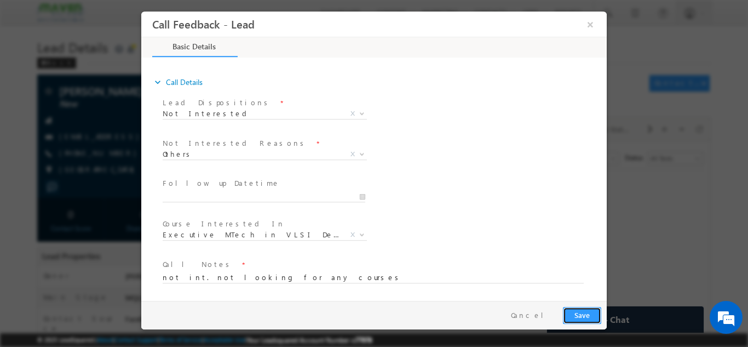
click at [583, 307] on button "Save" at bounding box center [582, 314] width 38 height 17
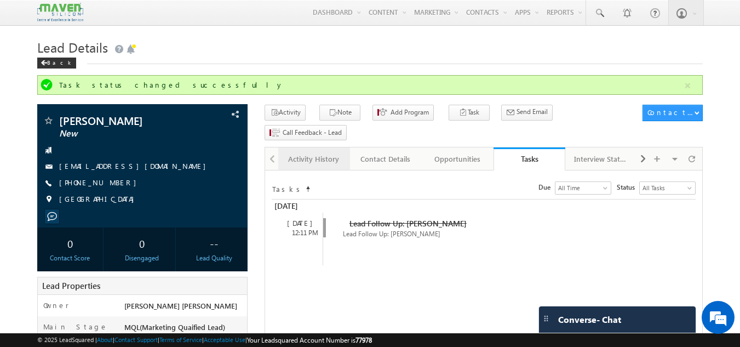
click at [336, 152] on div "Activity History" at bounding box center [313, 158] width 53 height 13
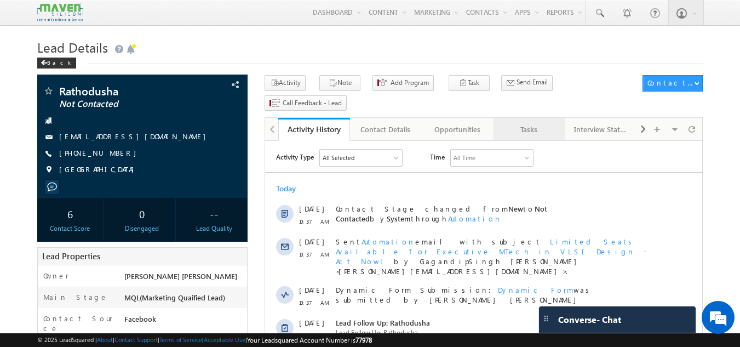
click at [527, 123] on div "Tasks" at bounding box center [528, 129] width 53 height 13
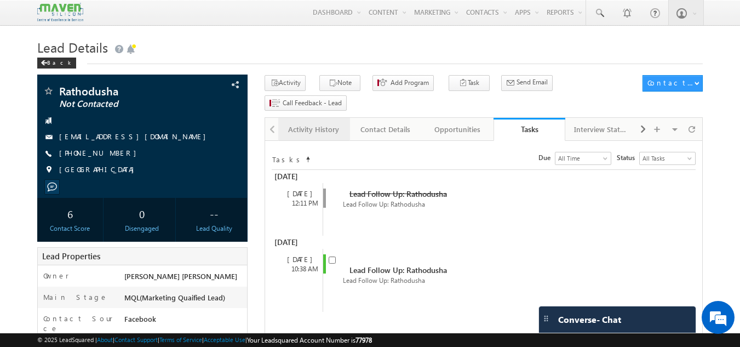
click at [313, 123] on div "Activity History" at bounding box center [313, 129] width 53 height 13
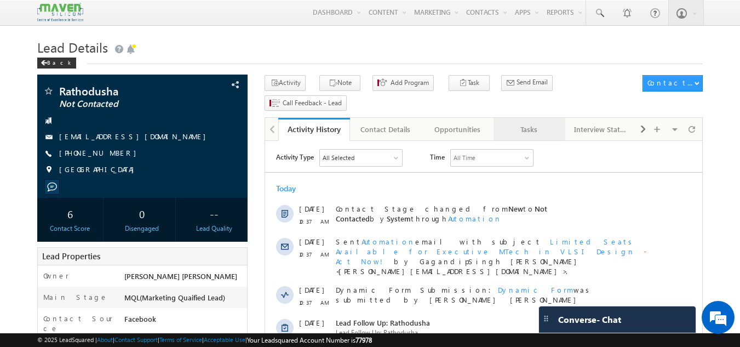
click at [527, 123] on div "Tasks" at bounding box center [528, 129] width 53 height 13
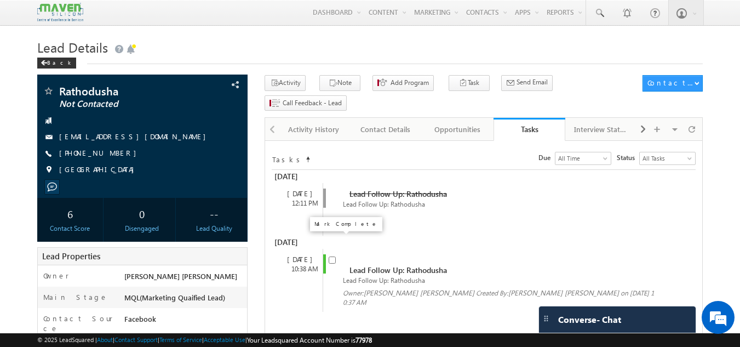
click at [332, 256] on input "checkbox" at bounding box center [332, 259] width 7 height 7
checkbox input "false"
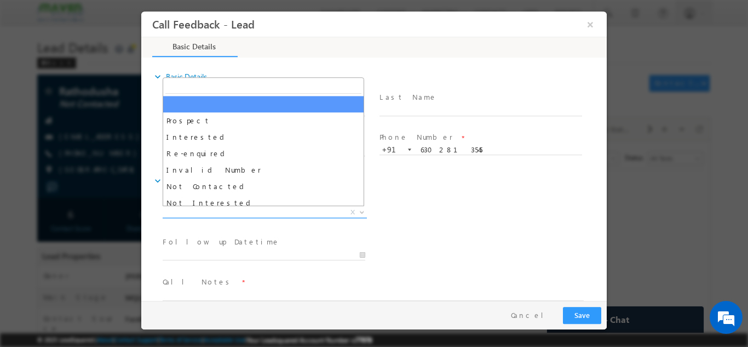
click at [314, 214] on span "X" at bounding box center [265, 212] width 204 height 11
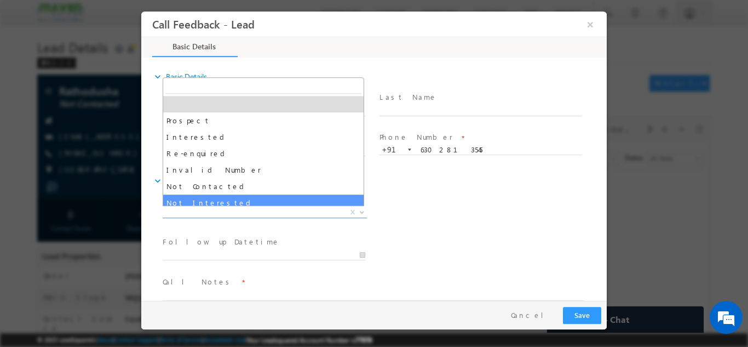
select select "Not Interested"
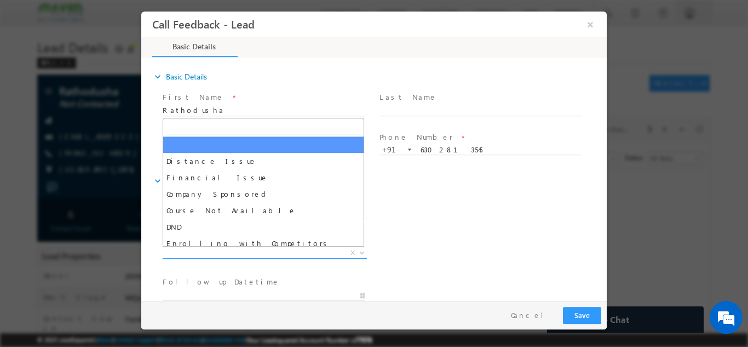
click at [258, 249] on span "X" at bounding box center [265, 252] width 204 height 11
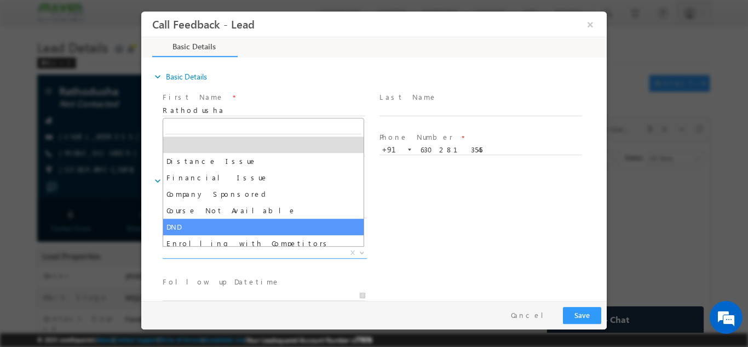
scroll to position [22, 0]
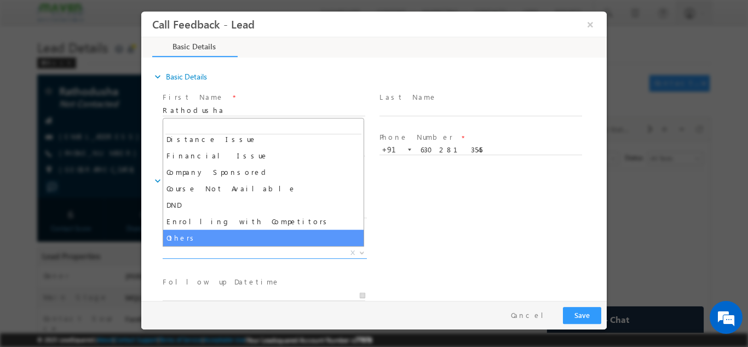
select select "Others"
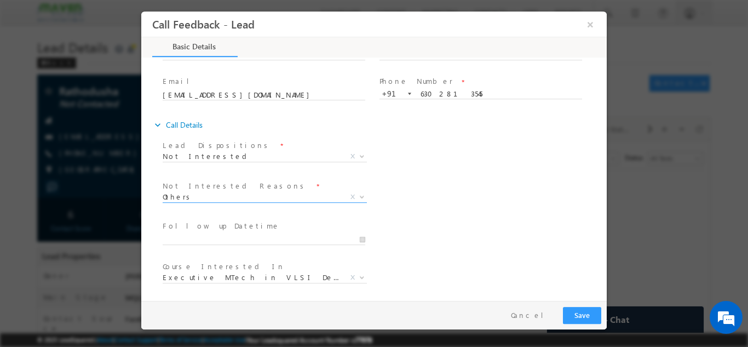
scroll to position [69, 0]
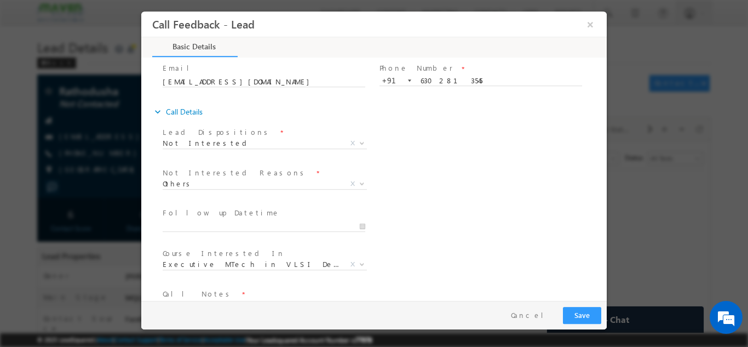
click at [297, 290] on span "Call Notes *" at bounding box center [367, 294] width 409 height 12
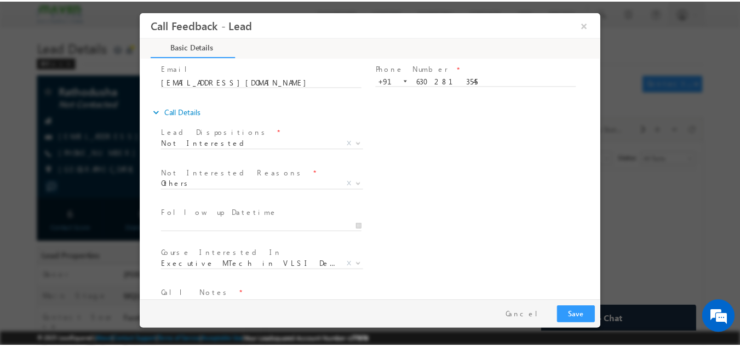
scroll to position [99, 0]
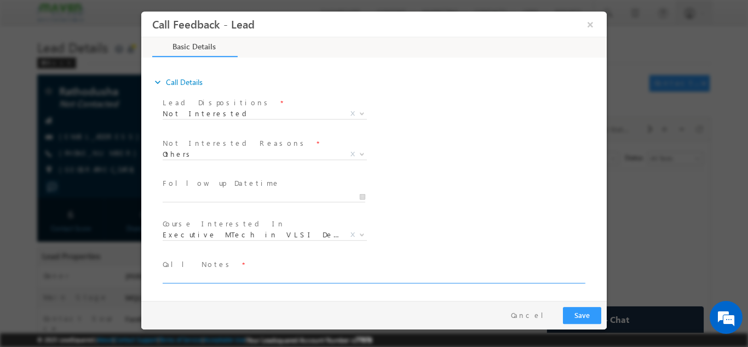
click at [434, 272] on textarea at bounding box center [373, 276] width 421 height 13
type textarea "dnp"
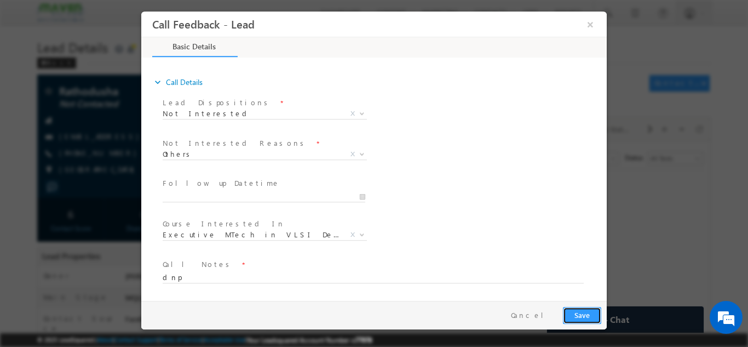
click at [582, 311] on button "Save" at bounding box center [582, 314] width 38 height 17
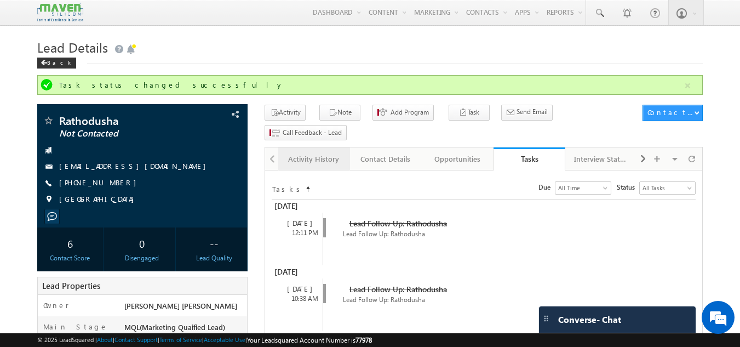
click at [308, 152] on div "Activity History" at bounding box center [313, 158] width 53 height 13
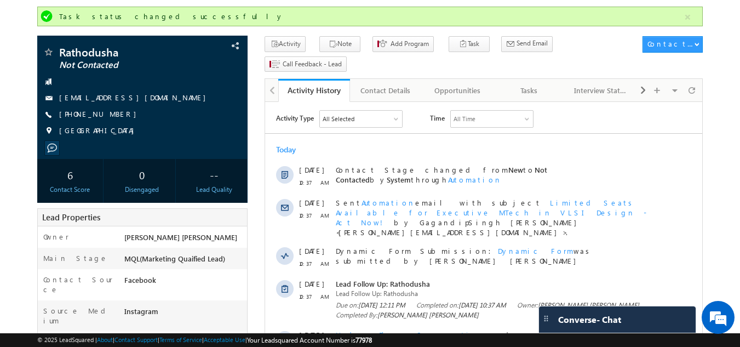
scroll to position [65, 0]
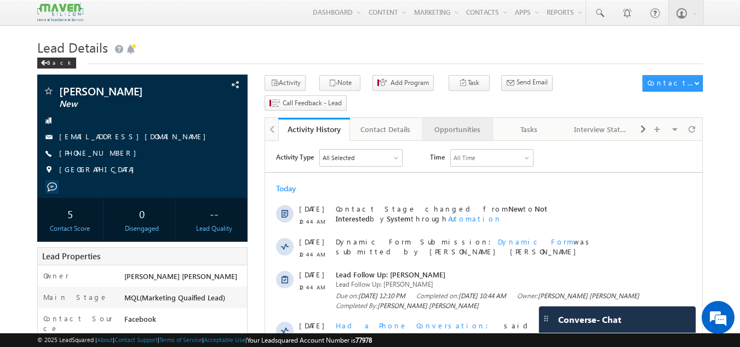
click at [460, 123] on div "Opportunities" at bounding box center [457, 129] width 53 height 13
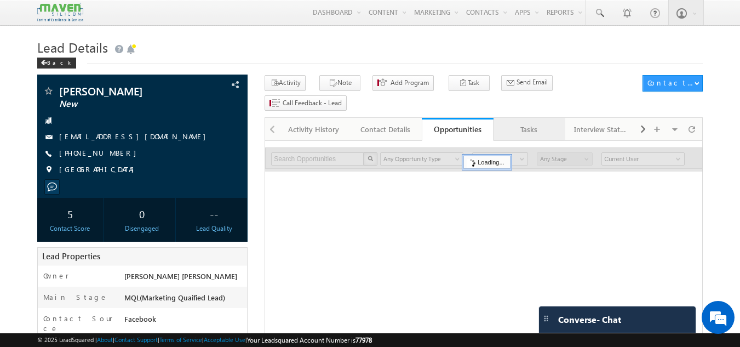
click at [539, 123] on div "Tasks" at bounding box center [528, 129] width 53 height 13
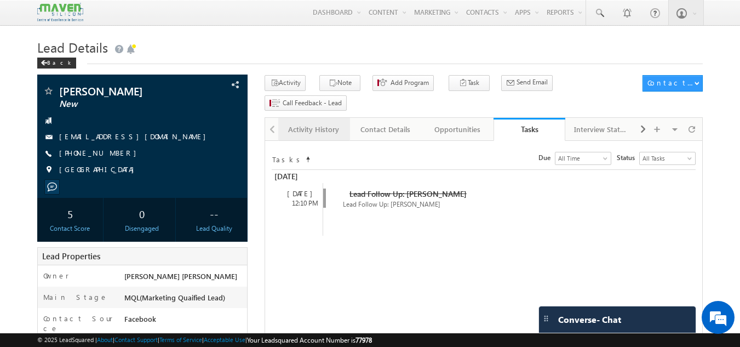
click at [325, 118] on link "Activity History" at bounding box center [314, 129] width 72 height 23
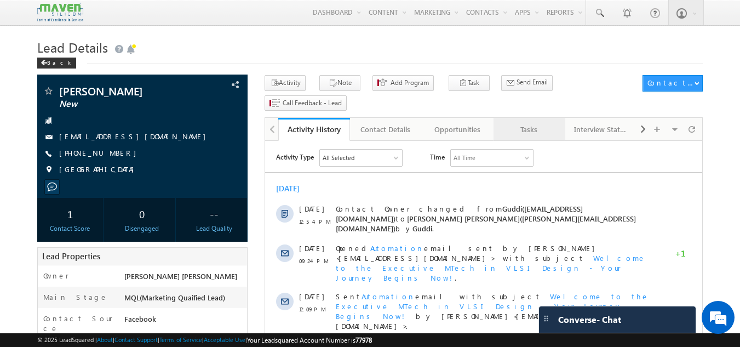
click at [531, 123] on div "Tasks" at bounding box center [528, 129] width 53 height 13
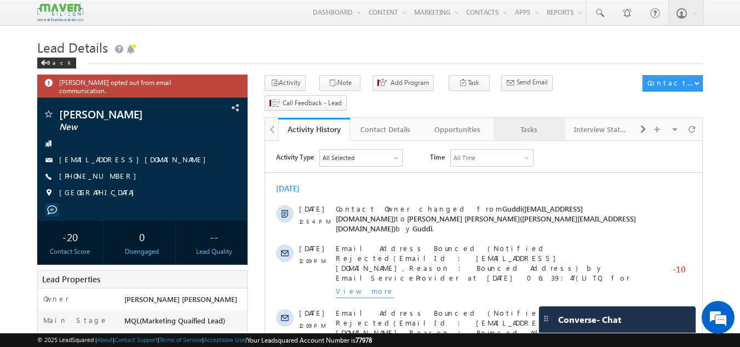
click at [529, 123] on div "Tasks" at bounding box center [528, 129] width 53 height 13
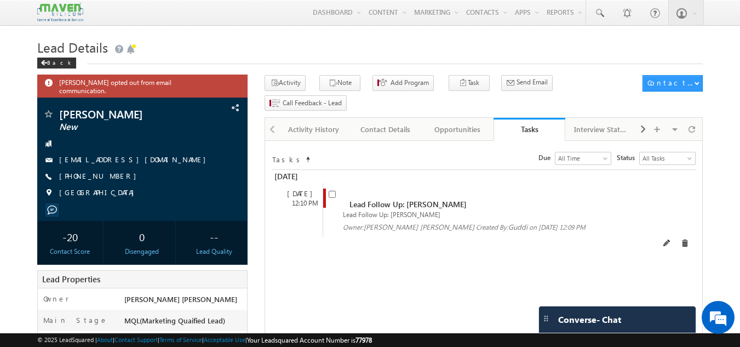
click at [334, 188] on span at bounding box center [335, 198] width 12 height 20
click at [334, 191] on input "checkbox" at bounding box center [332, 194] width 7 height 7
checkbox input "false"
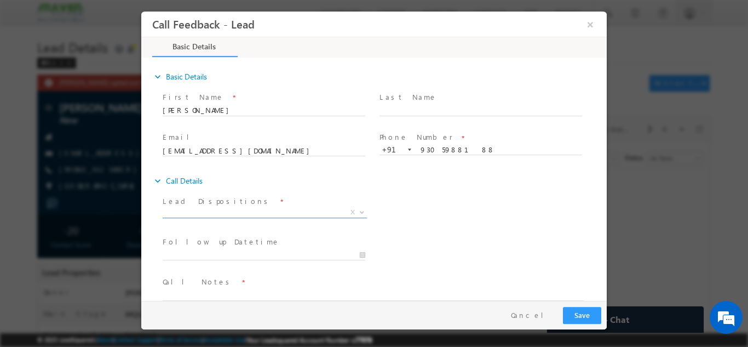
click at [280, 210] on span "X" at bounding box center [265, 212] width 204 height 11
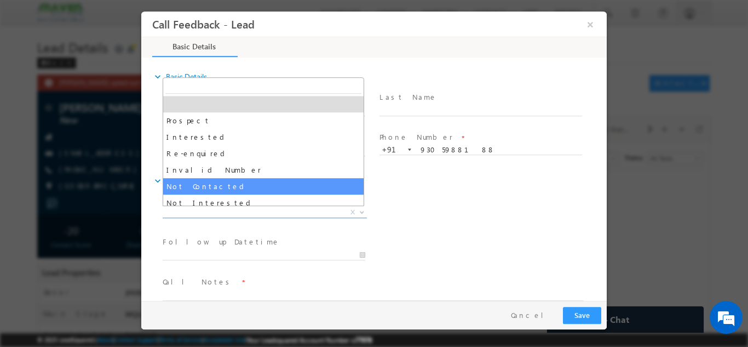
select select "Not Contacted"
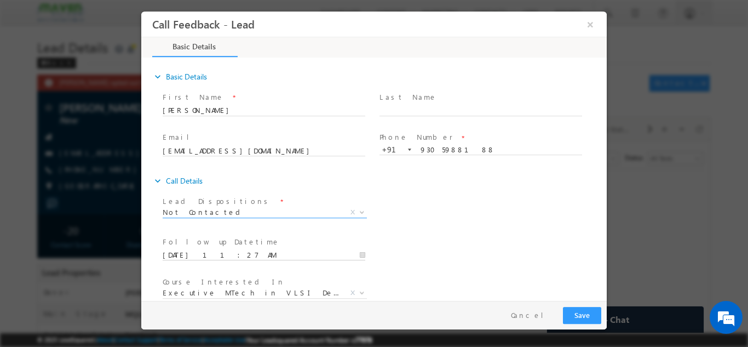
click at [239, 254] on input "25/08/2025 11:27 AM" at bounding box center [264, 254] width 203 height 11
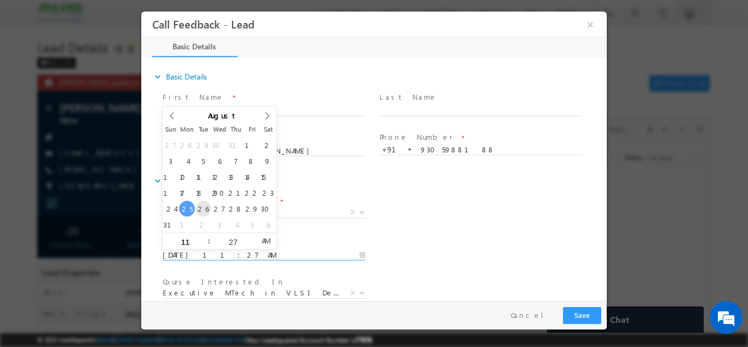
type input "26/08/2025 11:27 AM"
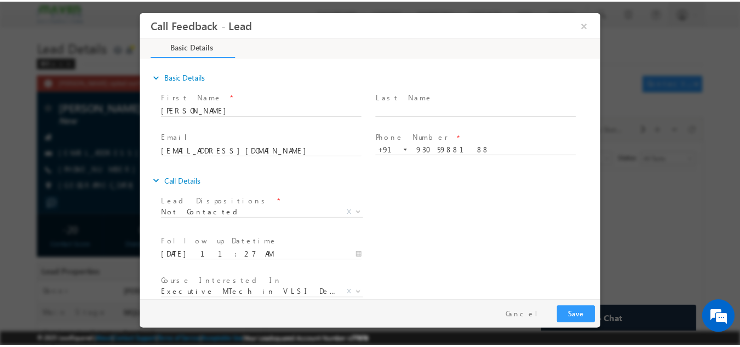
scroll to position [58, 0]
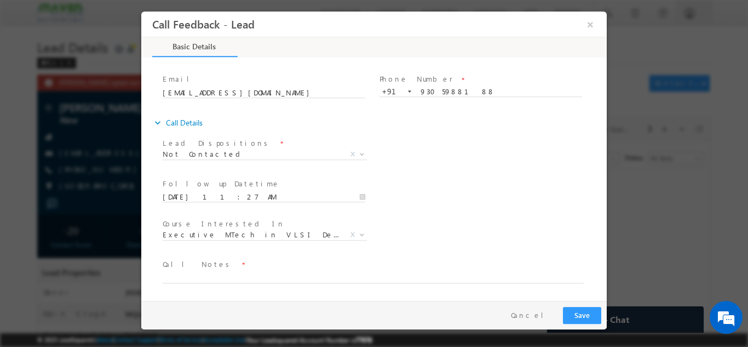
drag, startPoint x: 604, startPoint y: 125, endPoint x: 756, endPoint y: 229, distance: 184.2
click at [351, 279] on textarea at bounding box center [373, 276] width 421 height 13
type textarea "dnp"
click at [582, 310] on button "Save" at bounding box center [582, 314] width 38 height 17
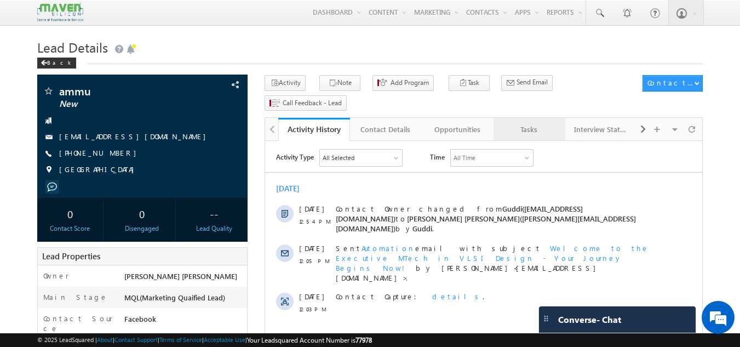
click at [539, 123] on div "Tasks" at bounding box center [528, 129] width 53 height 13
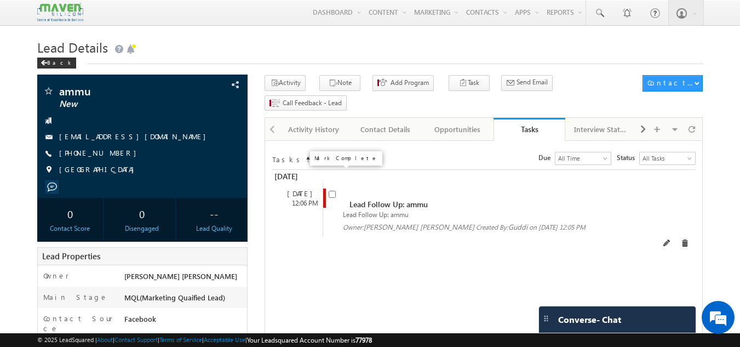
click at [329, 191] on input "checkbox" at bounding box center [332, 194] width 7 height 7
checkbox input "false"
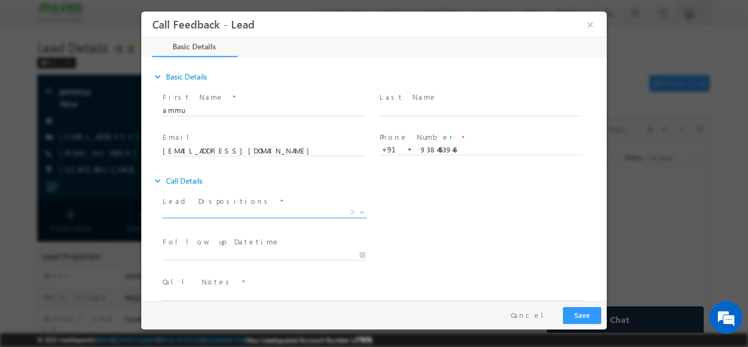
click at [257, 212] on span "X" at bounding box center [265, 212] width 204 height 11
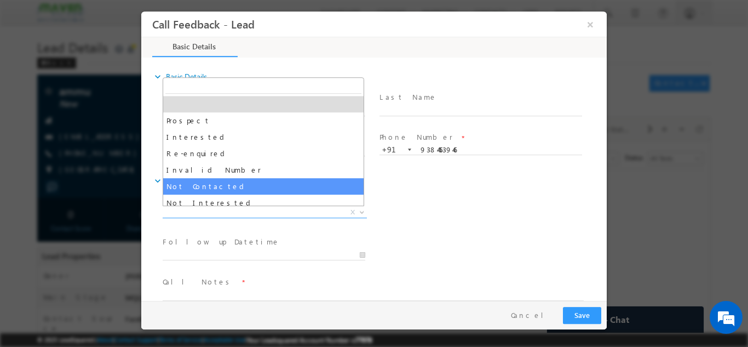
select select "Not Contacted"
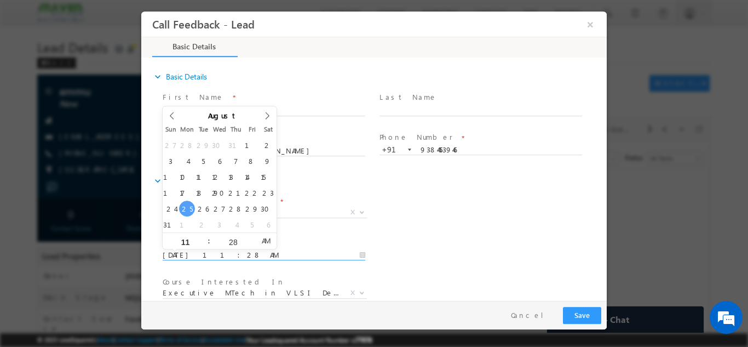
click at [236, 250] on input "25/08/2025 11:28 AM" at bounding box center [264, 254] width 203 height 11
type input "26/08/2025 11:28 AM"
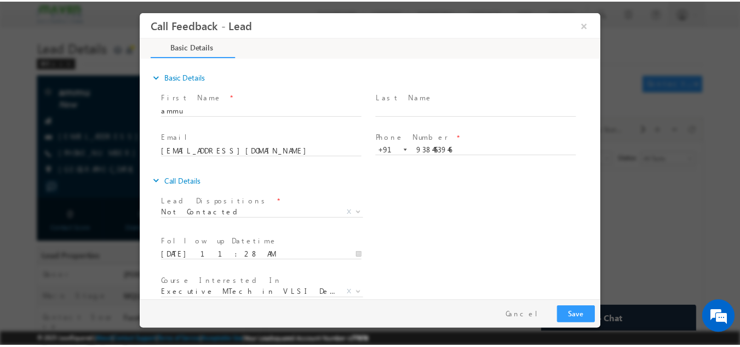
scroll to position [58, 0]
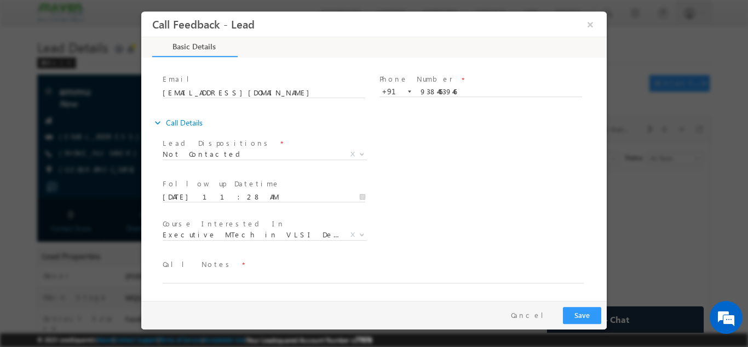
drag, startPoint x: 604, startPoint y: 158, endPoint x: 767, endPoint y: 323, distance: 232.4
click at [233, 275] on textarea at bounding box center [373, 276] width 421 height 13
type textarea "dnp"
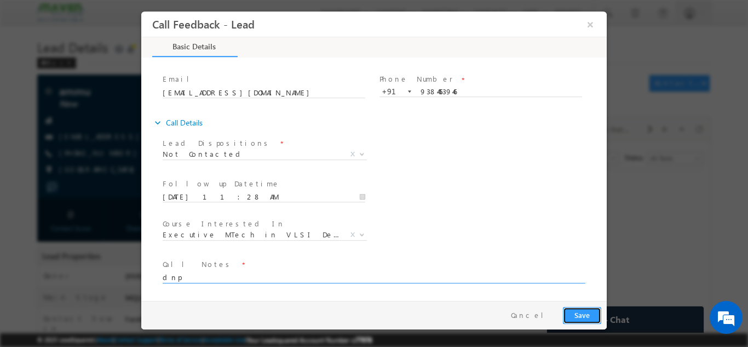
click at [581, 321] on button "Save" at bounding box center [582, 314] width 38 height 17
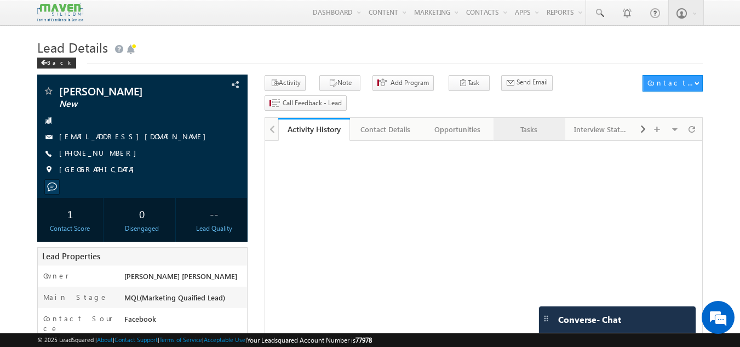
click at [535, 123] on div "Tasks" at bounding box center [528, 129] width 53 height 13
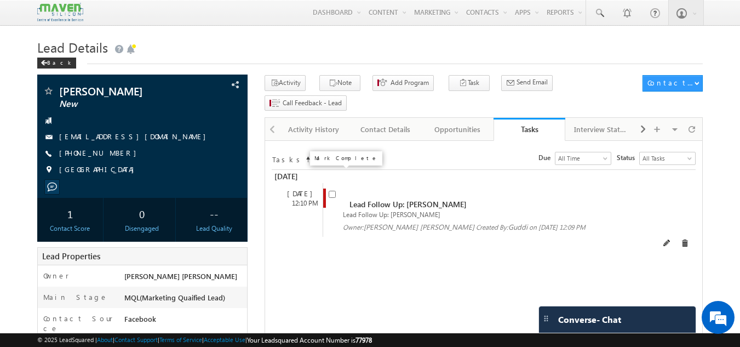
click at [334, 191] on input "checkbox" at bounding box center [332, 194] width 7 height 7
checkbox input "false"
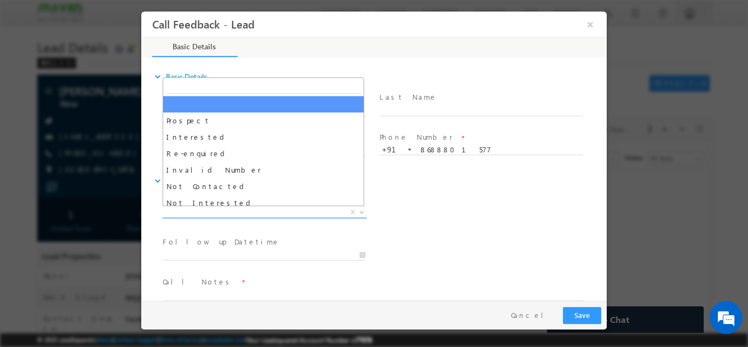
click at [244, 214] on span "X" at bounding box center [265, 212] width 204 height 11
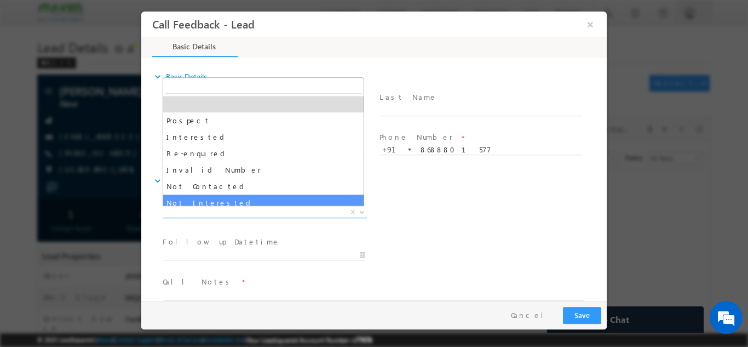
select select "Not Interested"
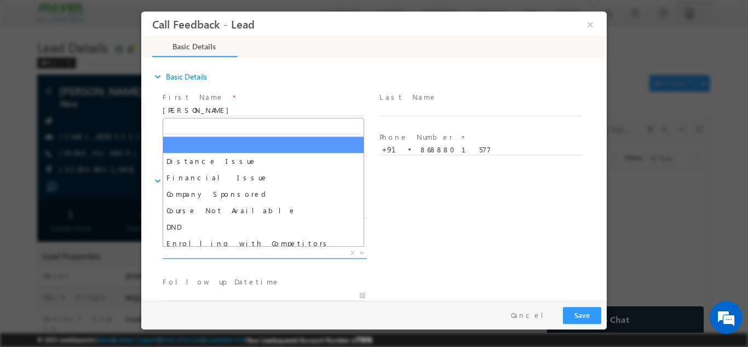
click at [238, 253] on span "X" at bounding box center [265, 252] width 204 height 11
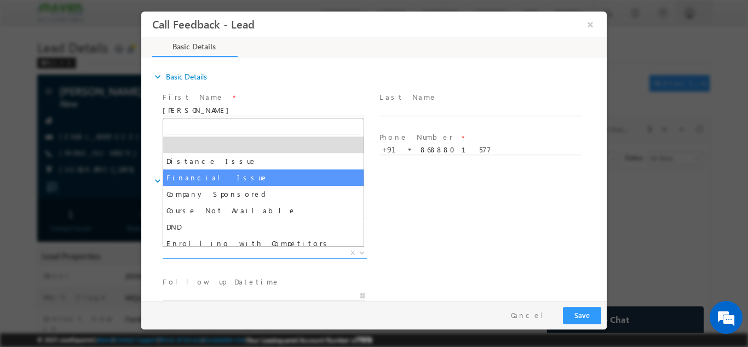
scroll to position [22, 0]
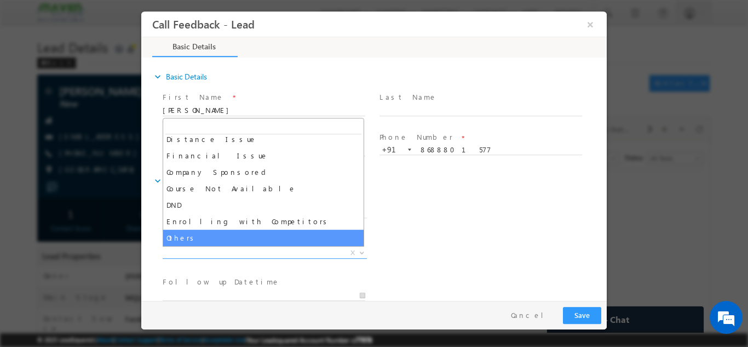
select select "Others"
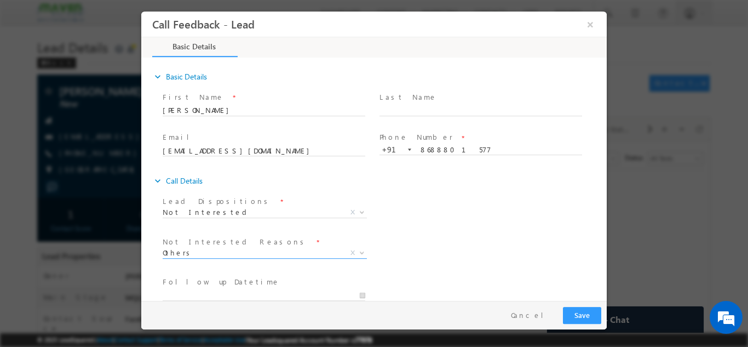
scroll to position [99, 0]
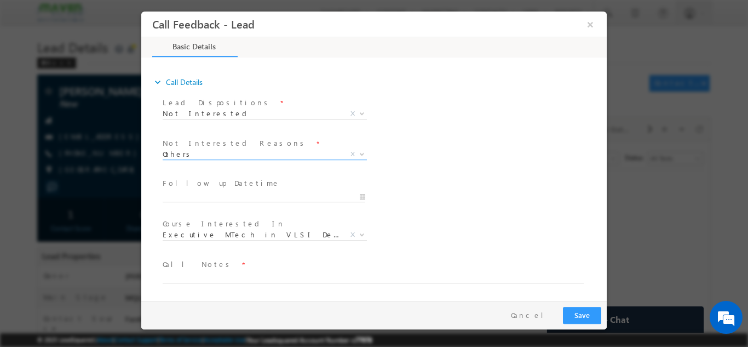
drag, startPoint x: 606, startPoint y: 113, endPoint x: 781, endPoint y: 223, distance: 206.6
click at [251, 277] on textarea at bounding box center [373, 276] width 421 height 13
type textarea "not looking for any course searching for job"
click at [579, 313] on button "Save" at bounding box center [582, 314] width 38 height 17
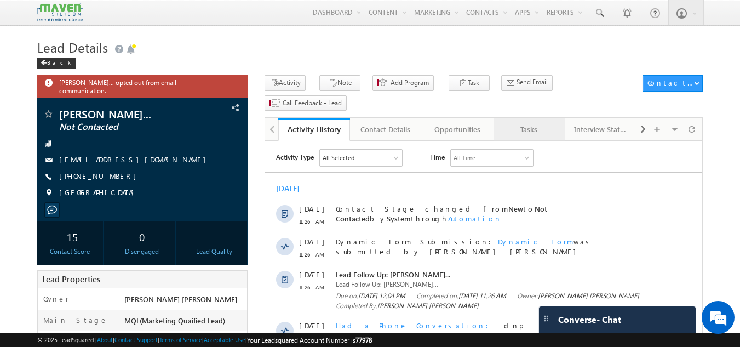
click at [532, 118] on link "Tasks" at bounding box center [530, 129] width 72 height 23
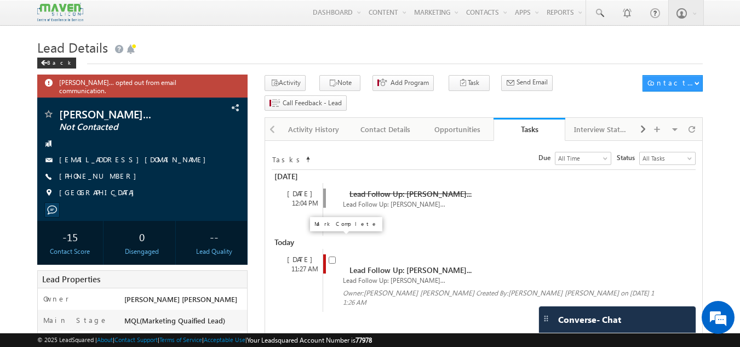
click at [333, 256] on input "checkbox" at bounding box center [332, 259] width 7 height 7
checkbox input "false"
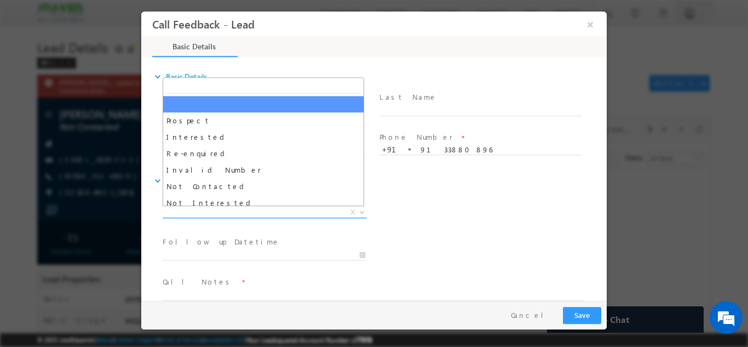
click at [283, 209] on span "X" at bounding box center [265, 212] width 204 height 11
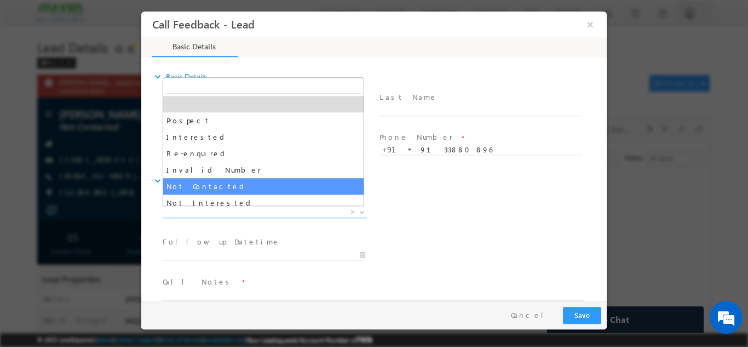
select select "Not Contacted"
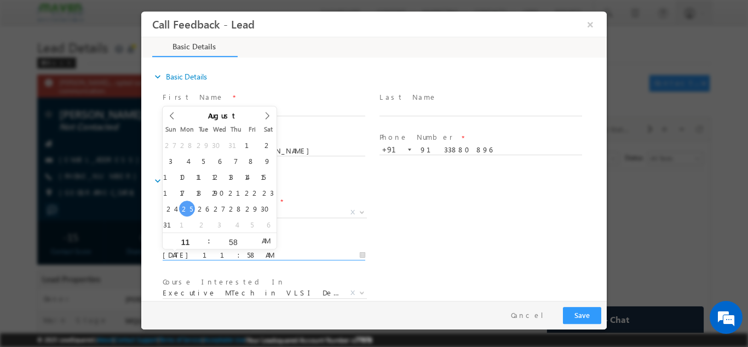
click at [218, 256] on input "25/08/2025 11:58 AM" at bounding box center [264, 254] width 203 height 11
type input "26/08/2025 11:58 AM"
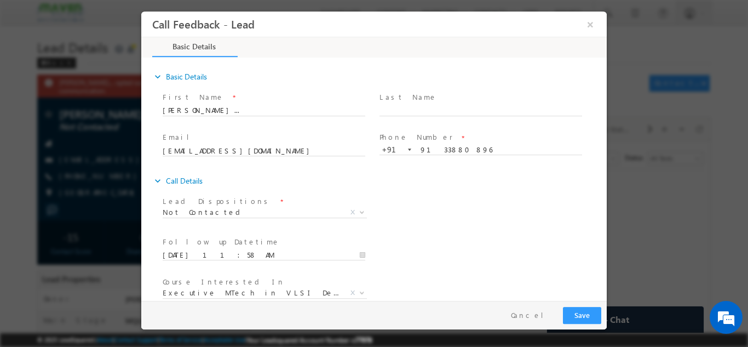
drag, startPoint x: 605, startPoint y: 195, endPoint x: 773, endPoint y: 334, distance: 217.9
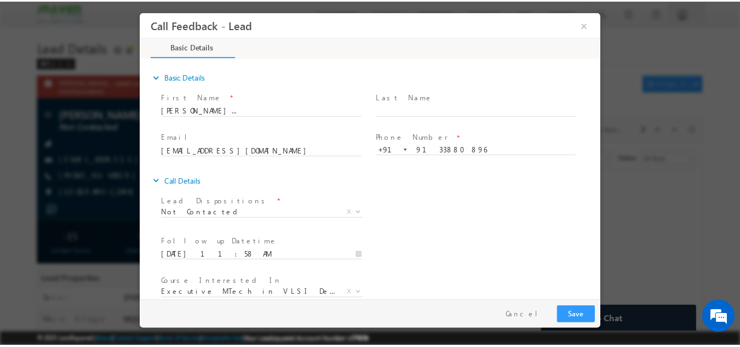
scroll to position [58, 0]
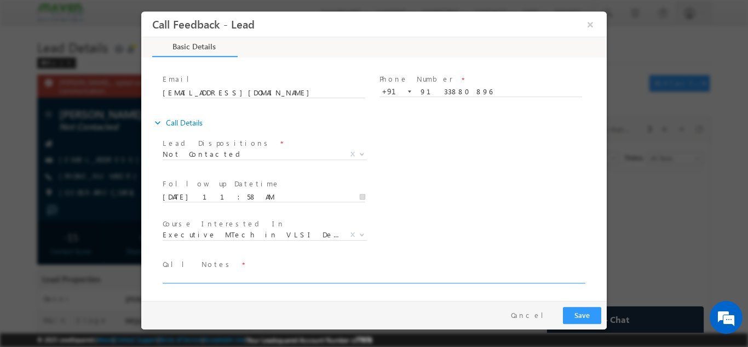
click at [378, 277] on textarea at bounding box center [373, 276] width 421 height 13
type textarea "dnp"
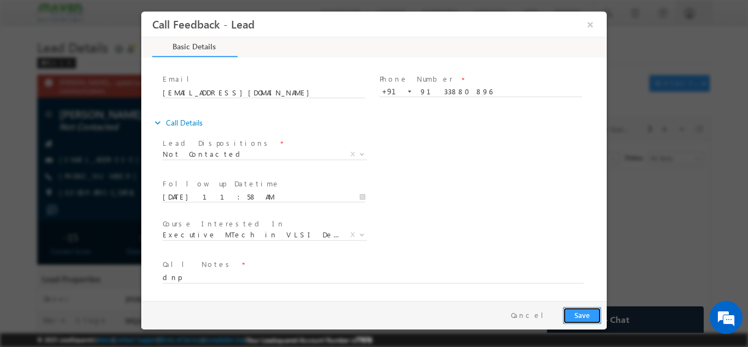
click at [592, 313] on button "Save" at bounding box center [582, 314] width 38 height 17
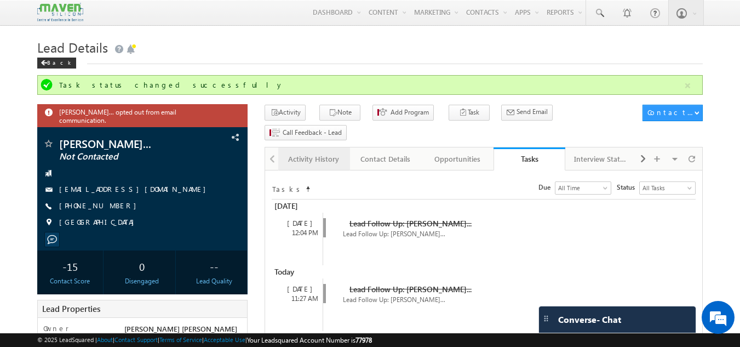
click at [312, 147] on link "Activity History" at bounding box center [314, 158] width 72 height 23
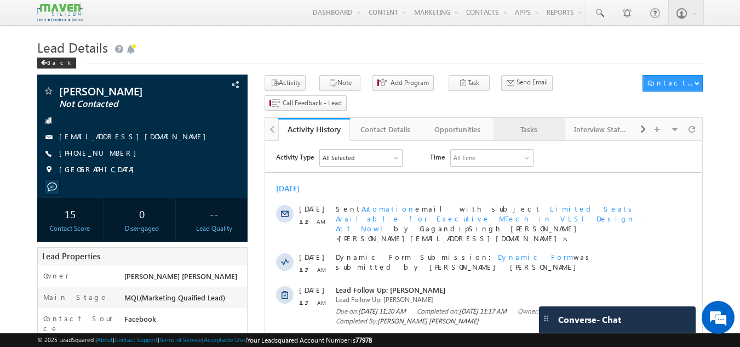
click at [525, 123] on div "Tasks" at bounding box center [528, 129] width 53 height 13
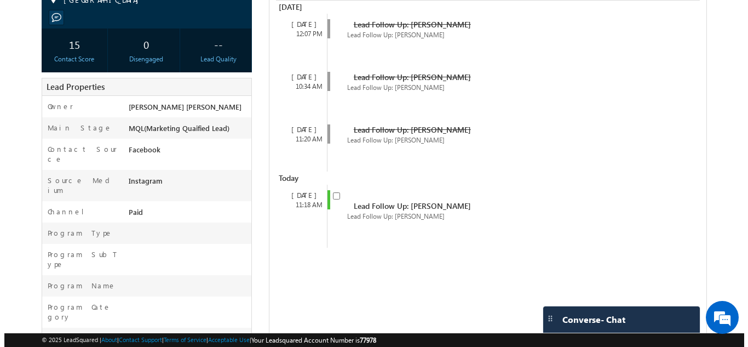
scroll to position [268, 0]
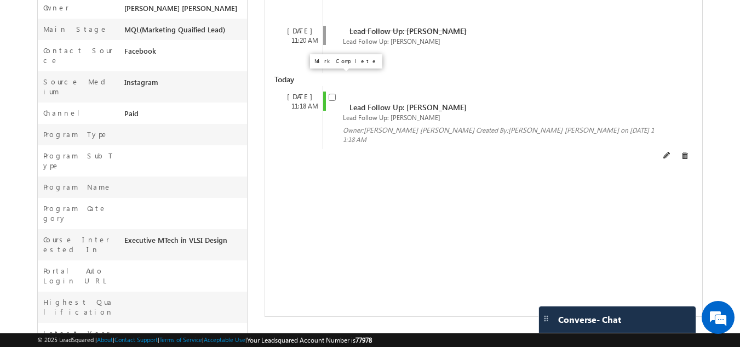
click at [331, 94] on input "checkbox" at bounding box center [332, 97] width 7 height 7
checkbox input "false"
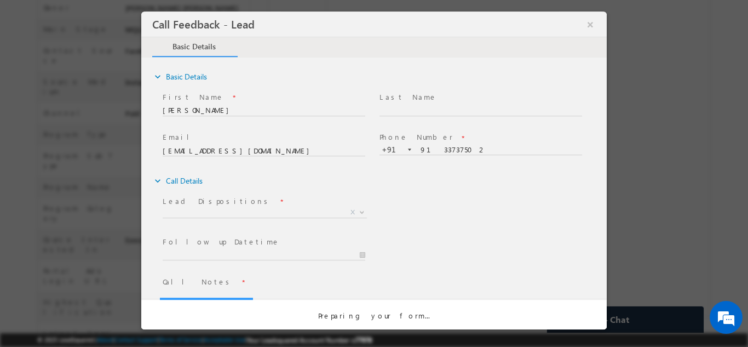
scroll to position [0, 0]
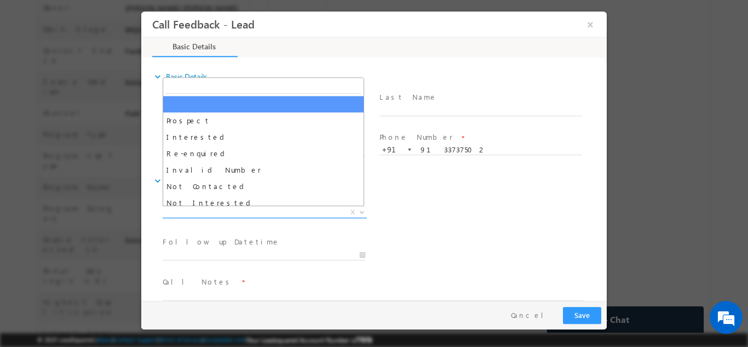
click at [294, 209] on span "X" at bounding box center [265, 212] width 204 height 11
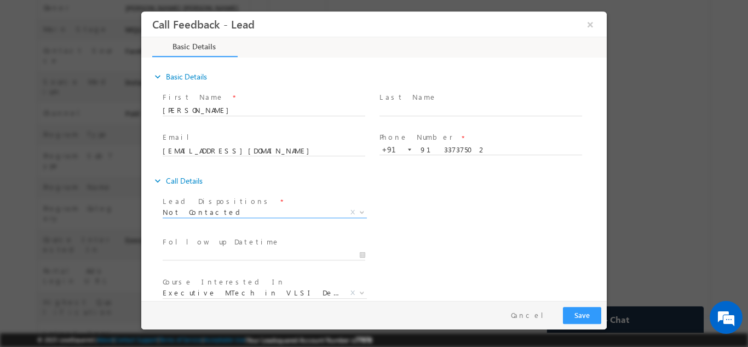
select select "Not Contacted"
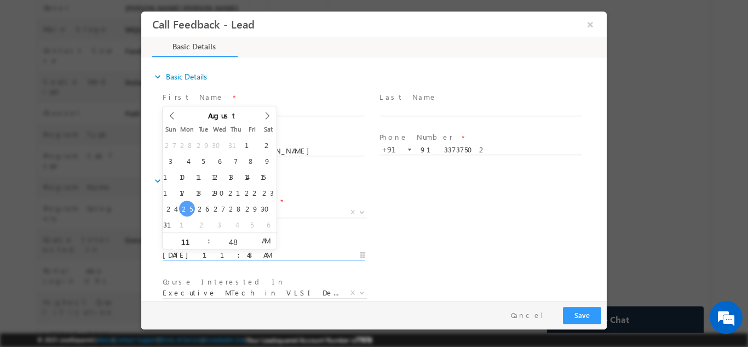
click at [199, 252] on input "25/08/2025 11:48 AM" at bounding box center [264, 254] width 203 height 11
type input "26/08/2025 11:48 AM"
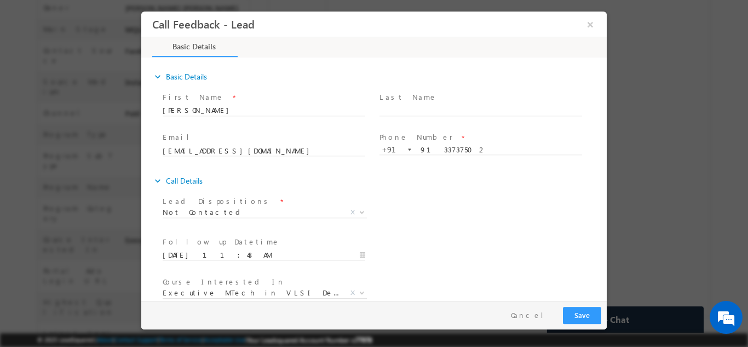
scroll to position [58, 0]
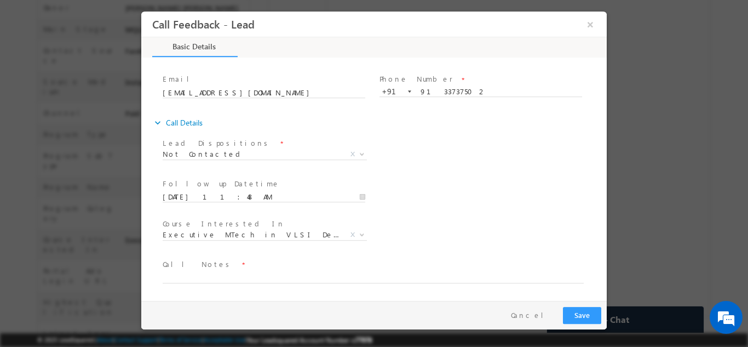
drag, startPoint x: 604, startPoint y: 178, endPoint x: 786, endPoint y: 328, distance: 235.4
click at [327, 280] on textarea at bounding box center [373, 276] width 421 height 13
type textarea "dnp"
click at [576, 311] on button "Save" at bounding box center [582, 314] width 38 height 17
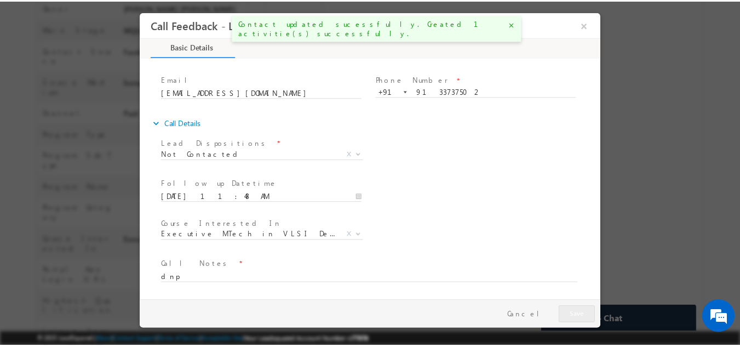
scroll to position [297, 0]
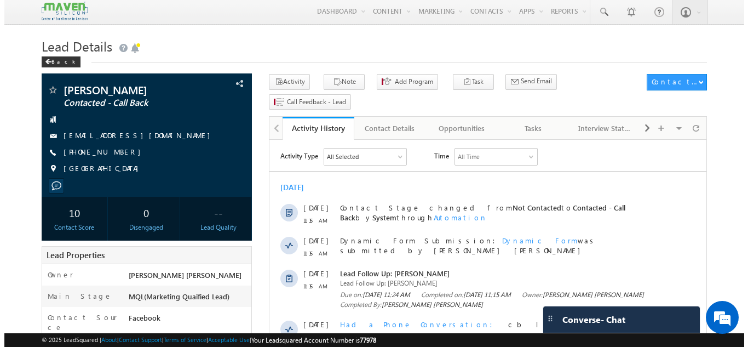
scroll to position [1, 0]
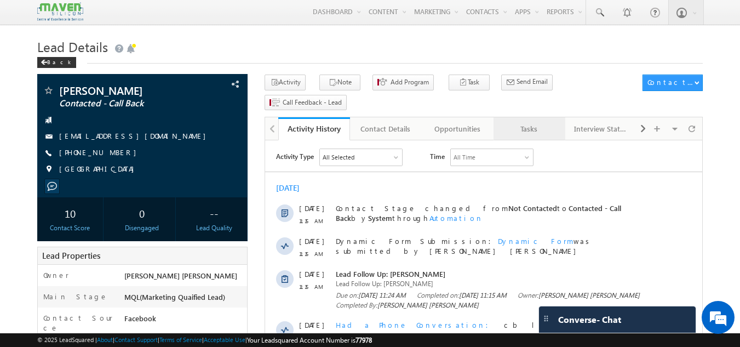
click at [536, 122] on div "Tasks" at bounding box center [528, 128] width 53 height 13
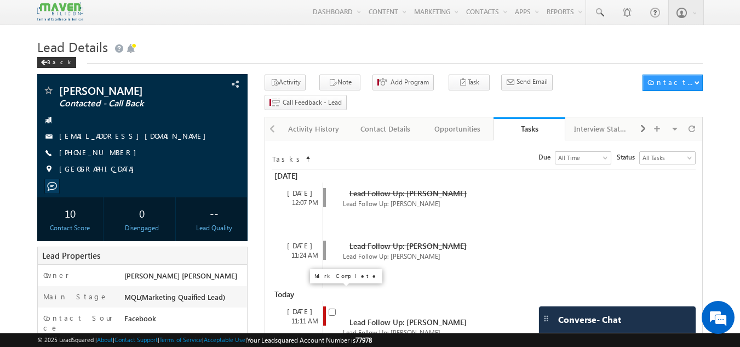
click at [331, 308] on input "checkbox" at bounding box center [332, 311] width 7 height 7
checkbox input "false"
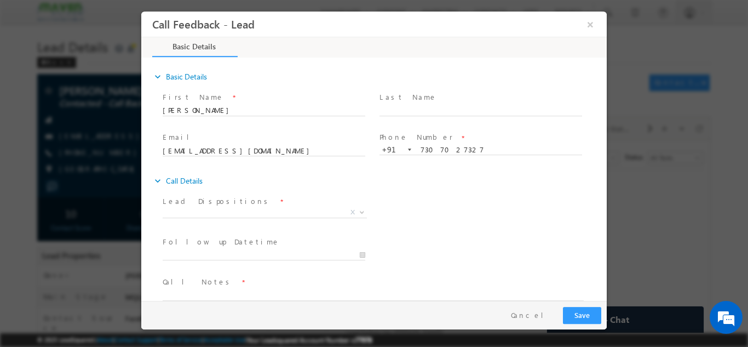
scroll to position [0, 0]
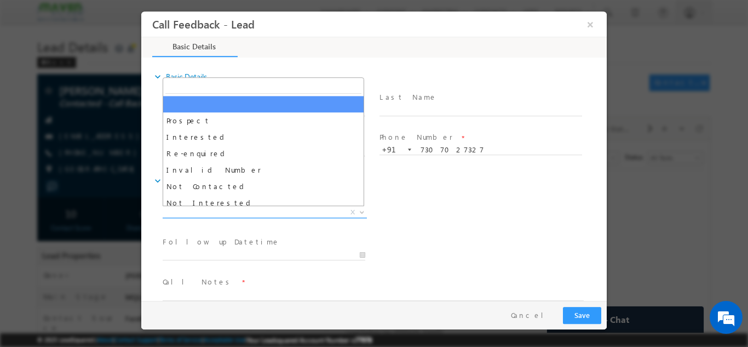
click at [248, 208] on span "X" at bounding box center [265, 212] width 204 height 11
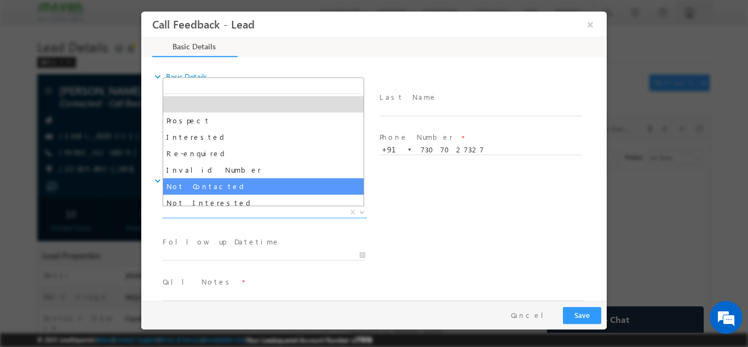
select select "Not Contacted"
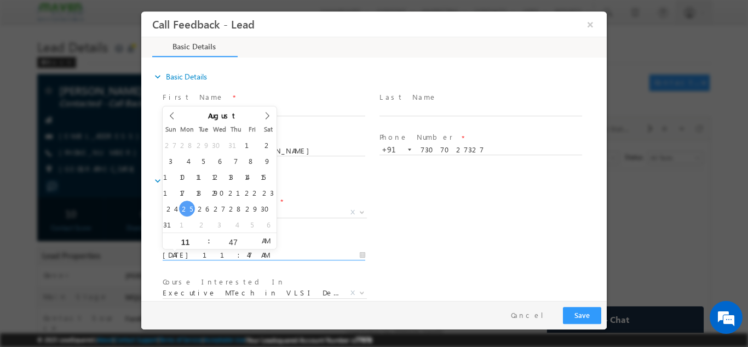
click at [229, 253] on input "25/08/2025 11:47 AM" at bounding box center [264, 254] width 203 height 11
type input "26/08/2025 11:47 AM"
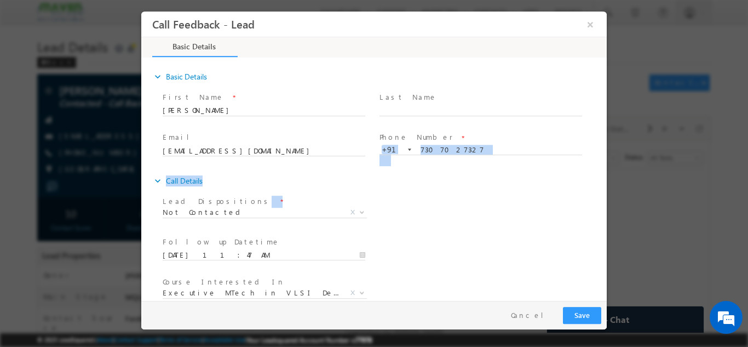
drag, startPoint x: 601, startPoint y: 142, endPoint x: 607, endPoint y: 209, distance: 66.6
click at [607, 209] on html "Call Feedback - Lead × Basic Details" at bounding box center [374, 155] width 466 height 289
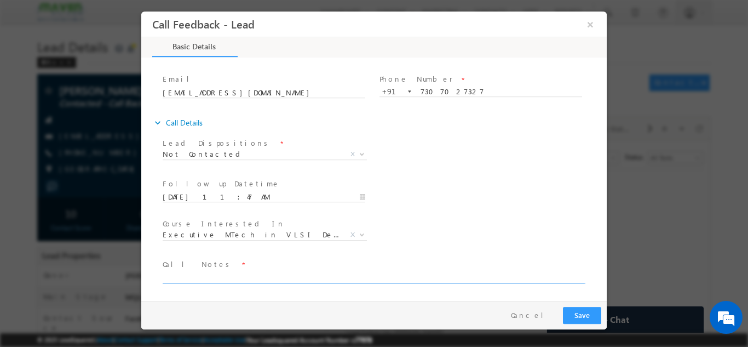
click at [467, 275] on textarea at bounding box center [373, 276] width 421 height 13
type textarea "dnp"
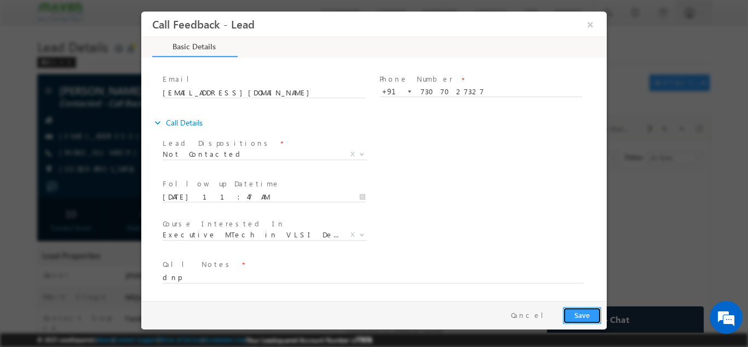
click at [596, 317] on button "Save" at bounding box center [582, 314] width 38 height 17
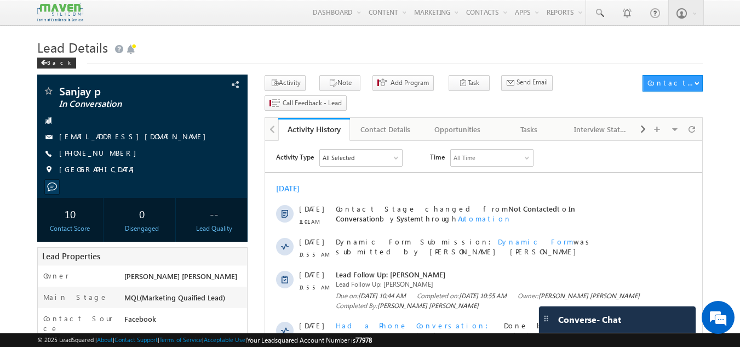
click at [526, 118] on link "Tasks" at bounding box center [530, 129] width 72 height 23
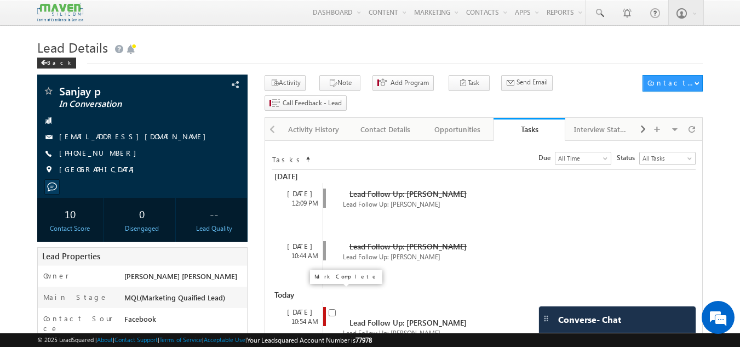
click at [330, 309] on input "checkbox" at bounding box center [332, 312] width 7 height 7
checkbox input "false"
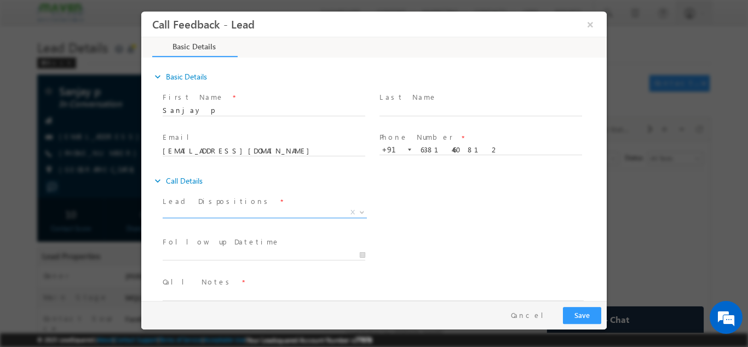
click at [318, 209] on span "X" at bounding box center [265, 212] width 204 height 11
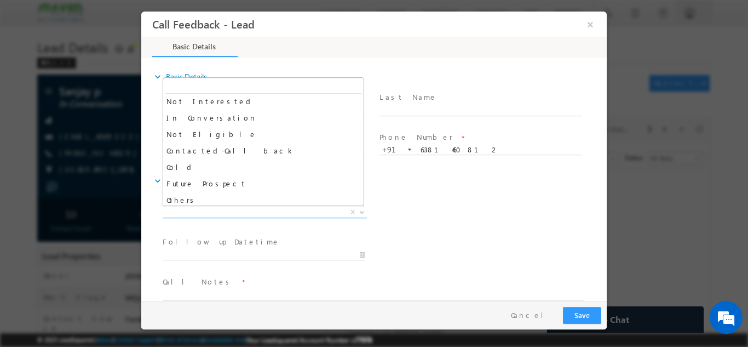
scroll to position [102, 0]
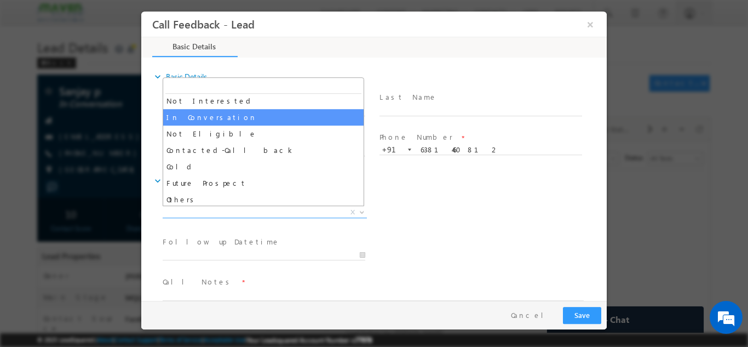
select select "In Conversation"
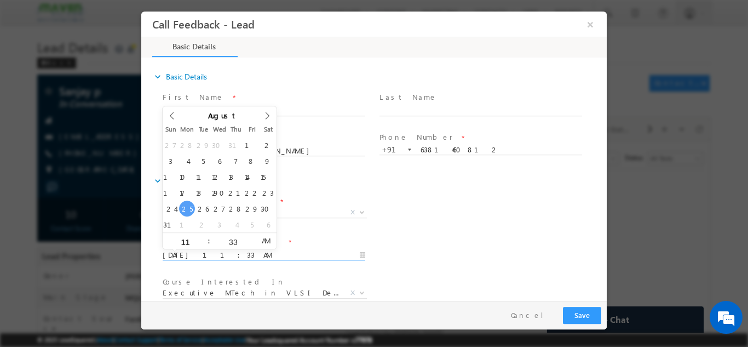
click at [236, 253] on input "25/08/2025 11:33 AM" at bounding box center [264, 254] width 203 height 11
type input "26/08/2025 11:33 AM"
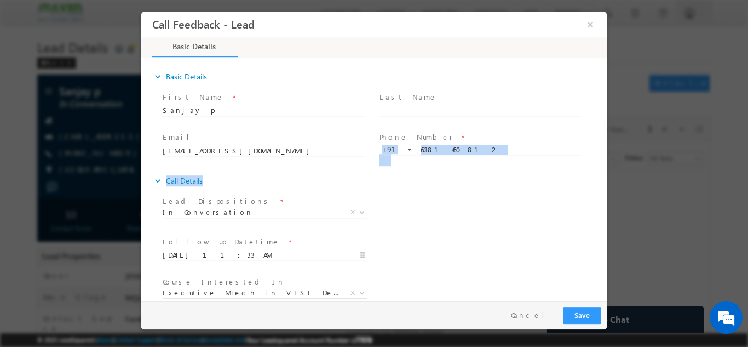
drag, startPoint x: 601, startPoint y: 139, endPoint x: 599, endPoint y: 177, distance: 37.9
click at [599, 182] on div "expand_more Basic Details First Name *" at bounding box center [379, 210] width 455 height 288
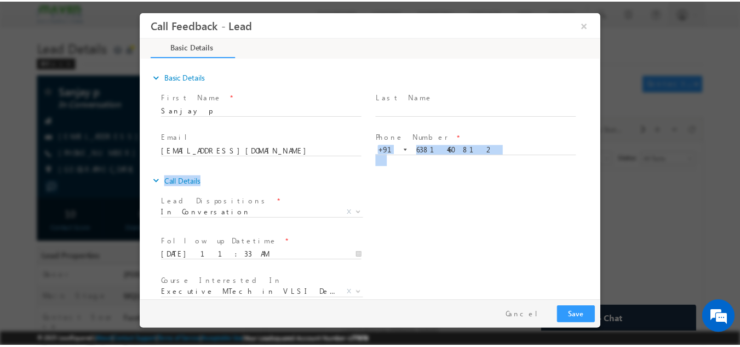
scroll to position [58, 0]
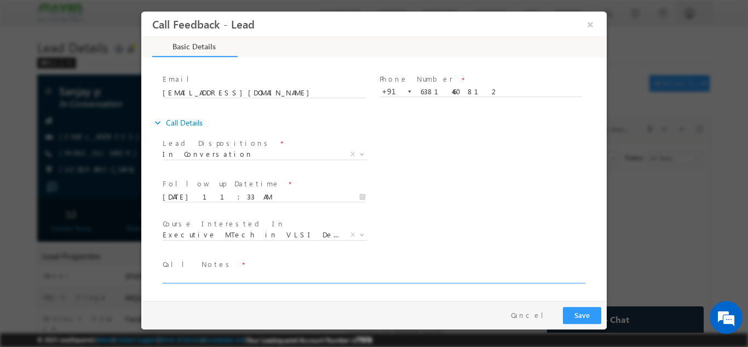
click at [423, 282] on span at bounding box center [378, 276] width 431 height 13
click at [422, 271] on textarea at bounding box center [373, 276] width 421 height 13
paste textarea "dnp"
type textarea "dnp"
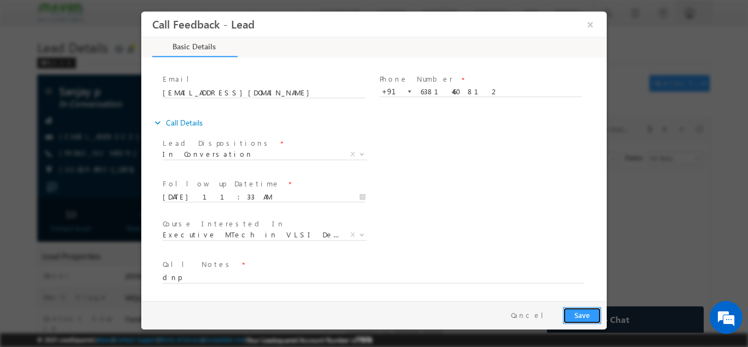
click at [571, 307] on button "Save" at bounding box center [582, 314] width 38 height 17
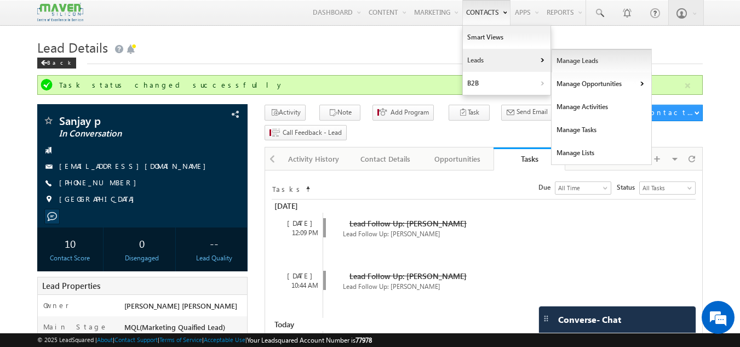
click at [566, 71] on link "Manage Leads" at bounding box center [602, 60] width 100 height 23
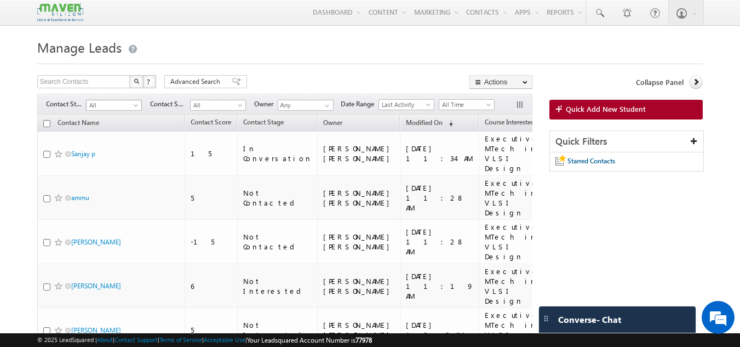
click at [114, 110] on span "All" at bounding box center [113, 105] width 52 height 10
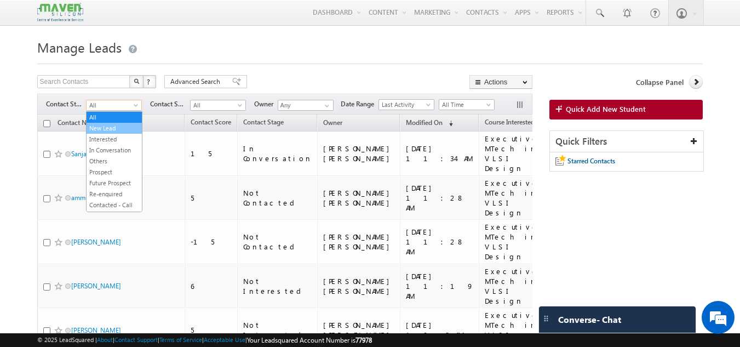
click at [108, 130] on link "New Lead" at bounding box center [114, 128] width 55 height 10
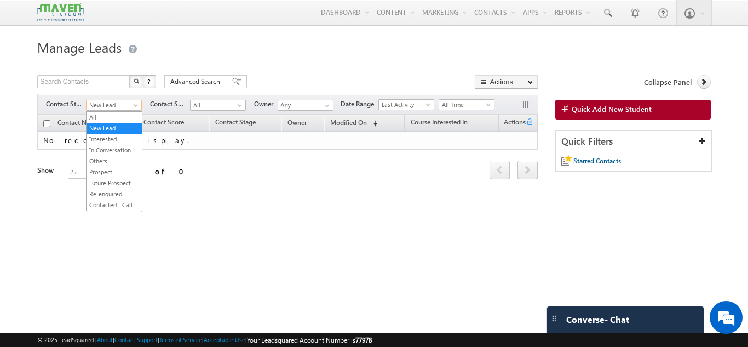
click at [125, 104] on span "New Lead" at bounding box center [113, 105] width 52 height 10
click at [110, 115] on link "All" at bounding box center [114, 117] width 55 height 10
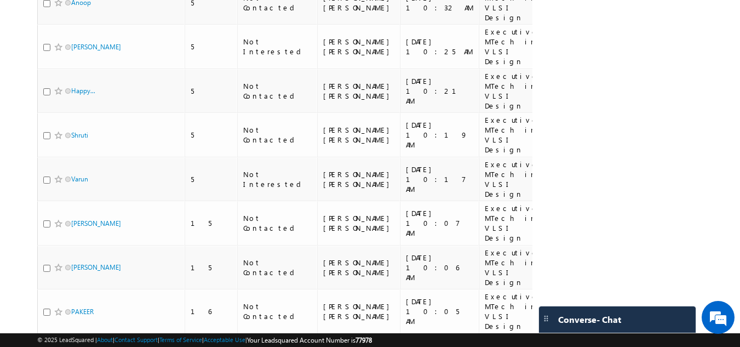
scroll to position [468, 0]
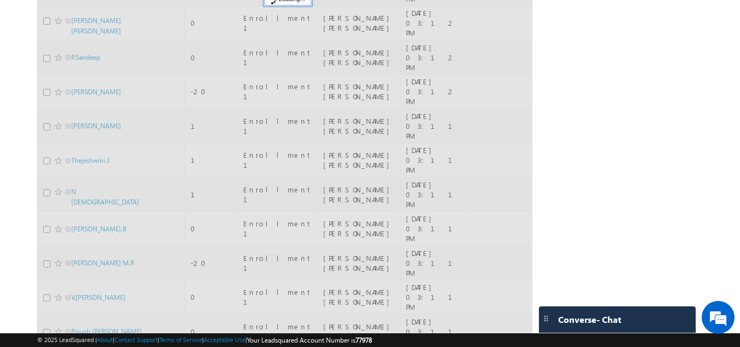
click at [405, 306] on div at bounding box center [284, 107] width 495 height 920
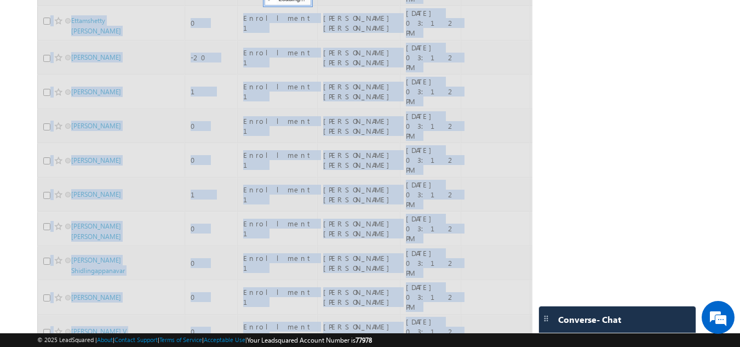
click at [342, 305] on div at bounding box center [284, 107] width 495 height 920
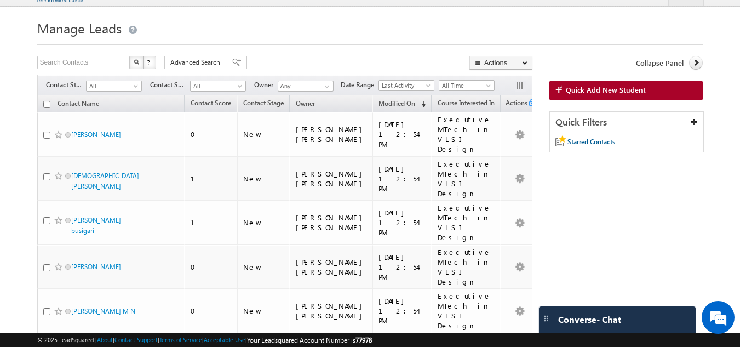
scroll to position [0, 0]
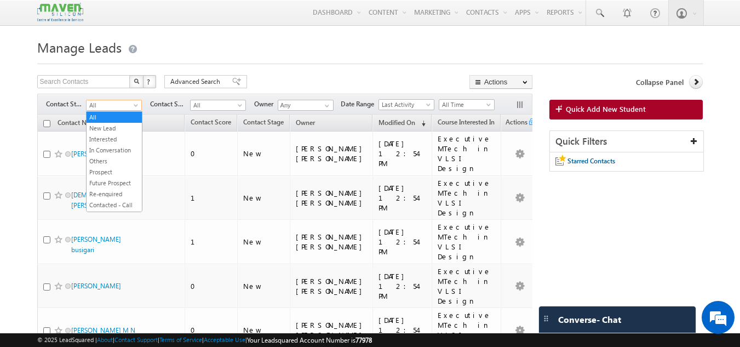
click at [137, 110] on span at bounding box center [137, 107] width 9 height 9
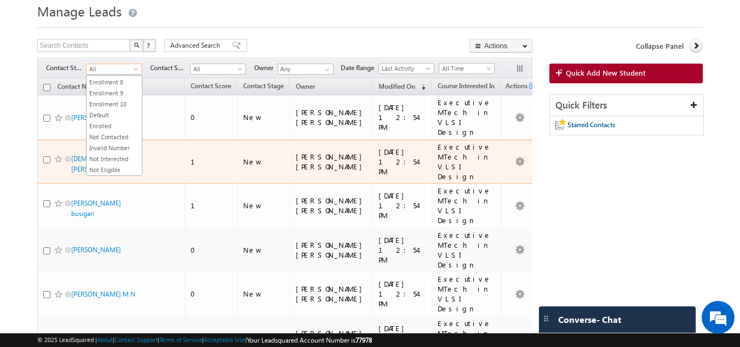
scroll to position [36, 0]
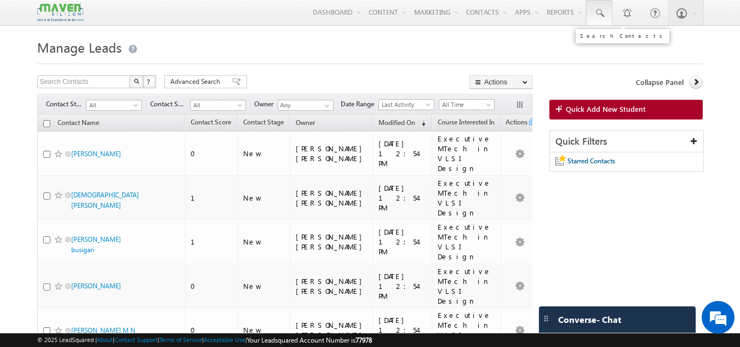
click at [592, 13] on link at bounding box center [599, 12] width 26 height 25
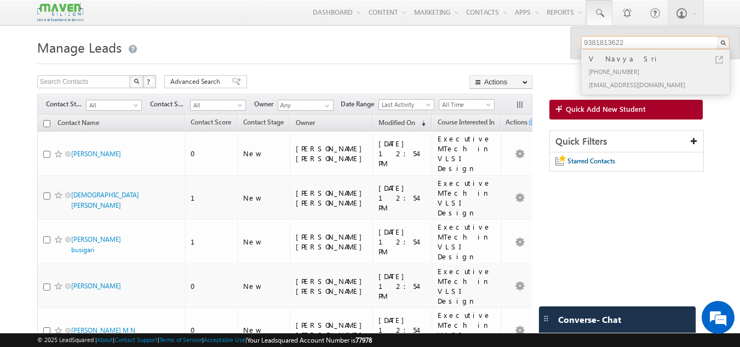
type input "9381813622"
click at [619, 77] on div "[PHONE_NUMBER]" at bounding box center [660, 71] width 147 height 13
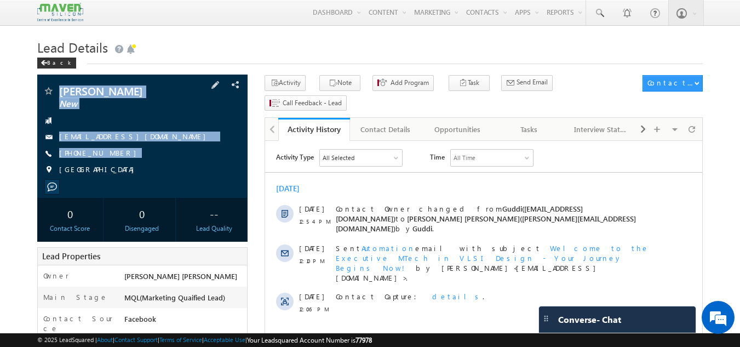
drag, startPoint x: 56, startPoint y: 87, endPoint x: 113, endPoint y: 170, distance: 100.9
click at [113, 170] on div "[PERSON_NAME] New [EMAIL_ADDRESS][DOMAIN_NAME] [PHONE_NUMBER] [GEOGRAPHIC_DATA]" at bounding box center [143, 132] width 200 height 95
copy div "[PERSON_NAME] New [EMAIL_ADDRESS][DOMAIN_NAME] [PHONE_NUMBER]"
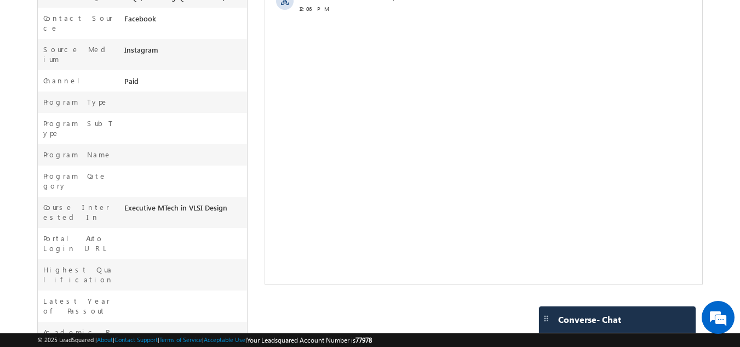
scroll to position [303, 0]
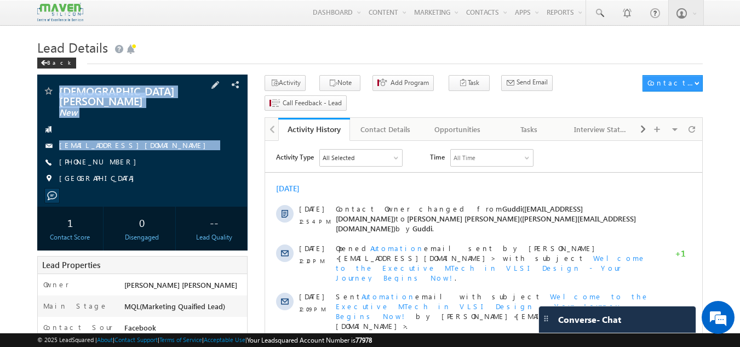
drag, startPoint x: 115, startPoint y: 150, endPoint x: 62, endPoint y: 96, distance: 75.2
click at [62, 96] on div "[DEMOGRAPHIC_DATA][PERSON_NAME] New [EMAIL_ADDRESS][DOMAIN_NAME] [PHONE_NUMBER]…" at bounding box center [143, 137] width 200 height 104
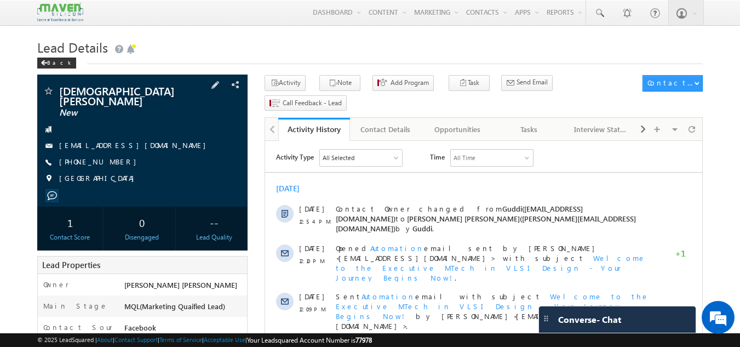
click at [53, 81] on div "[DEMOGRAPHIC_DATA][PERSON_NAME] New [EMAIL_ADDRESS][DOMAIN_NAME] [GEOGRAPHIC_DA…" at bounding box center [142, 141] width 211 height 132
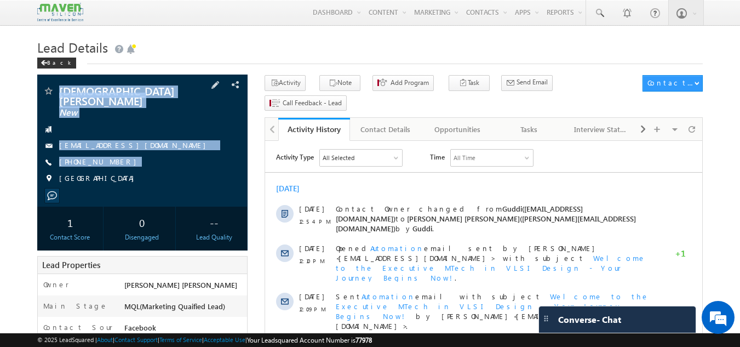
drag, startPoint x: 53, startPoint y: 81, endPoint x: 120, endPoint y: 163, distance: 105.9
click at [120, 163] on div "[DEMOGRAPHIC_DATA][PERSON_NAME] New [EMAIL_ADDRESS][DOMAIN_NAME] [GEOGRAPHIC_DA…" at bounding box center [142, 141] width 211 height 132
copy div "[PERSON_NAME] New [EMAIL_ADDRESS][DOMAIN_NAME] [PHONE_NUMBER]"
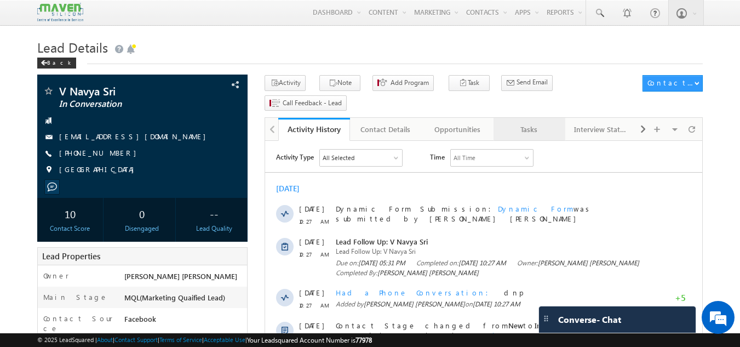
click at [535, 123] on div "Tasks" at bounding box center [528, 129] width 53 height 13
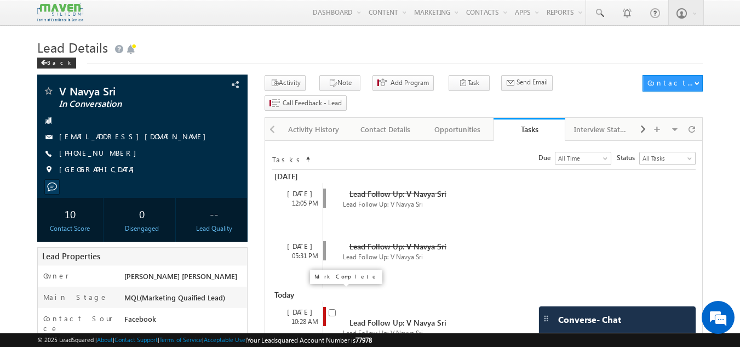
click at [335, 309] on input "checkbox" at bounding box center [332, 312] width 7 height 7
checkbox input "false"
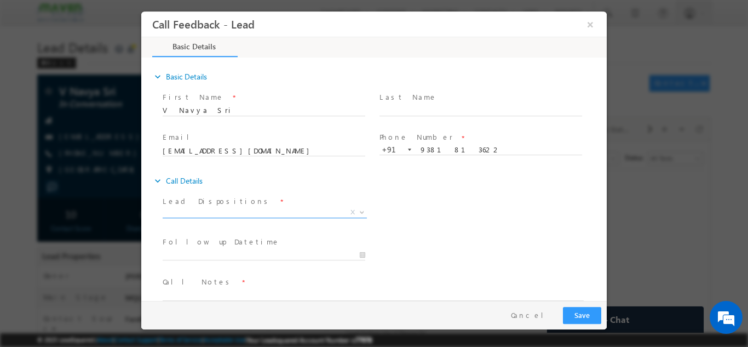
click at [214, 209] on span "X" at bounding box center [265, 212] width 204 height 11
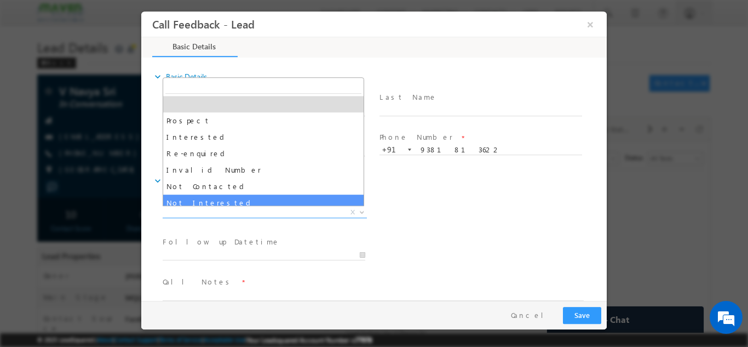
select select "Not Interested"
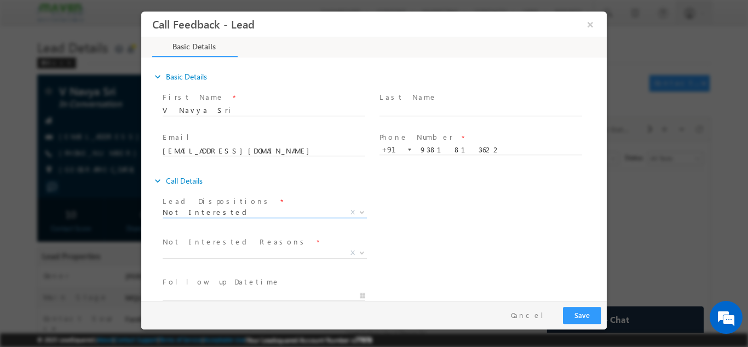
click at [228, 245] on label "Not Interested Reasons" at bounding box center [235, 241] width 145 height 10
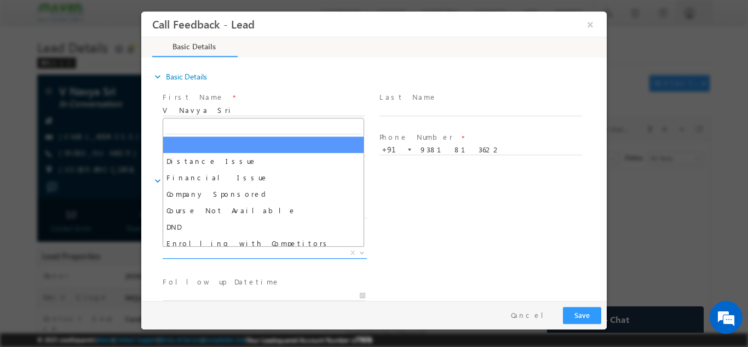
click at [227, 254] on span "X" at bounding box center [265, 252] width 204 height 11
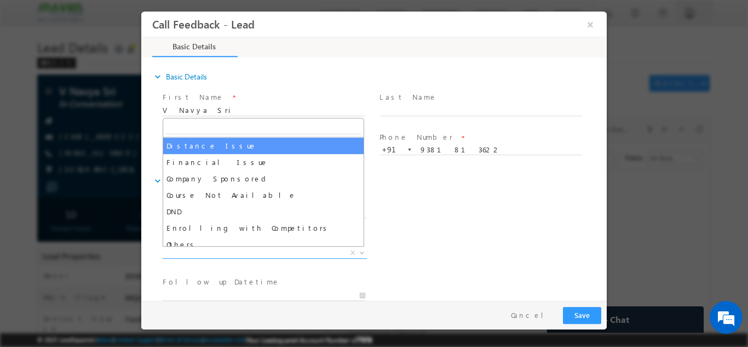
scroll to position [22, 0]
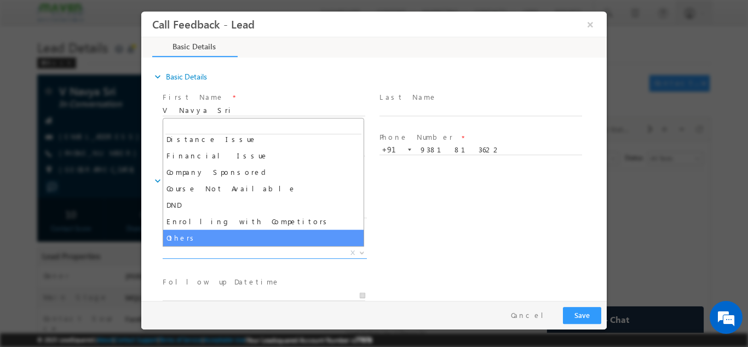
select select "Others"
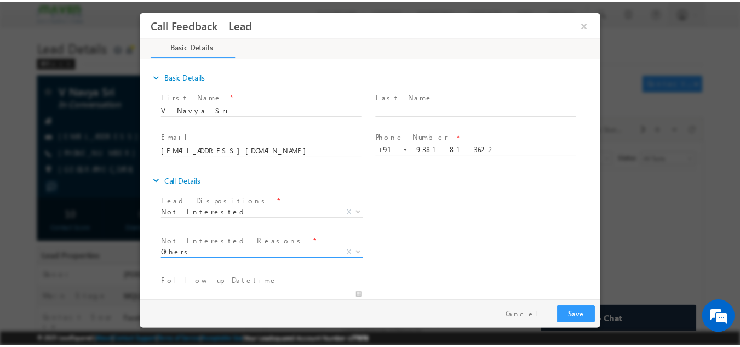
scroll to position [99, 0]
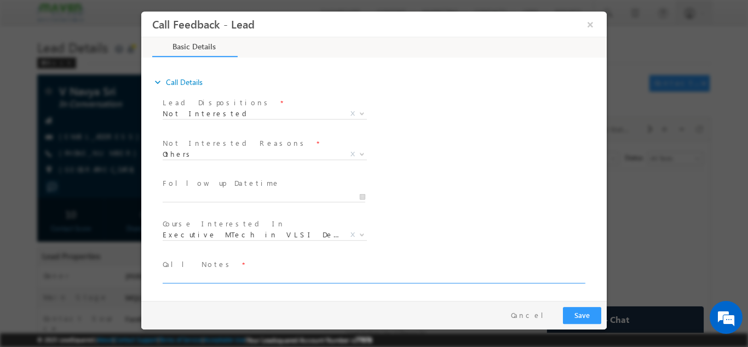
click at [482, 278] on textarea at bounding box center [373, 276] width 421 height 13
click at [233, 280] on textarea "parents not supportimng" at bounding box center [373, 276] width 421 height 13
type textarea "parents not supporting not interested as of now wants to do mtech in future but…"
click at [599, 312] on button "Save" at bounding box center [582, 314] width 38 height 17
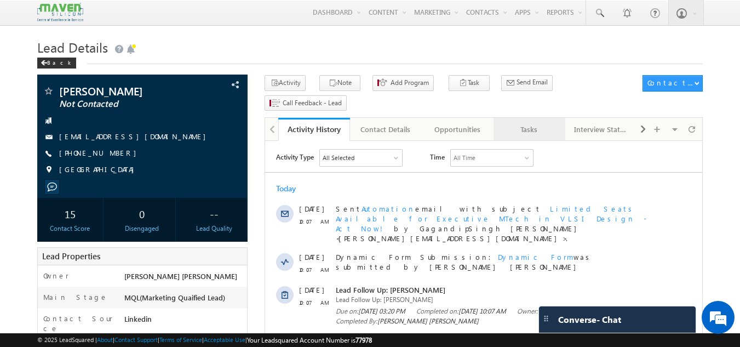
click at [527, 123] on div "Tasks" at bounding box center [528, 129] width 53 height 13
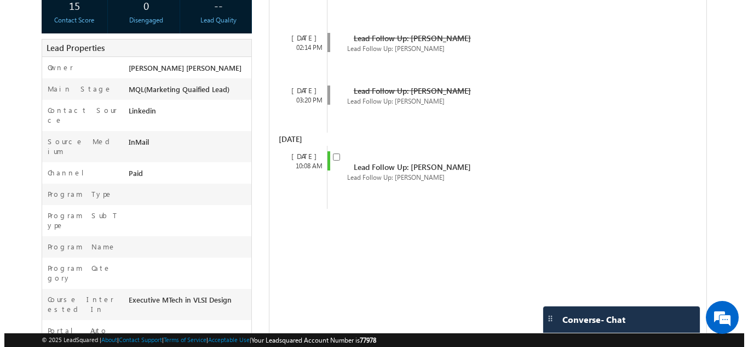
scroll to position [205, 0]
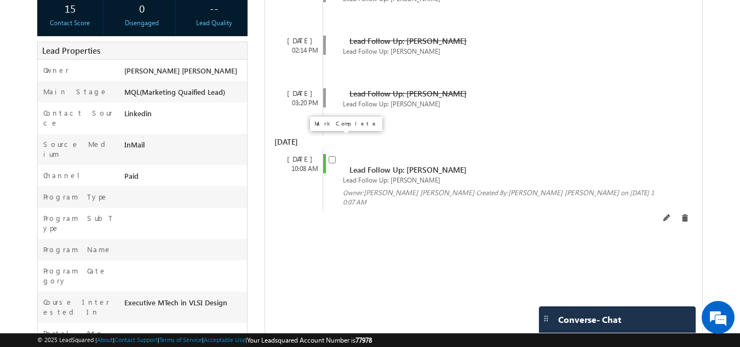
click at [334, 156] on input "checkbox" at bounding box center [332, 159] width 7 height 7
checkbox input "false"
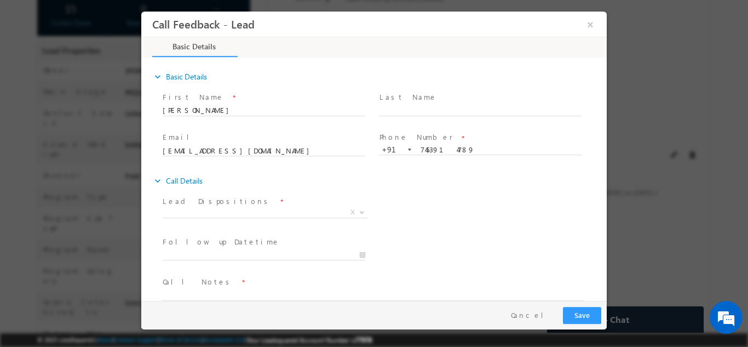
scroll to position [0, 0]
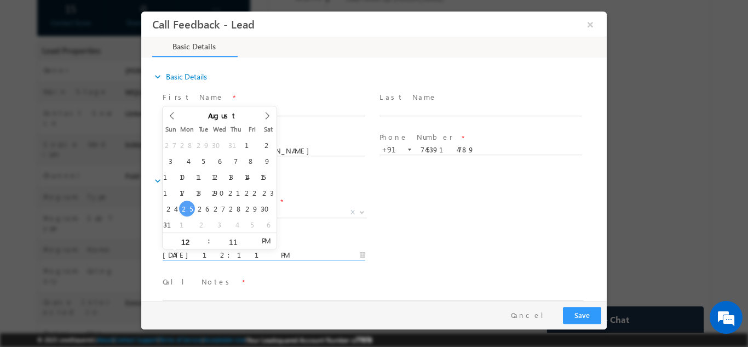
click at [264, 256] on input "25/08/2025 12:11 PM" at bounding box center [264, 254] width 203 height 11
type input "26/08/2025 12:11 PM"
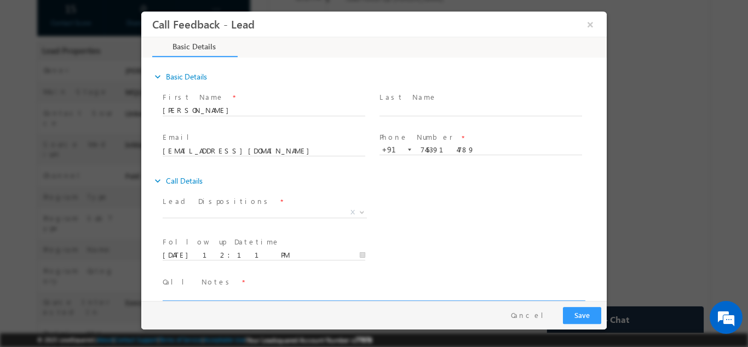
click at [230, 296] on textarea at bounding box center [373, 294] width 421 height 13
paste textarea "Advait DandekarNew advaitadandekar@gmail.com +91-9146709160"
type textarea "Advait DandekarNew advaitadandekar@gmail.com +91-9146709160"
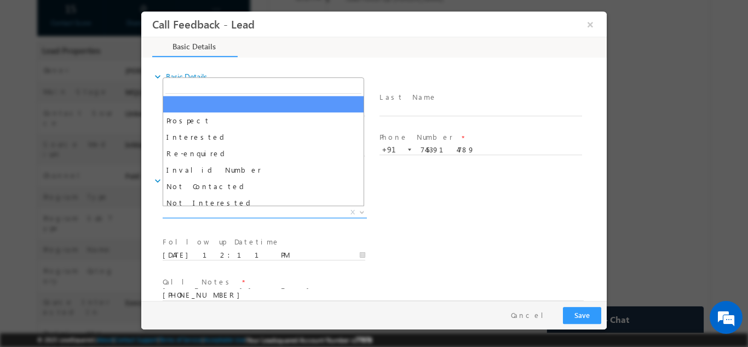
click at [224, 214] on span "X" at bounding box center [265, 212] width 204 height 11
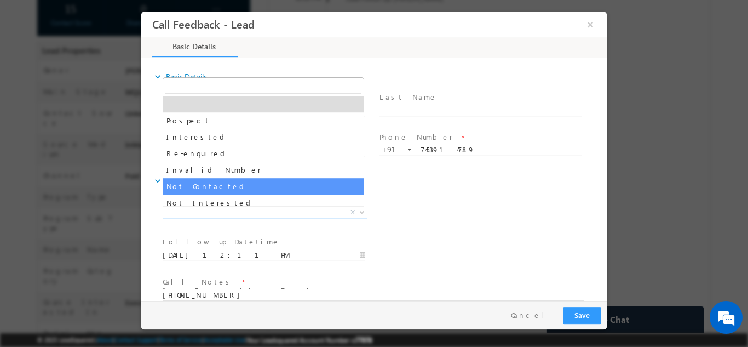
select select "Not Contacted"
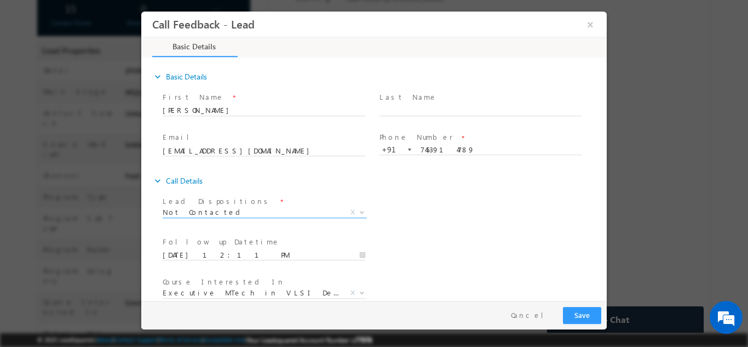
scroll to position [58, 0]
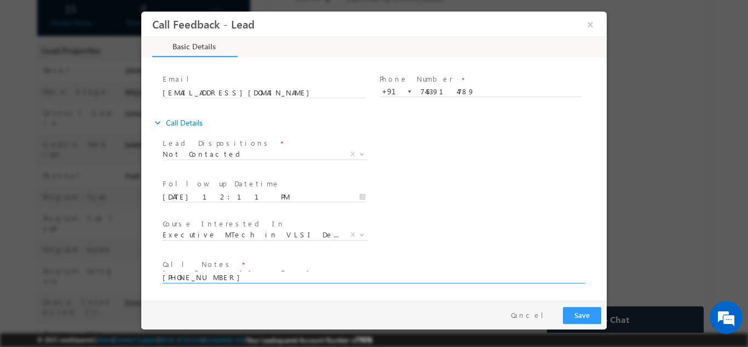
click at [318, 270] on textarea "Advait DandekarNew advaitadandekar@gmail.com +91-9146709160" at bounding box center [373, 276] width 421 height 13
click at [312, 280] on textarea "Advait DandekarNew advaitadandekar@gmail.com +91-9146709160" at bounding box center [373, 276] width 421 height 13
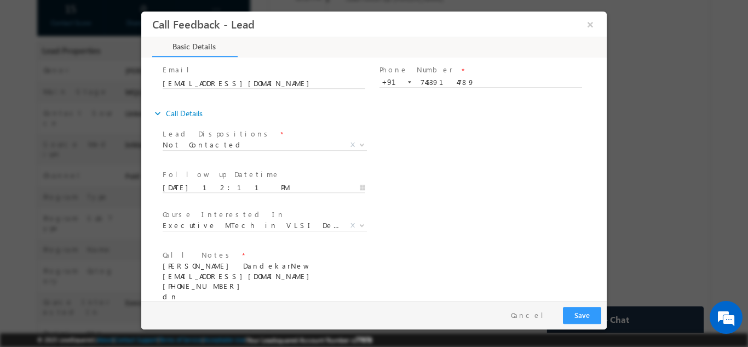
type textarea "Advait DandekarNew advaitadandekar@gmail.com +91-9146709160 dnp"
drag, startPoint x: 179, startPoint y: 296, endPoint x: 144, endPoint y: 225, distance: 79.6
click at [144, 225] on div "expand_more Basic Details First Name *" at bounding box center [374, 180] width 466 height 242
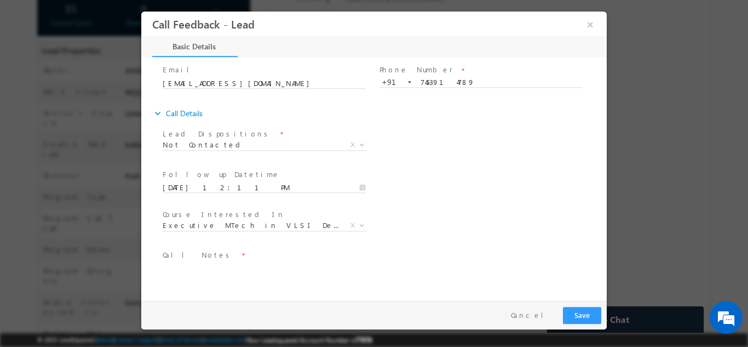
scroll to position [58, 0]
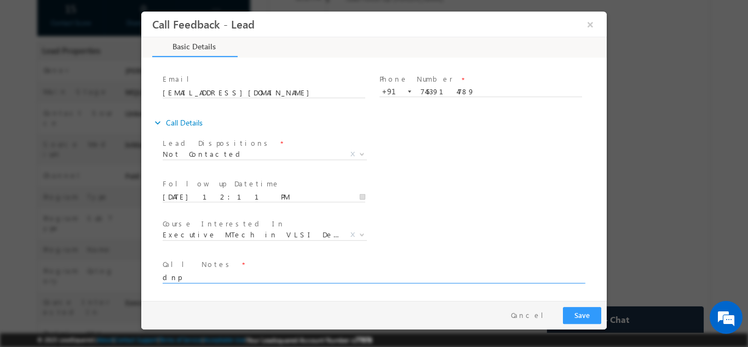
type textarea "dnp"
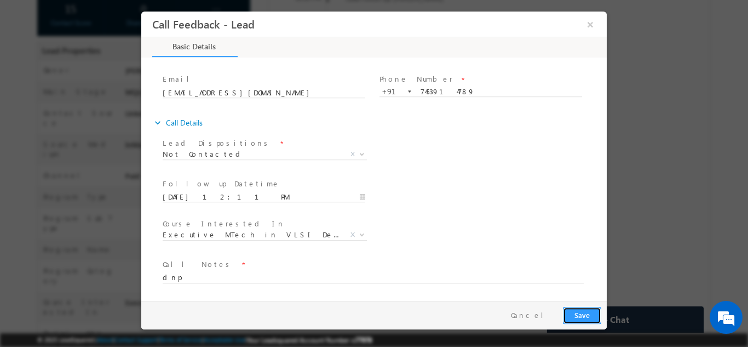
click at [574, 312] on button "Save" at bounding box center [582, 314] width 38 height 17
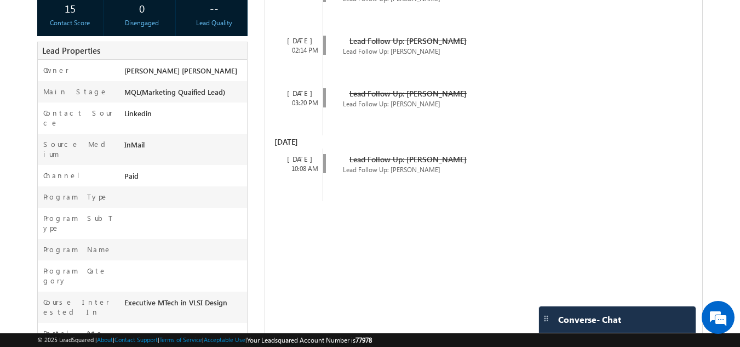
scroll to position [0, 0]
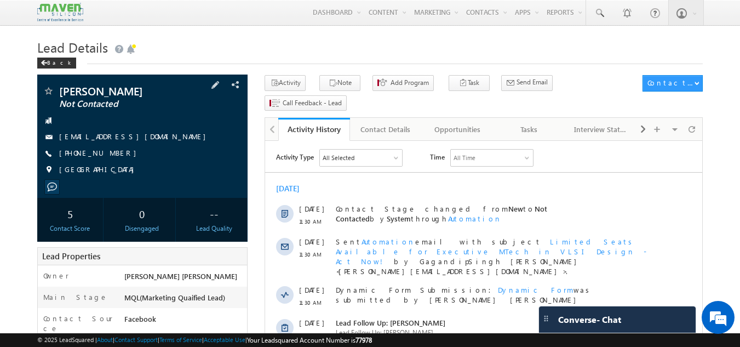
drag, startPoint x: 214, startPoint y: 131, endPoint x: 204, endPoint y: 115, distance: 19.0
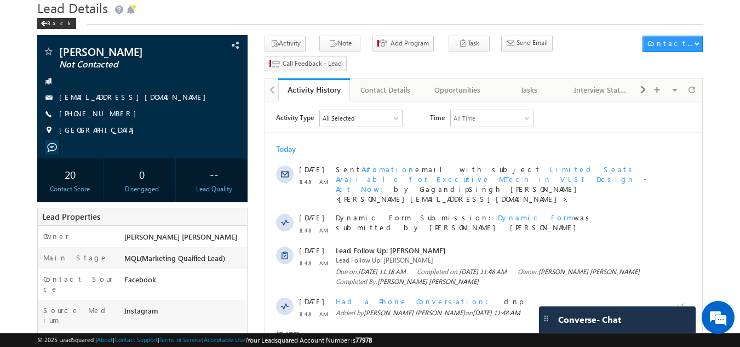
scroll to position [24, 0]
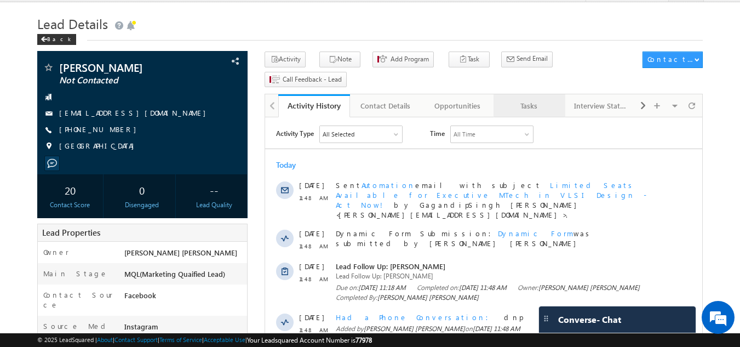
click at [536, 94] on link "Tasks" at bounding box center [530, 105] width 72 height 23
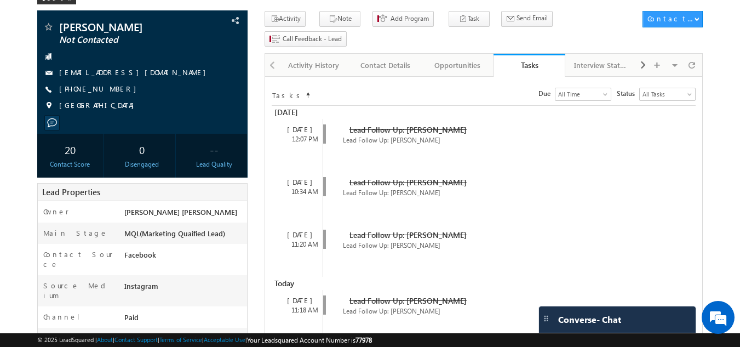
scroll to position [0, 0]
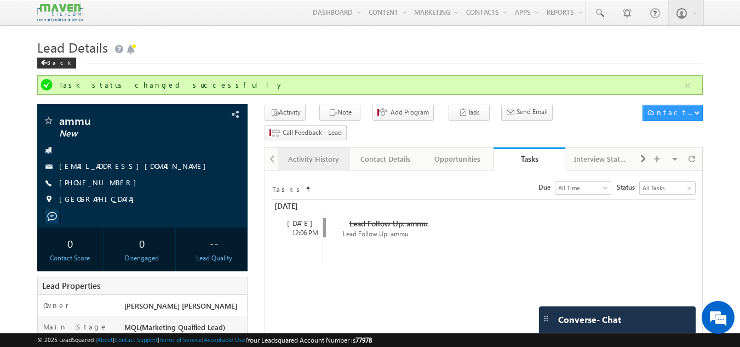
click at [296, 152] on div "Activity History" at bounding box center [313, 158] width 53 height 13
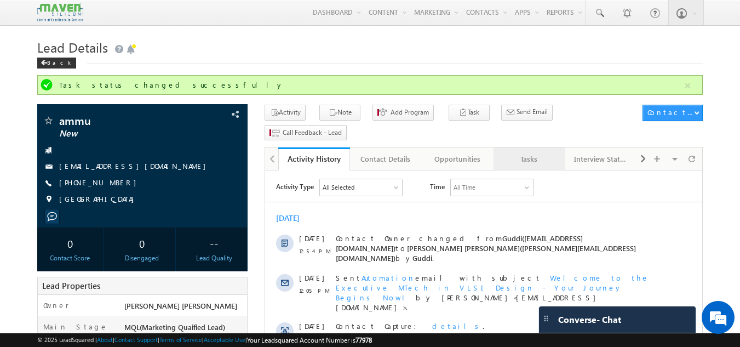
click at [519, 152] on div "Tasks" at bounding box center [528, 158] width 53 height 13
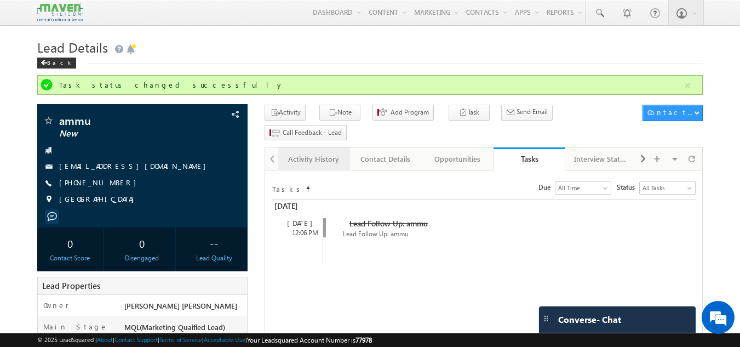
click at [325, 147] on link "Activity History" at bounding box center [314, 158] width 72 height 23
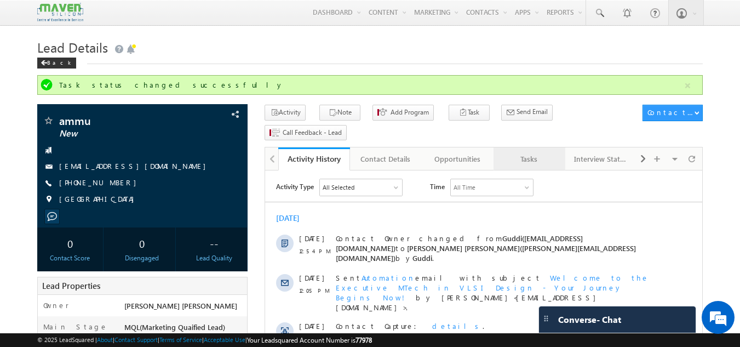
click at [538, 152] on div "Tasks" at bounding box center [528, 158] width 53 height 13
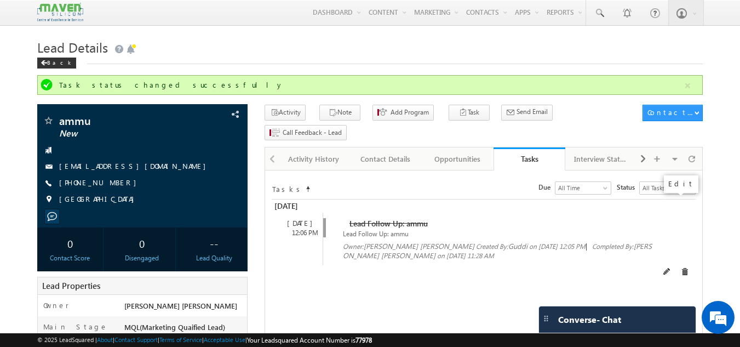
click at [671, 268] on span at bounding box center [667, 272] width 8 height 8
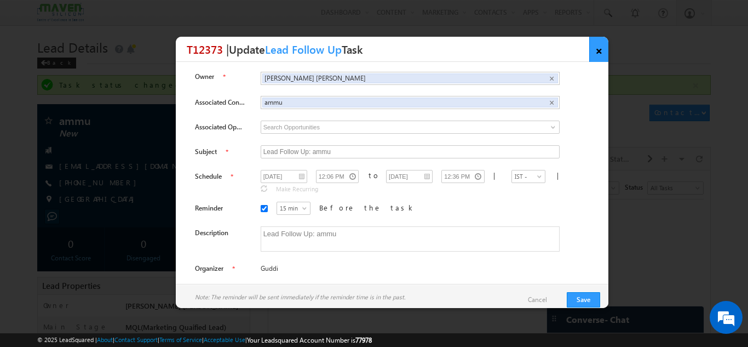
click at [601, 43] on link "×" at bounding box center [599, 49] width 19 height 25
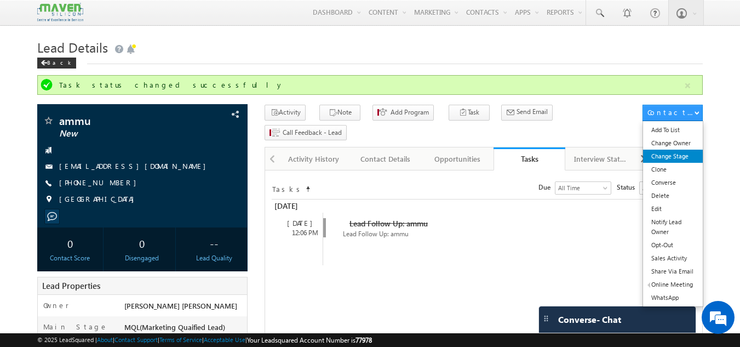
click at [659, 151] on link "Change Stage" at bounding box center [673, 156] width 60 height 13
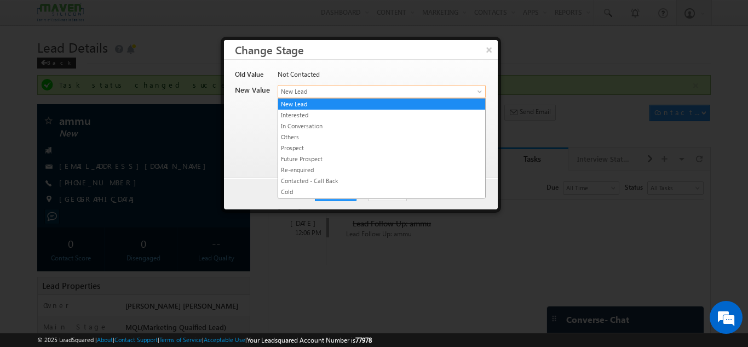
click at [287, 95] on span "New Lead" at bounding box center [363, 92] width 171 height 10
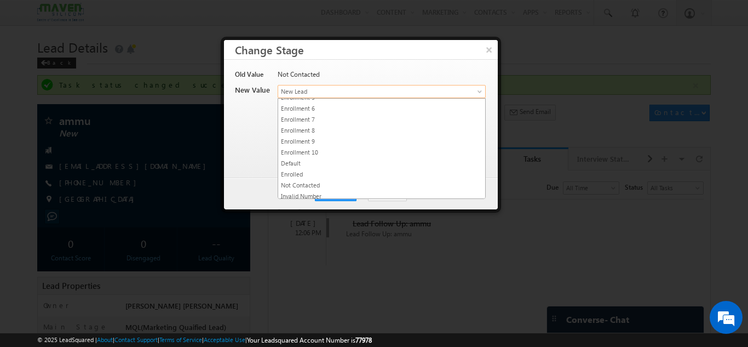
scroll to position [207, 0]
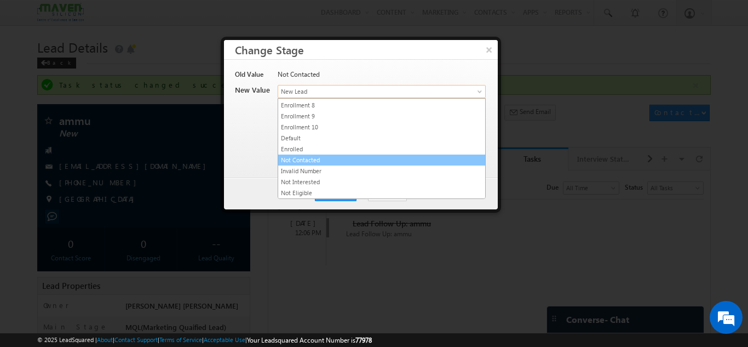
click at [367, 162] on link "Not Contacted" at bounding box center [381, 160] width 207 height 10
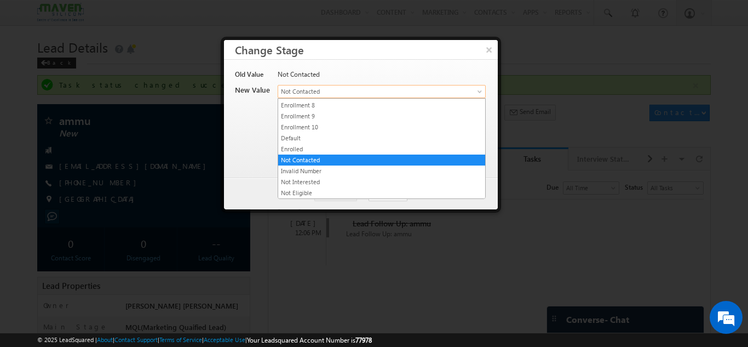
click at [357, 93] on span "Not Contacted" at bounding box center [363, 92] width 171 height 10
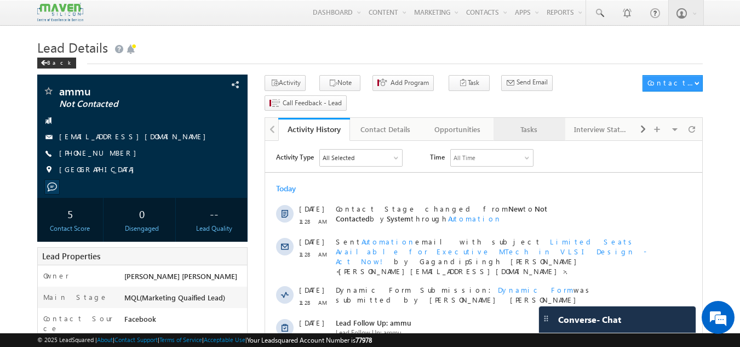
click at [527, 123] on div "Tasks" at bounding box center [528, 129] width 53 height 13
click at [548, 123] on div "Tasks" at bounding box center [528, 129] width 53 height 13
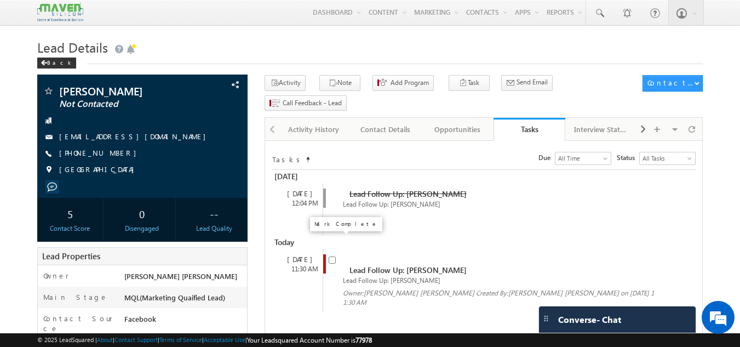
click at [332, 256] on input "checkbox" at bounding box center [332, 259] width 7 height 7
checkbox input "false"
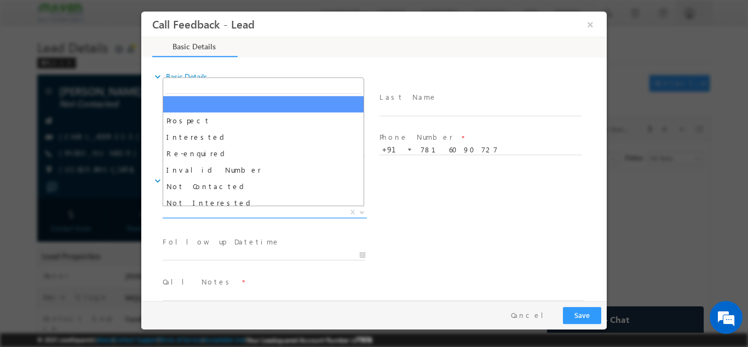
click at [259, 212] on span "X" at bounding box center [265, 212] width 204 height 11
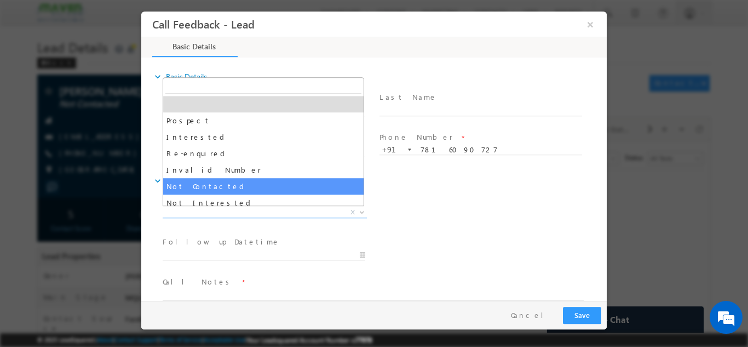
select select "Not Contacted"
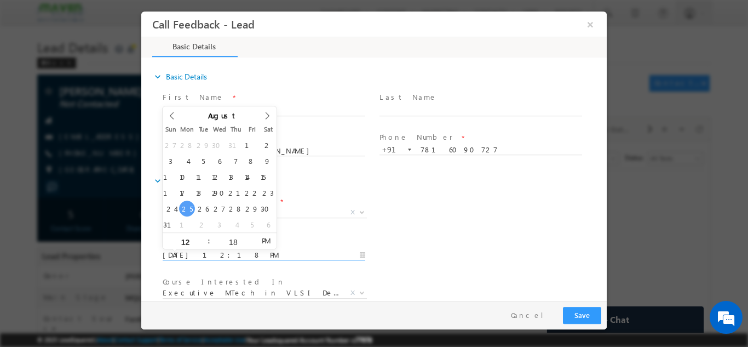
click at [235, 256] on input "[DATE] 12:18 PM" at bounding box center [264, 254] width 203 height 11
type input "[DATE] 12:18 PM"
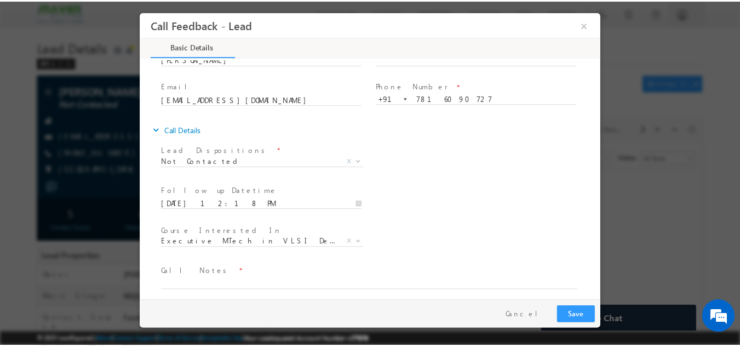
scroll to position [58, 0]
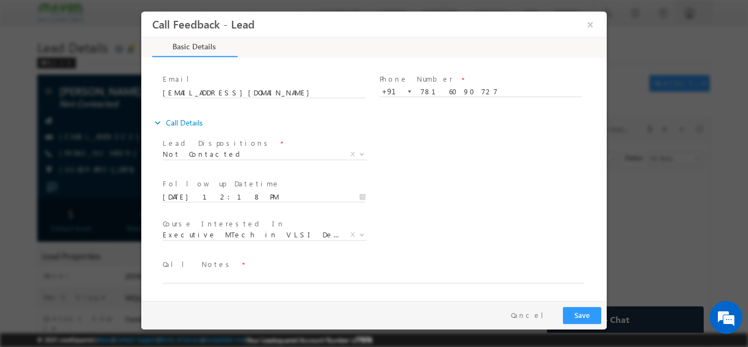
drag, startPoint x: 606, startPoint y: 170, endPoint x: 760, endPoint y: 285, distance: 192.2
click at [493, 275] on textarea at bounding box center [373, 276] width 421 height 13
type textarea "dnp"
click at [587, 306] on button "Save" at bounding box center [582, 314] width 38 height 17
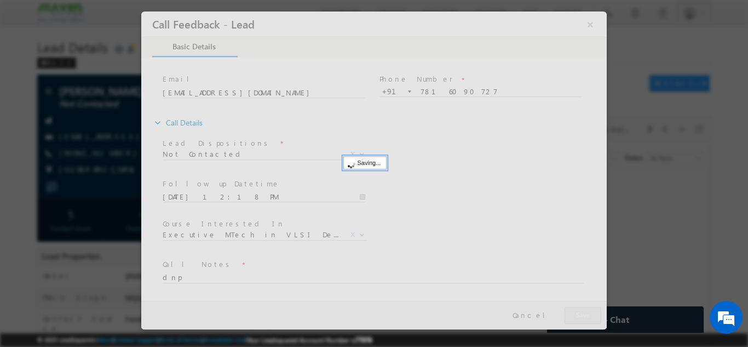
click at [587, 306] on div at bounding box center [374, 170] width 466 height 318
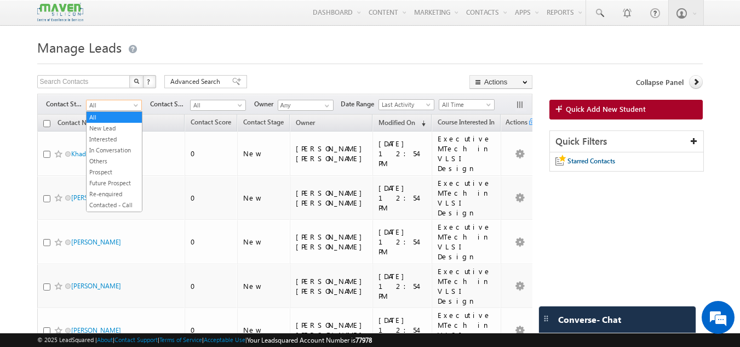
click at [113, 108] on span "All" at bounding box center [113, 105] width 52 height 10
click at [121, 127] on link "Enrollment 1" at bounding box center [114, 122] width 55 height 10
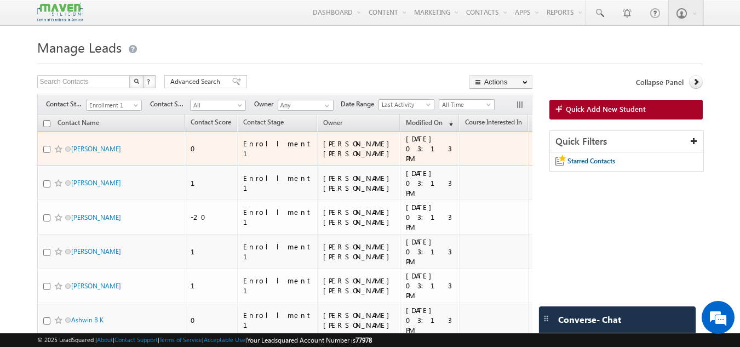
click at [96, 152] on div "[PERSON_NAME]" at bounding box center [111, 151] width 137 height 15
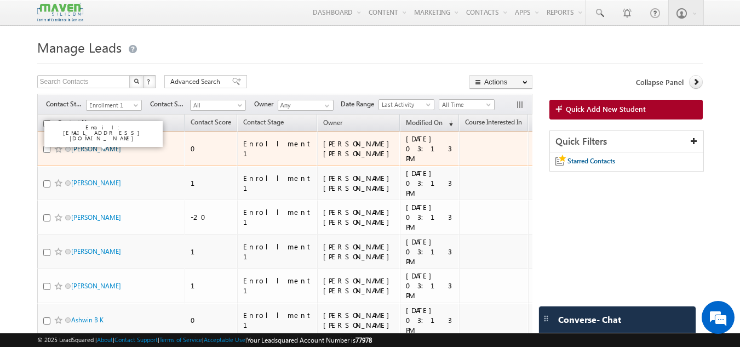
click at [97, 145] on link "[PERSON_NAME]" at bounding box center [96, 149] width 50 height 8
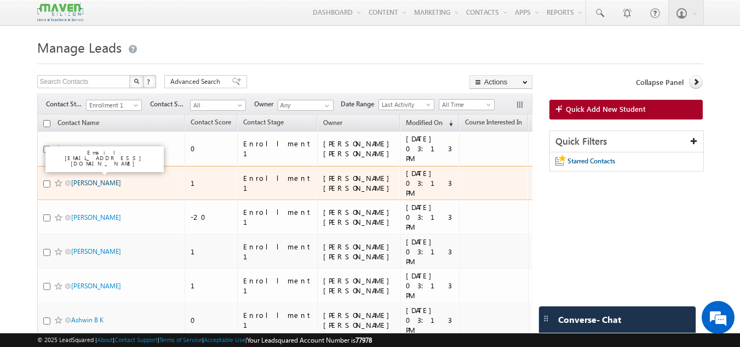
click at [95, 179] on link "[PERSON_NAME]" at bounding box center [96, 183] width 50 height 8
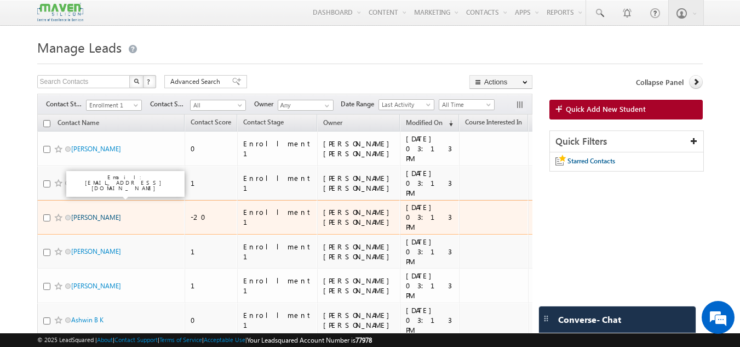
click at [84, 213] on link "[PERSON_NAME]" at bounding box center [96, 217] width 50 height 8
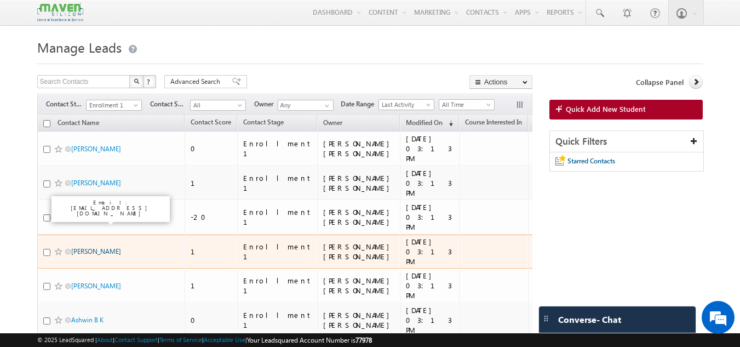
click at [78, 247] on link "[PERSON_NAME]" at bounding box center [96, 251] width 50 height 8
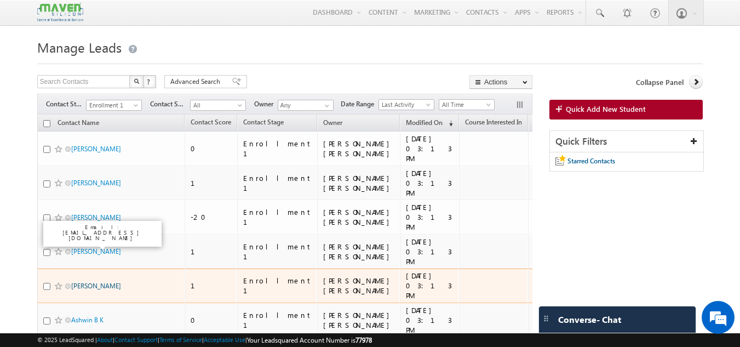
click at [88, 282] on link "[PERSON_NAME]" at bounding box center [96, 286] width 50 height 8
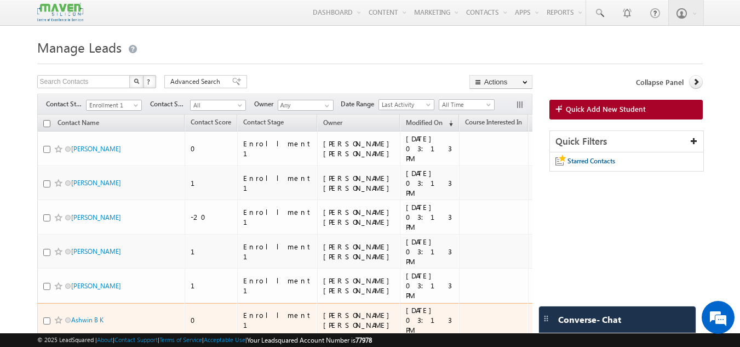
click at [90, 303] on td "Ashwin B K" at bounding box center [111, 320] width 148 height 35
click at [90, 316] on link "Ashwin B K" at bounding box center [87, 320] width 32 height 8
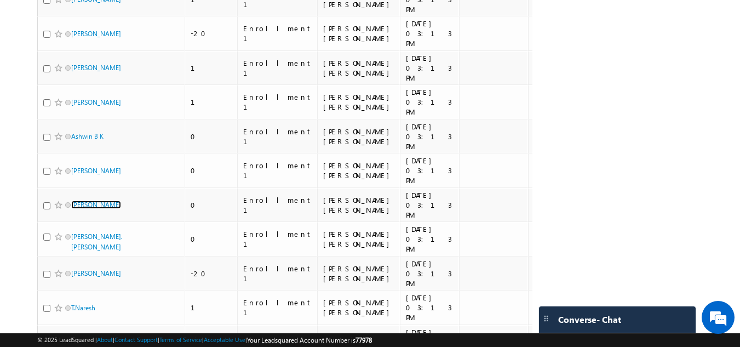
scroll to position [185, 0]
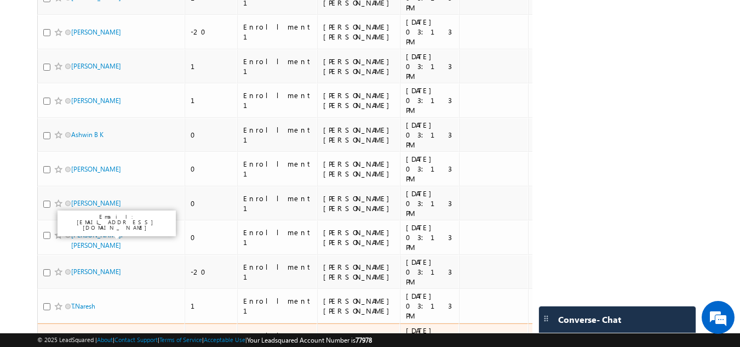
click at [88, 336] on link "Poovendhan T" at bounding box center [92, 340] width 42 height 8
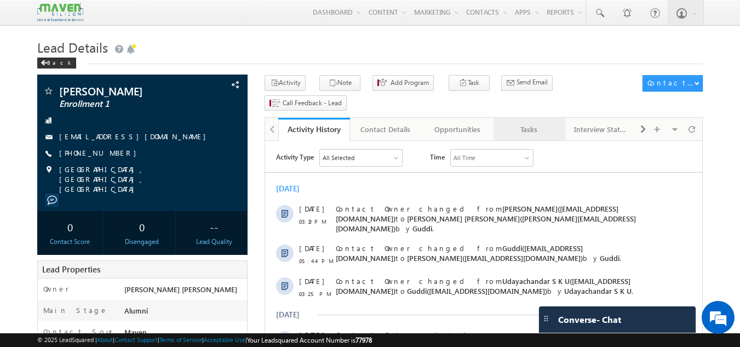
click at [512, 123] on div "Tasks" at bounding box center [528, 129] width 53 height 13
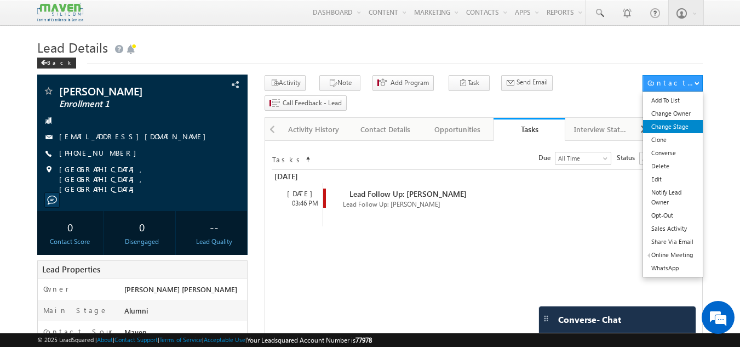
click at [682, 124] on link "Change Stage" at bounding box center [673, 126] width 60 height 13
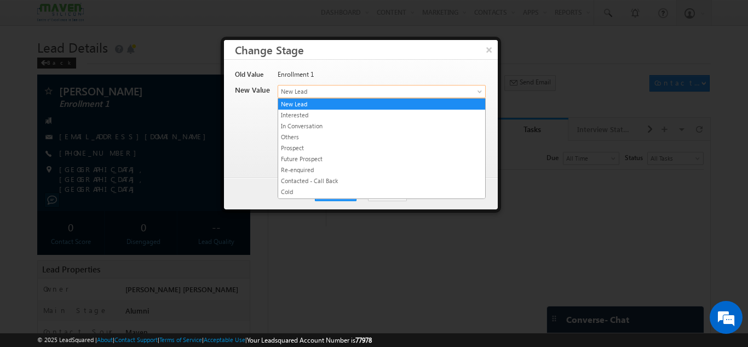
click at [372, 85] on link "New Lead" at bounding box center [382, 91] width 208 height 13
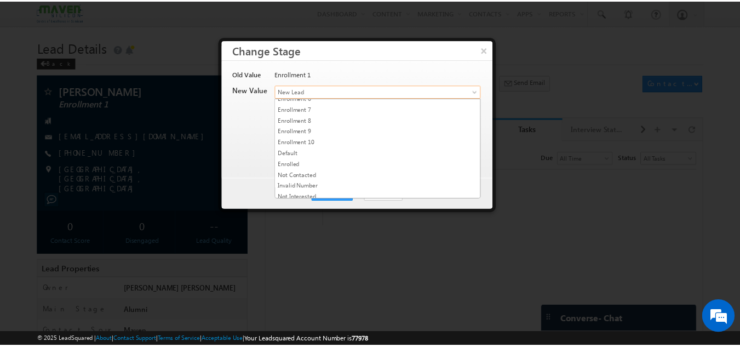
scroll to position [207, 0]
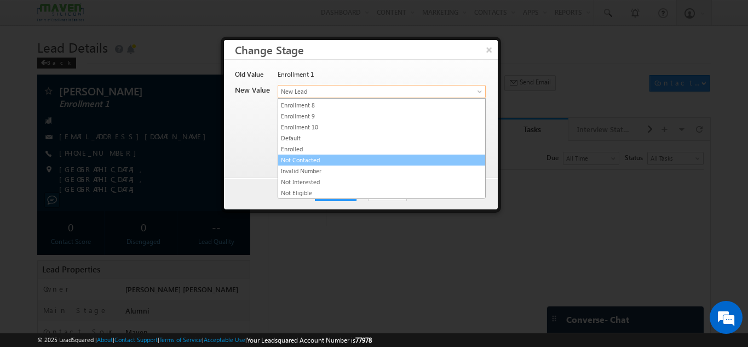
click at [384, 159] on link "Not Contacted" at bounding box center [381, 160] width 207 height 10
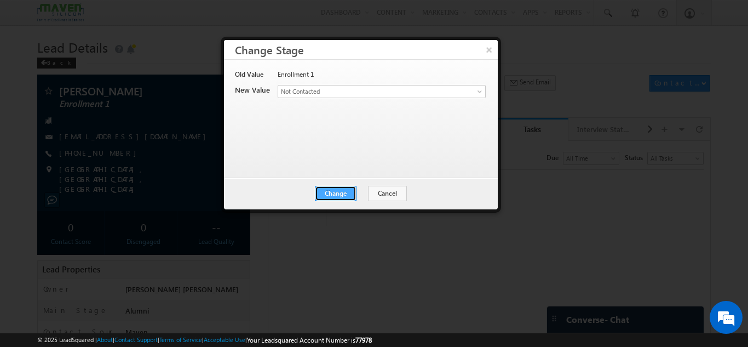
click at [331, 192] on button "Change" at bounding box center [336, 193] width 42 height 15
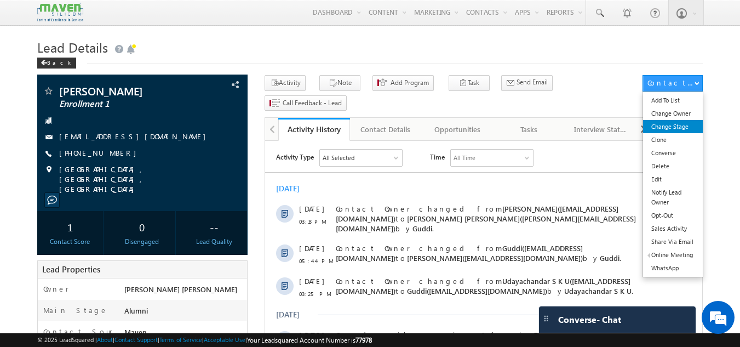
click at [668, 127] on link "Change Stage" at bounding box center [673, 126] width 60 height 13
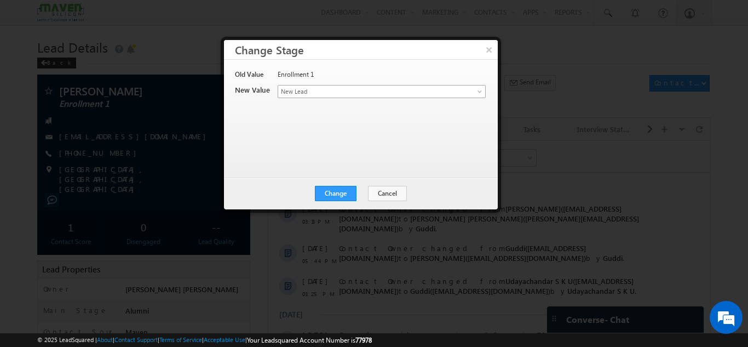
click at [364, 89] on span "New Lead" at bounding box center [363, 92] width 171 height 10
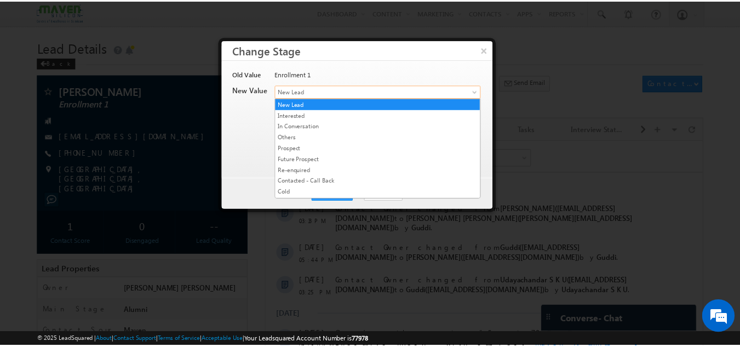
scroll to position [207, 0]
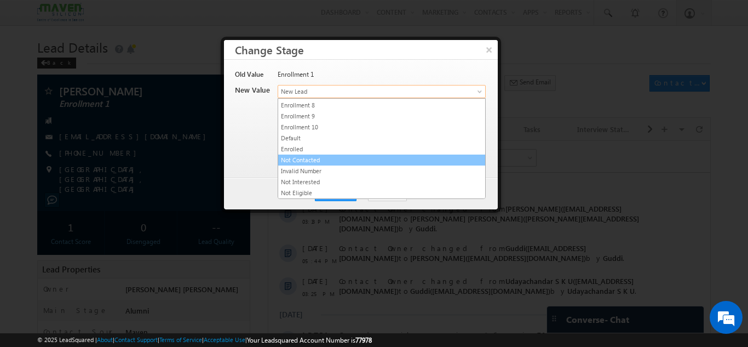
click at [390, 164] on link "Not Contacted" at bounding box center [381, 160] width 207 height 10
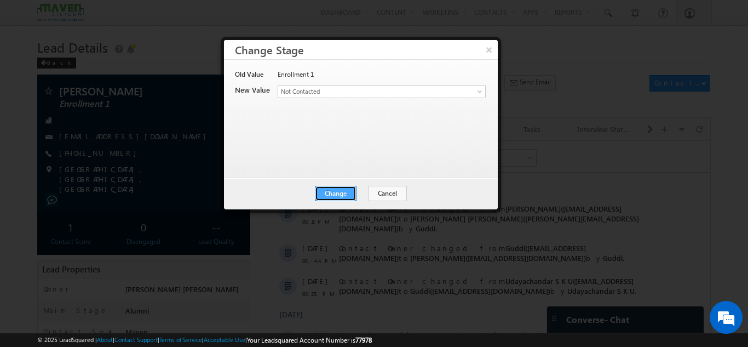
click at [320, 192] on button "Change" at bounding box center [336, 193] width 42 height 15
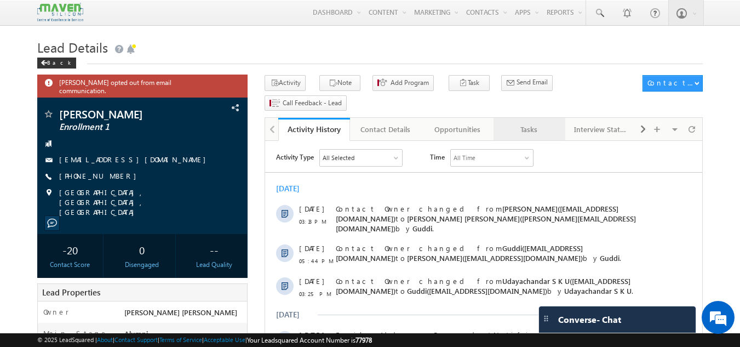
click at [520, 123] on div "Tasks" at bounding box center [528, 129] width 53 height 13
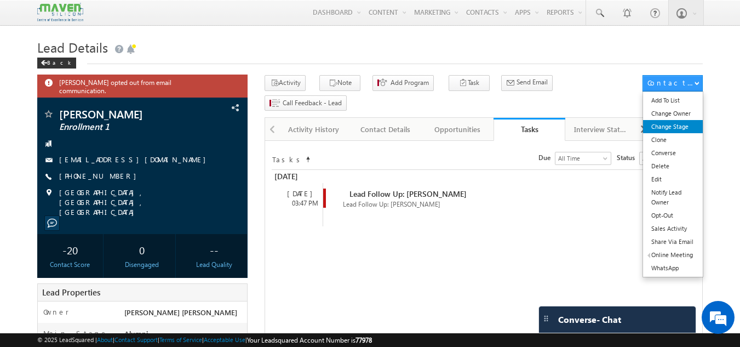
click at [673, 129] on link "Change Stage" at bounding box center [673, 126] width 60 height 13
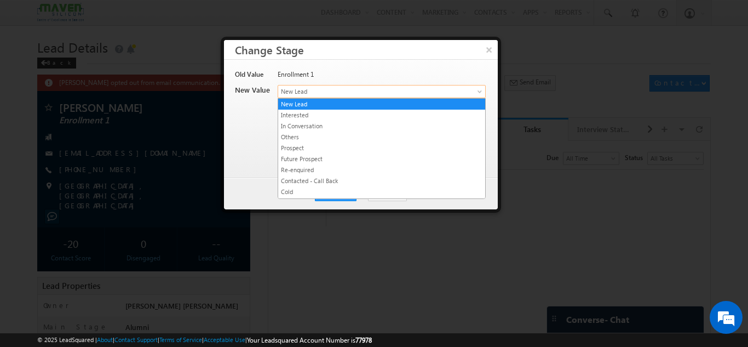
drag, startPoint x: 507, startPoint y: 71, endPoint x: 457, endPoint y: 70, distance: 49.9
click at [457, 70] on div "Enrollment 1" at bounding box center [381, 77] width 207 height 15
click at [469, 89] on link "New Lead" at bounding box center [382, 91] width 208 height 13
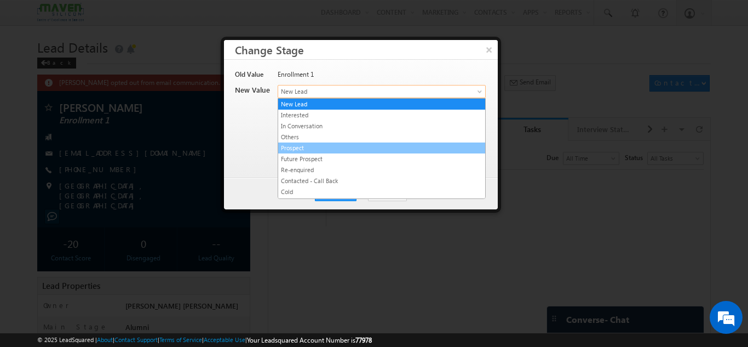
click at [327, 145] on link "Prospect" at bounding box center [381, 148] width 207 height 10
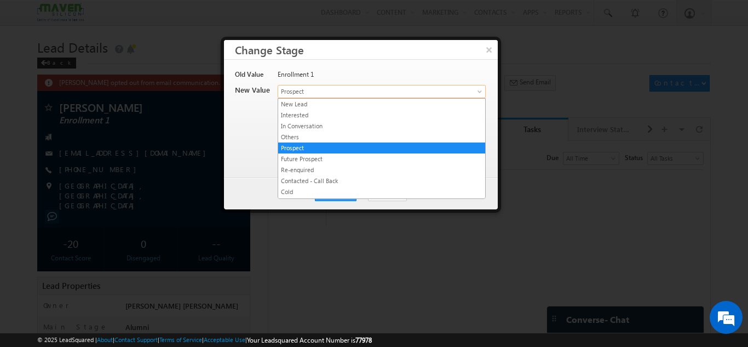
click at [366, 96] on span "Prospect" at bounding box center [363, 92] width 171 height 10
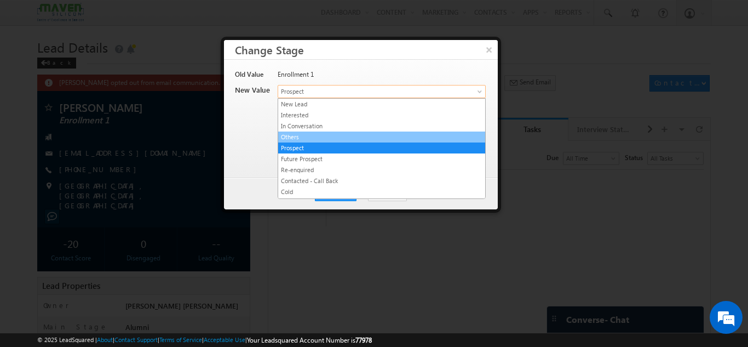
click at [328, 138] on link "Others" at bounding box center [381, 137] width 207 height 10
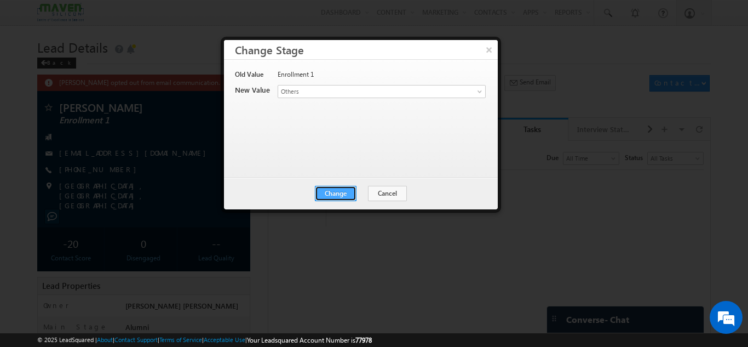
click at [351, 191] on button "Change" at bounding box center [336, 193] width 42 height 15
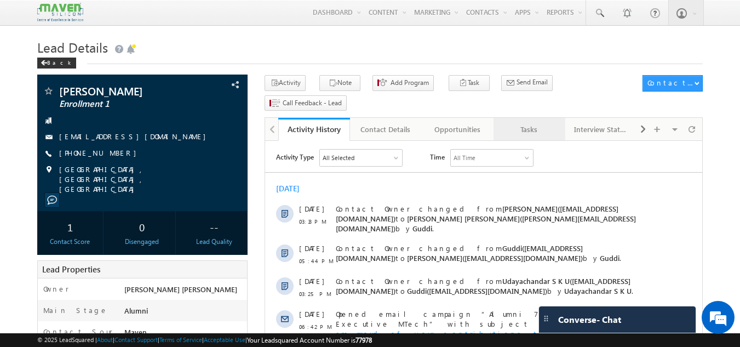
click at [519, 123] on div "Tasks" at bounding box center [528, 129] width 53 height 13
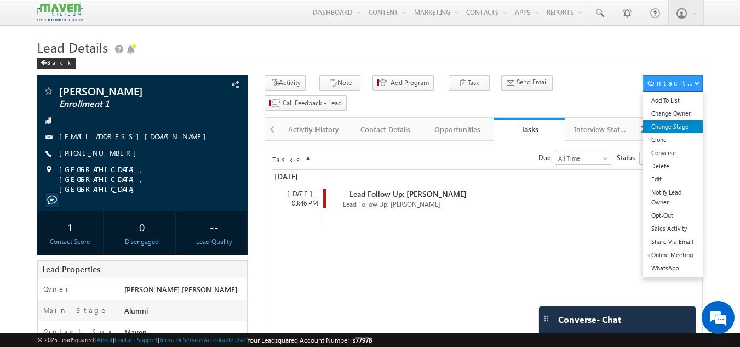
click at [662, 130] on link "Change Stage" at bounding box center [673, 126] width 60 height 13
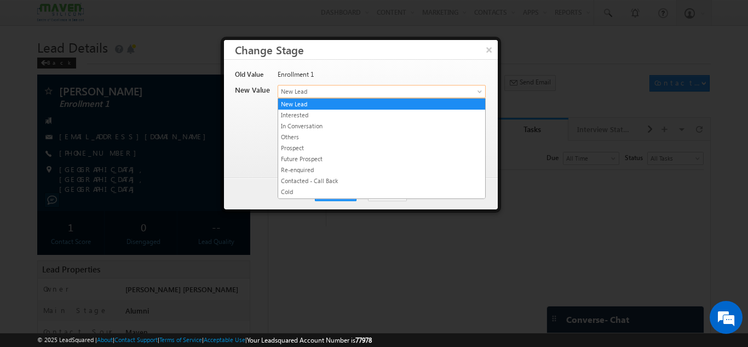
click at [439, 88] on span "New Lead" at bounding box center [363, 92] width 171 height 10
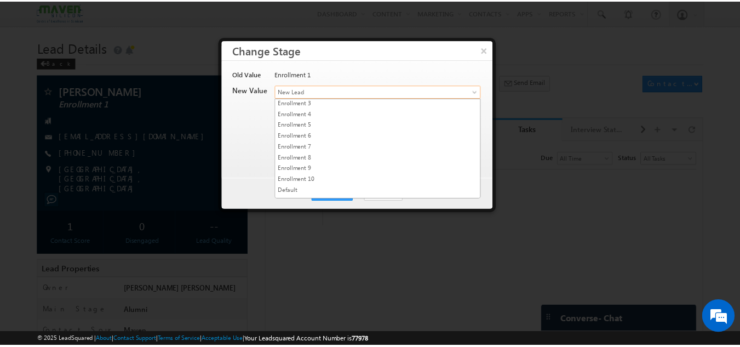
scroll to position [207, 0]
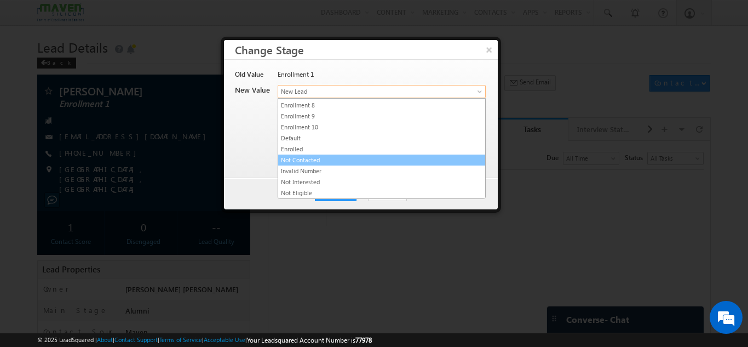
click at [445, 158] on link "Not Contacted" at bounding box center [381, 160] width 207 height 10
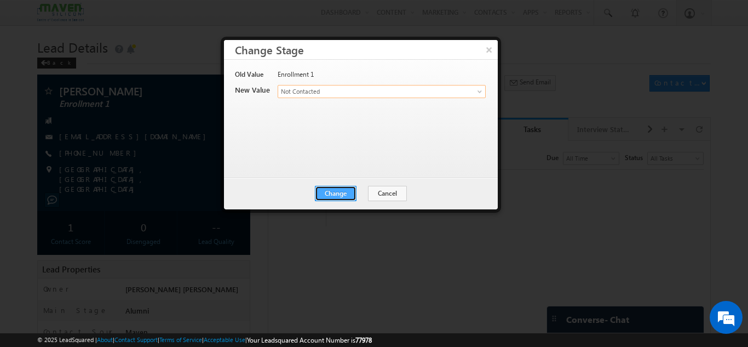
click at [344, 192] on button "Change" at bounding box center [336, 193] width 42 height 15
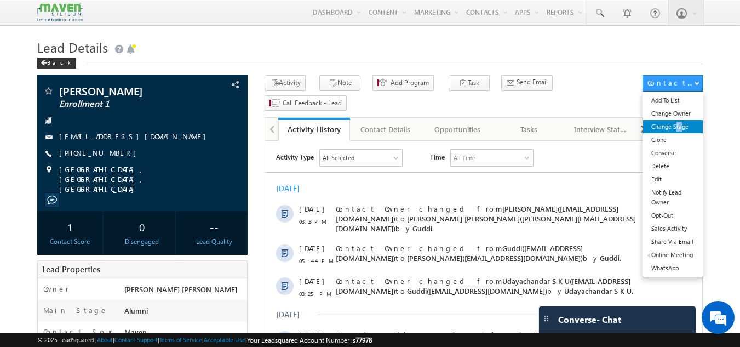
drag, startPoint x: 677, startPoint y: 125, endPoint x: 683, endPoint y: 128, distance: 6.6
click at [683, 128] on link "Change Stage" at bounding box center [673, 126] width 60 height 13
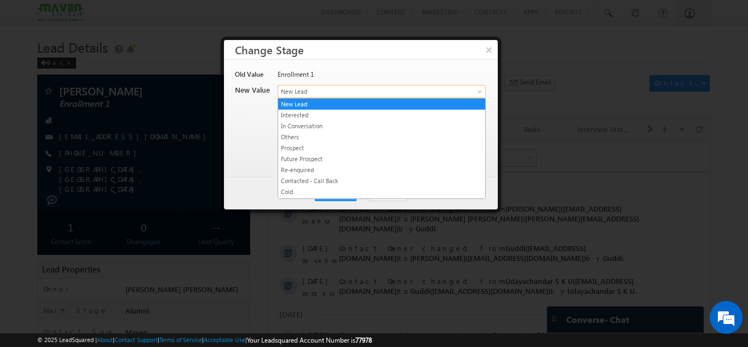
click at [478, 88] on link "New Lead" at bounding box center [382, 91] width 208 height 13
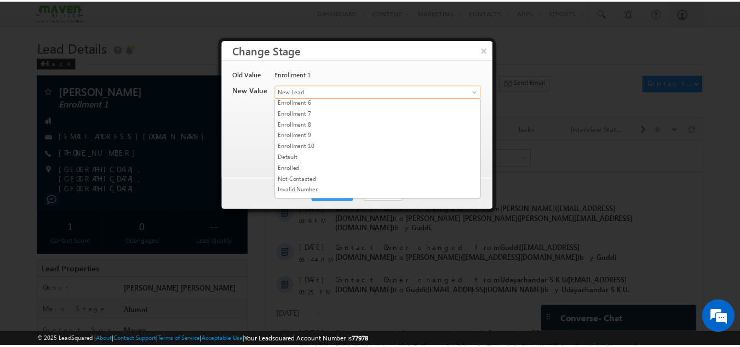
scroll to position [207, 0]
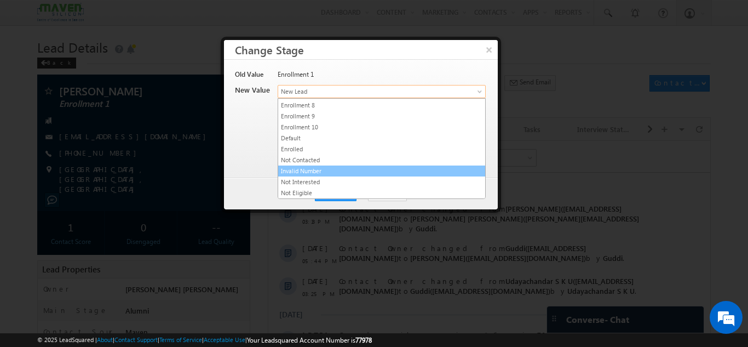
click at [444, 174] on link "Invalid Number" at bounding box center [381, 171] width 207 height 10
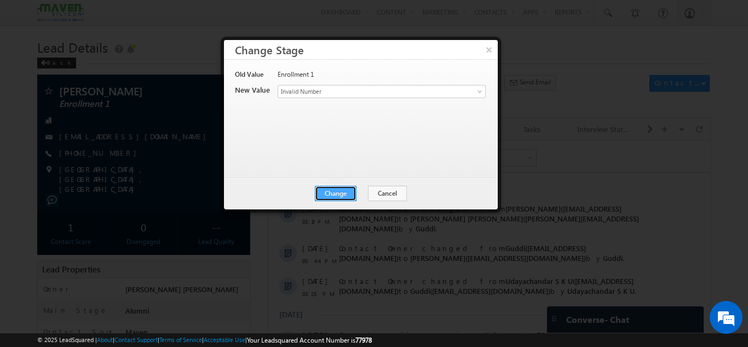
click at [340, 190] on button "Change" at bounding box center [336, 193] width 42 height 15
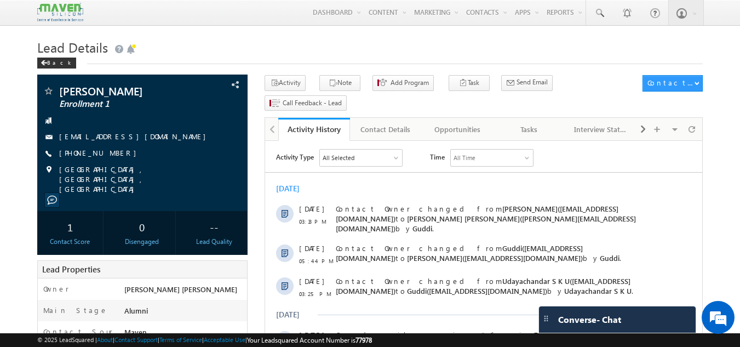
click at [491, 44] on h1 "Lead Details" at bounding box center [370, 46] width 666 height 21
click at [344, 82] on button "Note" at bounding box center [339, 83] width 41 height 16
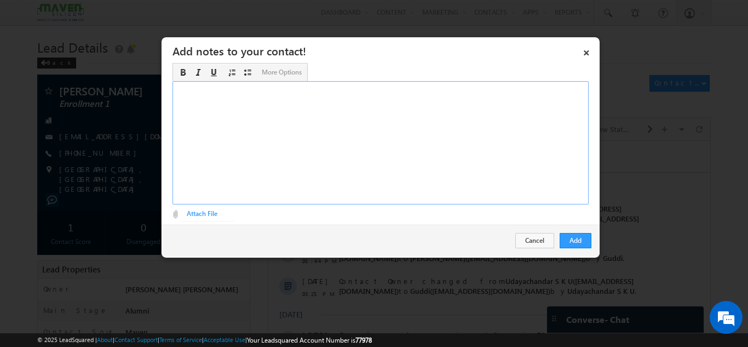
click at [317, 123] on div "Rich Text Editor, Description-inline-editor-div" at bounding box center [381, 142] width 416 height 123
click at [185, 87] on div "no not in ser," at bounding box center [381, 142] width 416 height 123
click at [572, 240] on button "Add" at bounding box center [576, 240] width 32 height 15
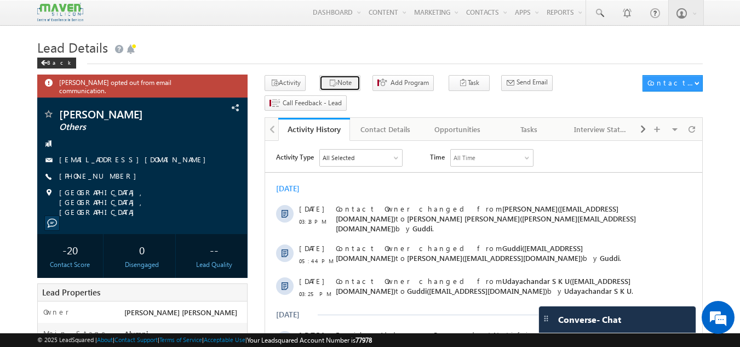
click at [334, 86] on button "Note" at bounding box center [339, 83] width 41 height 16
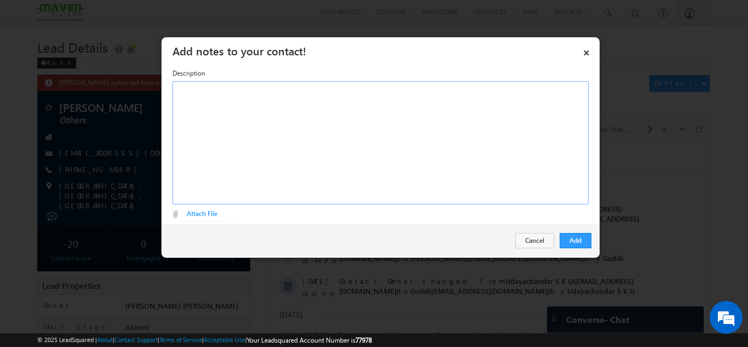
click at [289, 118] on div "Rich Text Editor, Description-inline-editor-div" at bounding box center [381, 142] width 416 height 123
click at [566, 226] on div "Add Cancel" at bounding box center [381, 241] width 438 height 32
click at [575, 236] on button "Add" at bounding box center [576, 240] width 32 height 15
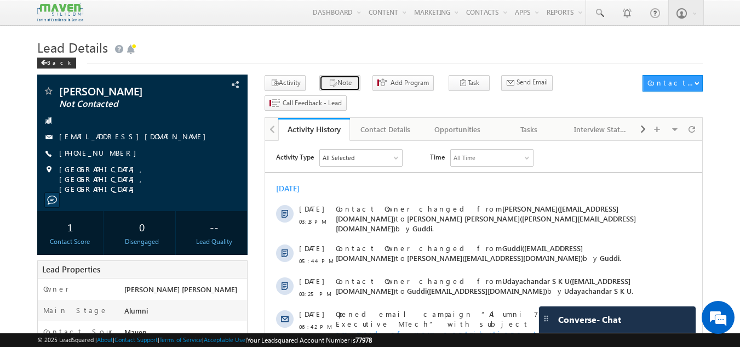
click at [331, 79] on button "Note" at bounding box center [339, 83] width 41 height 16
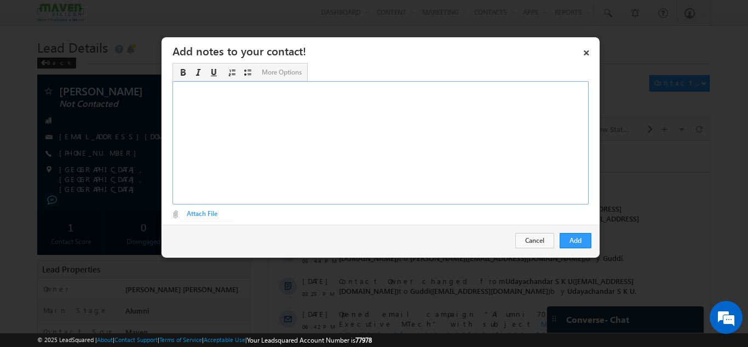
click at [325, 96] on div "Rich Text Editor, Description-inline-editor-div" at bounding box center [381, 142] width 416 height 123
click at [325, 96] on div "dnp" at bounding box center [381, 142] width 416 height 123
click at [566, 234] on button "Add" at bounding box center [576, 240] width 32 height 15
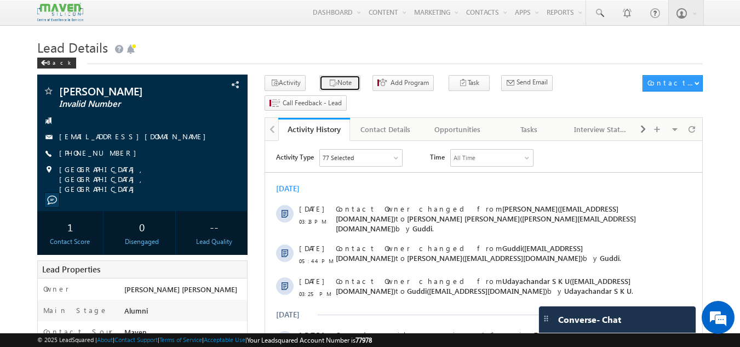
click at [337, 82] on button "Note" at bounding box center [339, 83] width 41 height 16
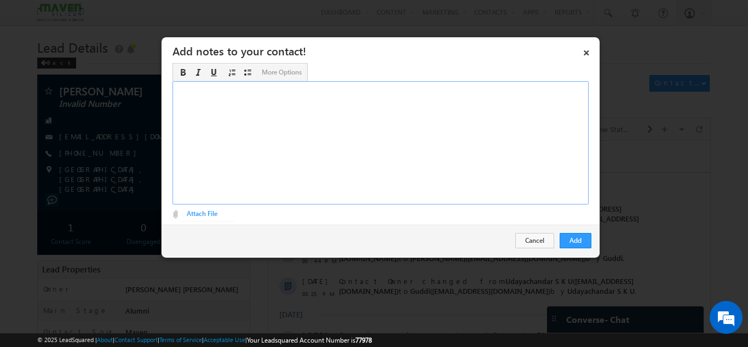
click at [325, 117] on div "Rich Text Editor, Description-inline-editor-div" at bounding box center [381, 142] width 416 height 123
click at [565, 231] on div "Add Cancel" at bounding box center [381, 241] width 438 height 32
click at [573, 239] on button "Add" at bounding box center [576, 240] width 32 height 15
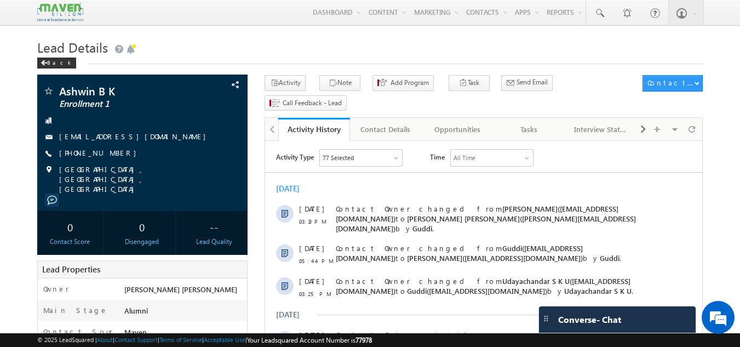
drag, startPoint x: 547, startPoint y: 152, endPoint x: 534, endPoint y: 124, distance: 31.1
click at [534, 141] on html "Activity Type 77 Selected Select All Sales Activities 1 Sales Activity Opportun…" at bounding box center [483, 253] width 437 height 225
click at [534, 123] on div "Tasks" at bounding box center [528, 129] width 53 height 13
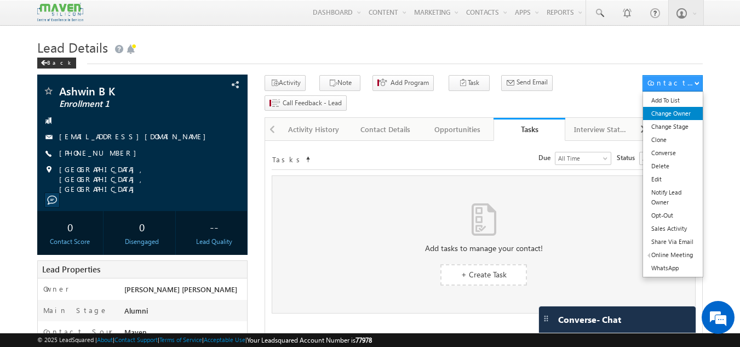
click at [667, 118] on link "Change Owner" at bounding box center [673, 113] width 60 height 13
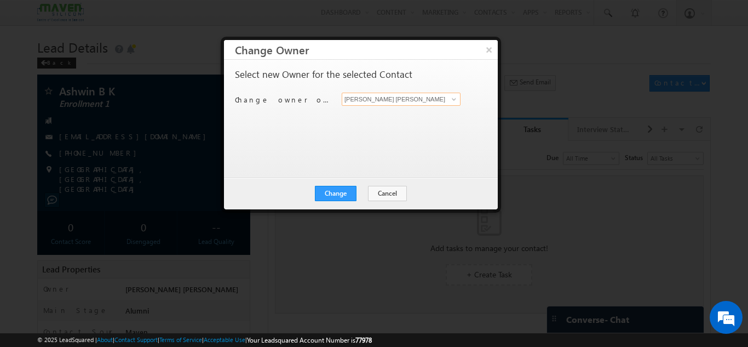
click at [439, 97] on input "[PERSON_NAME] [PERSON_NAME]" at bounding box center [401, 99] width 119 height 13
click at [446, 101] on link at bounding box center [453, 99] width 14 height 11
click at [634, 186] on div at bounding box center [374, 173] width 748 height 347
click at [399, 198] on button "Cancel" at bounding box center [387, 193] width 39 height 15
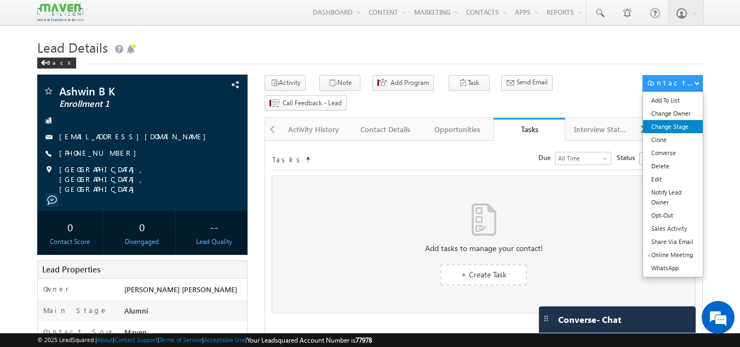
click at [672, 122] on link "Change Stage" at bounding box center [673, 126] width 60 height 13
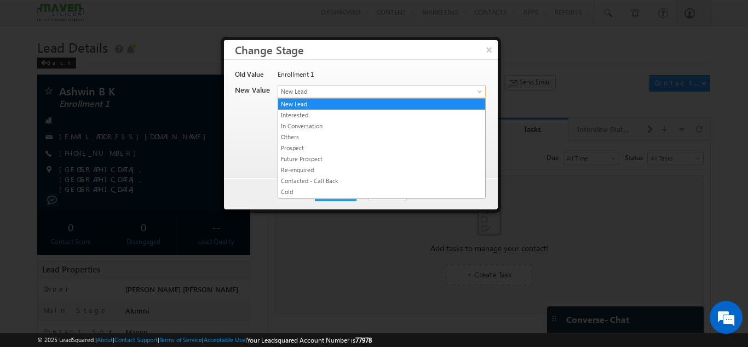
click at [393, 90] on span "New Lead" at bounding box center [363, 92] width 171 height 10
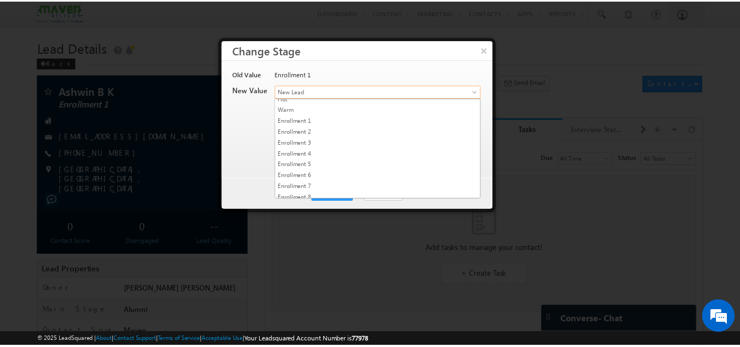
scroll to position [207, 0]
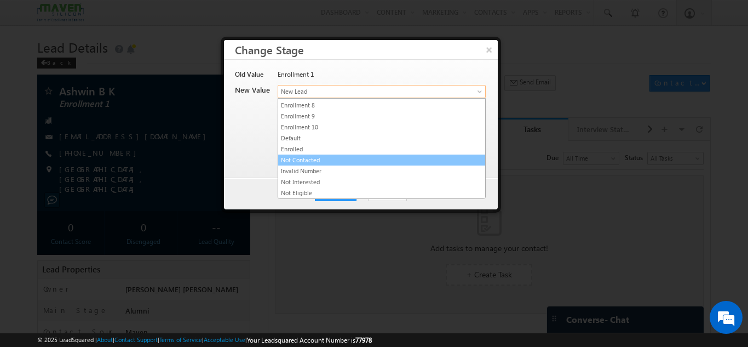
click at [382, 160] on link "Not Contacted" at bounding box center [381, 160] width 207 height 10
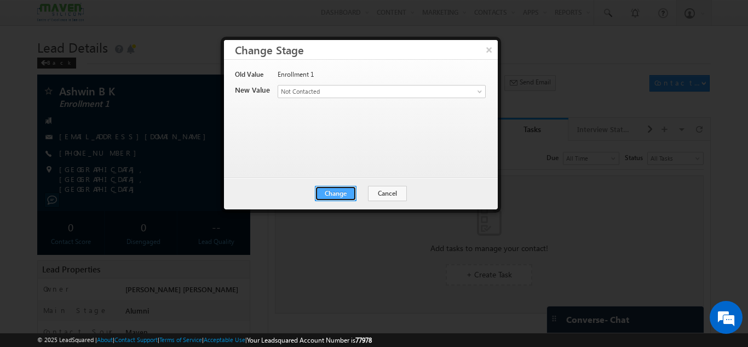
click at [354, 199] on button "Change" at bounding box center [336, 193] width 42 height 15
